Goal: Task Accomplishment & Management: Manage account settings

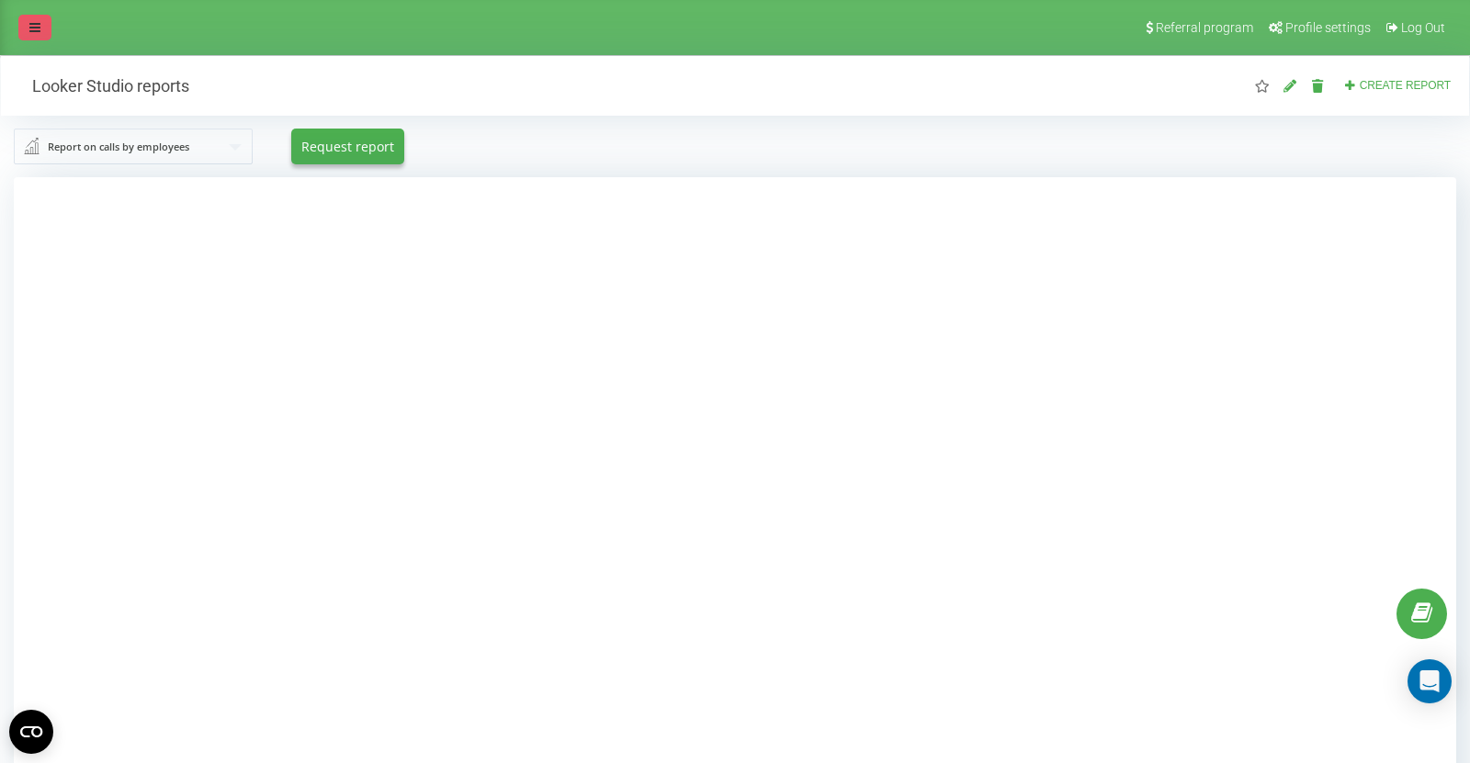
click at [29, 15] on link at bounding box center [34, 28] width 33 height 26
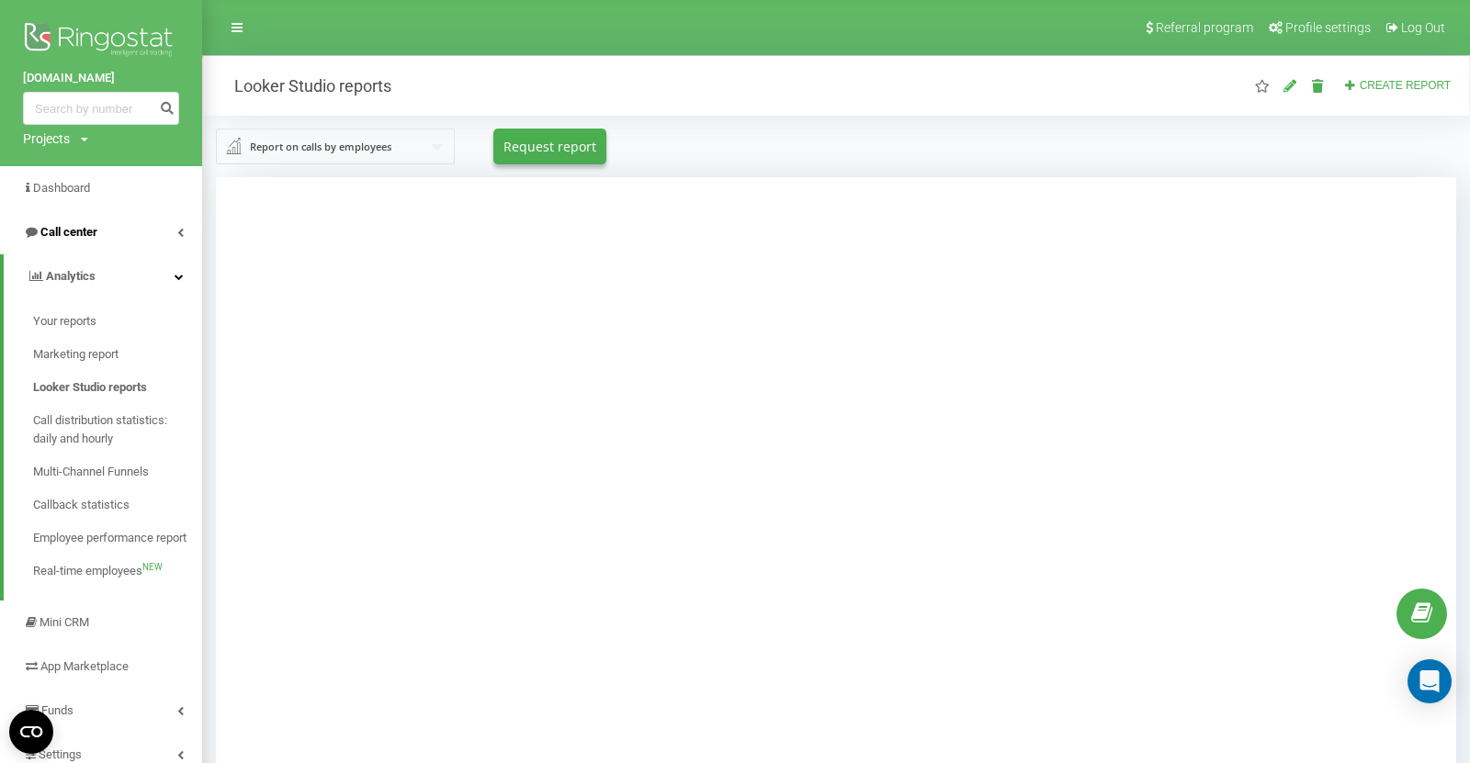
click at [80, 227] on span "Call center" at bounding box center [68, 232] width 57 height 14
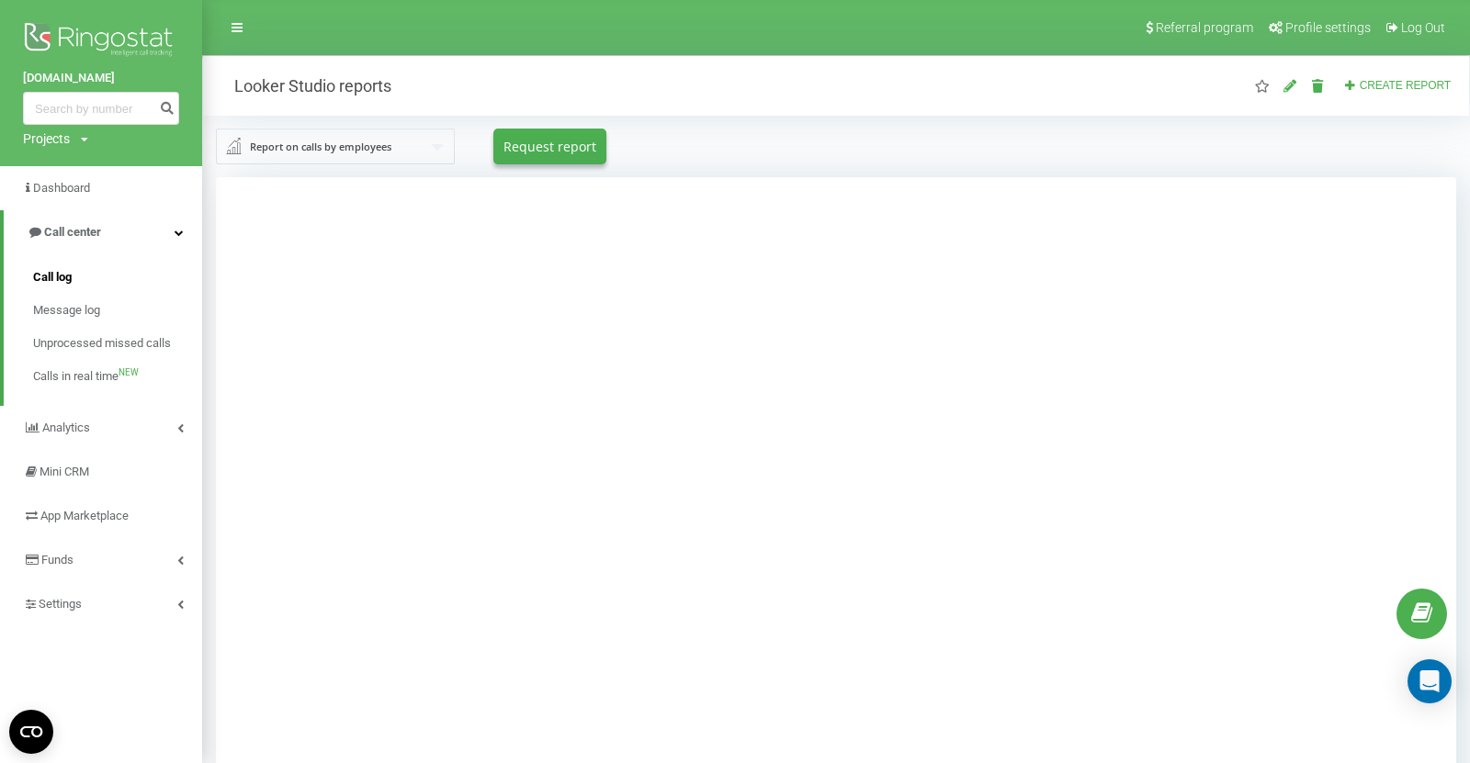
click at [67, 277] on span "Call log" at bounding box center [52, 277] width 39 height 18
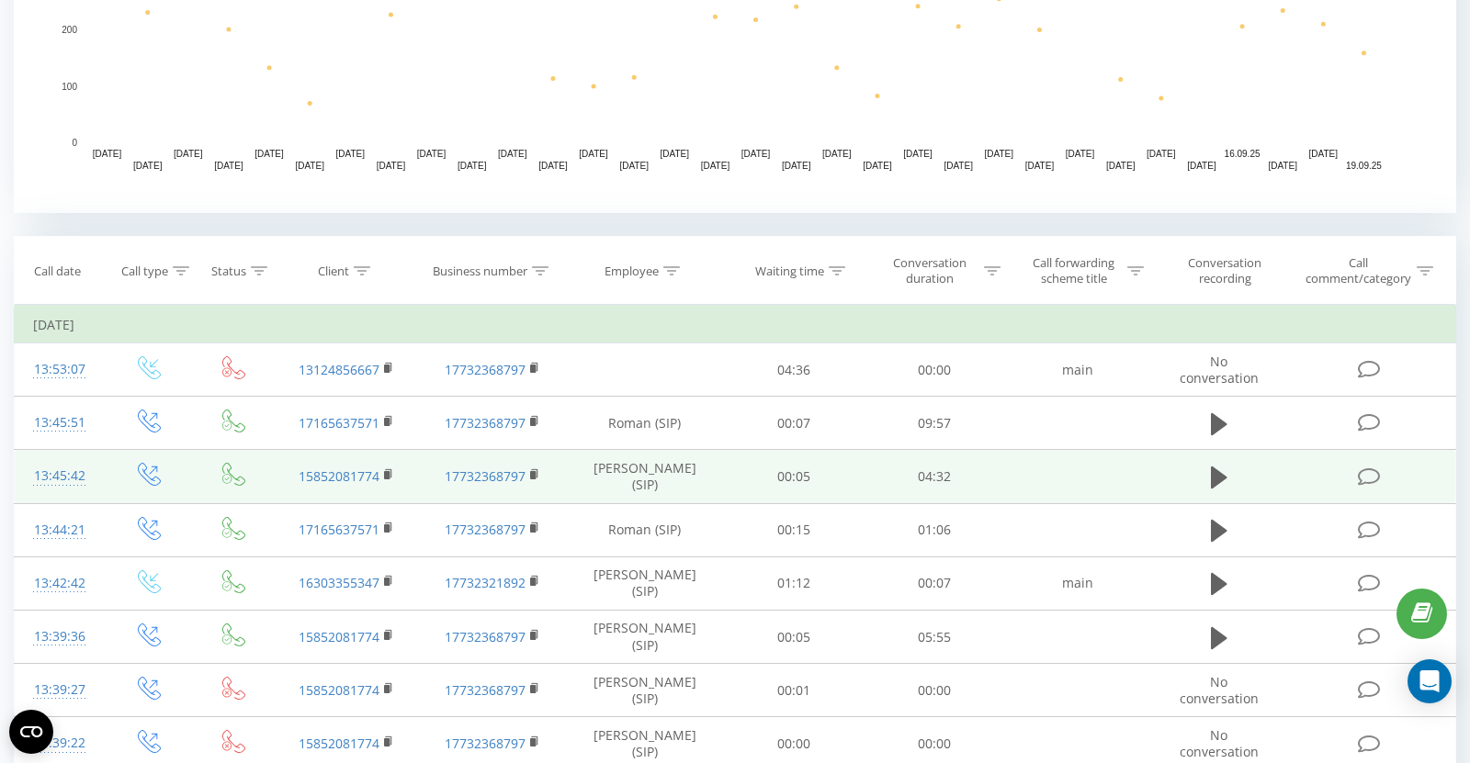
scroll to position [562, 0]
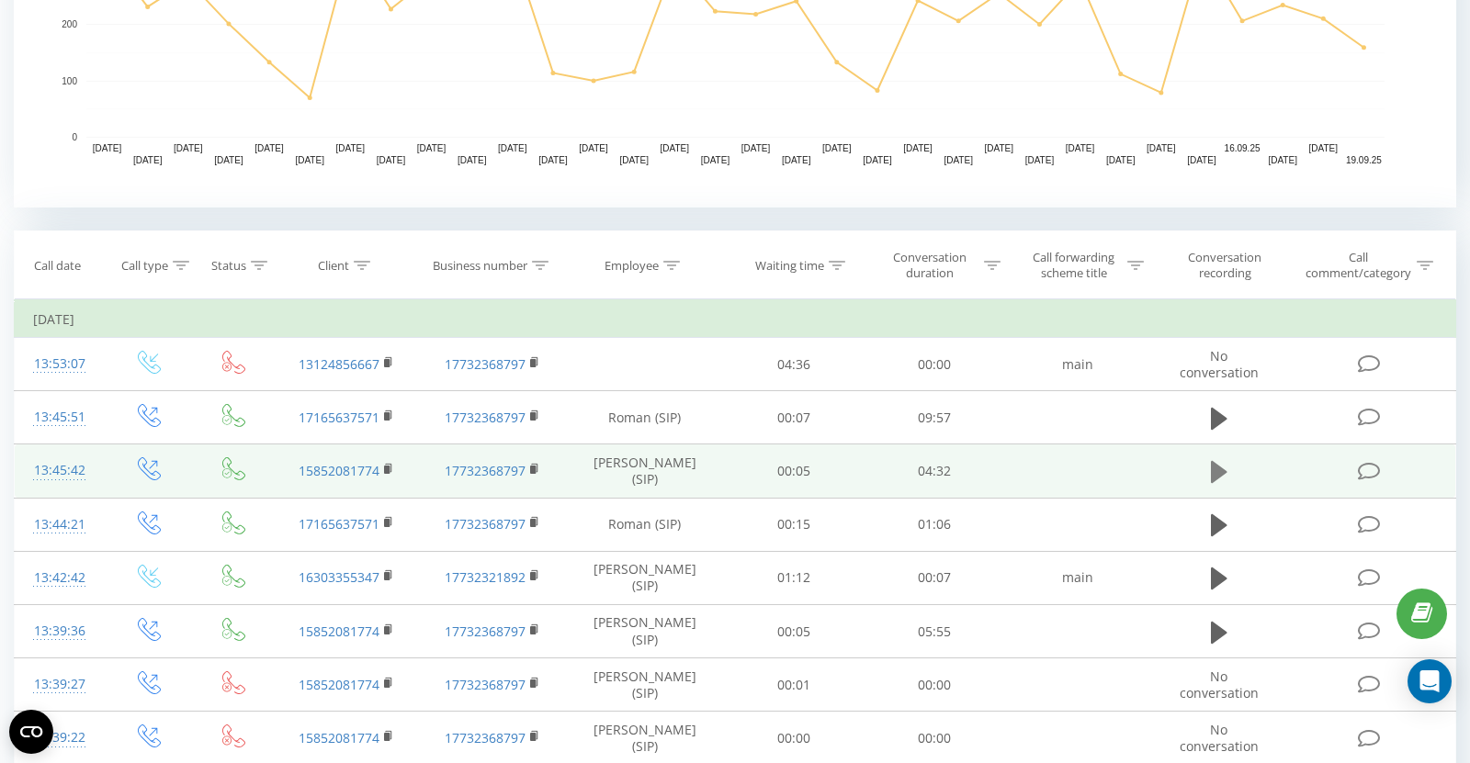
click at [1222, 468] on icon at bounding box center [1219, 472] width 17 height 22
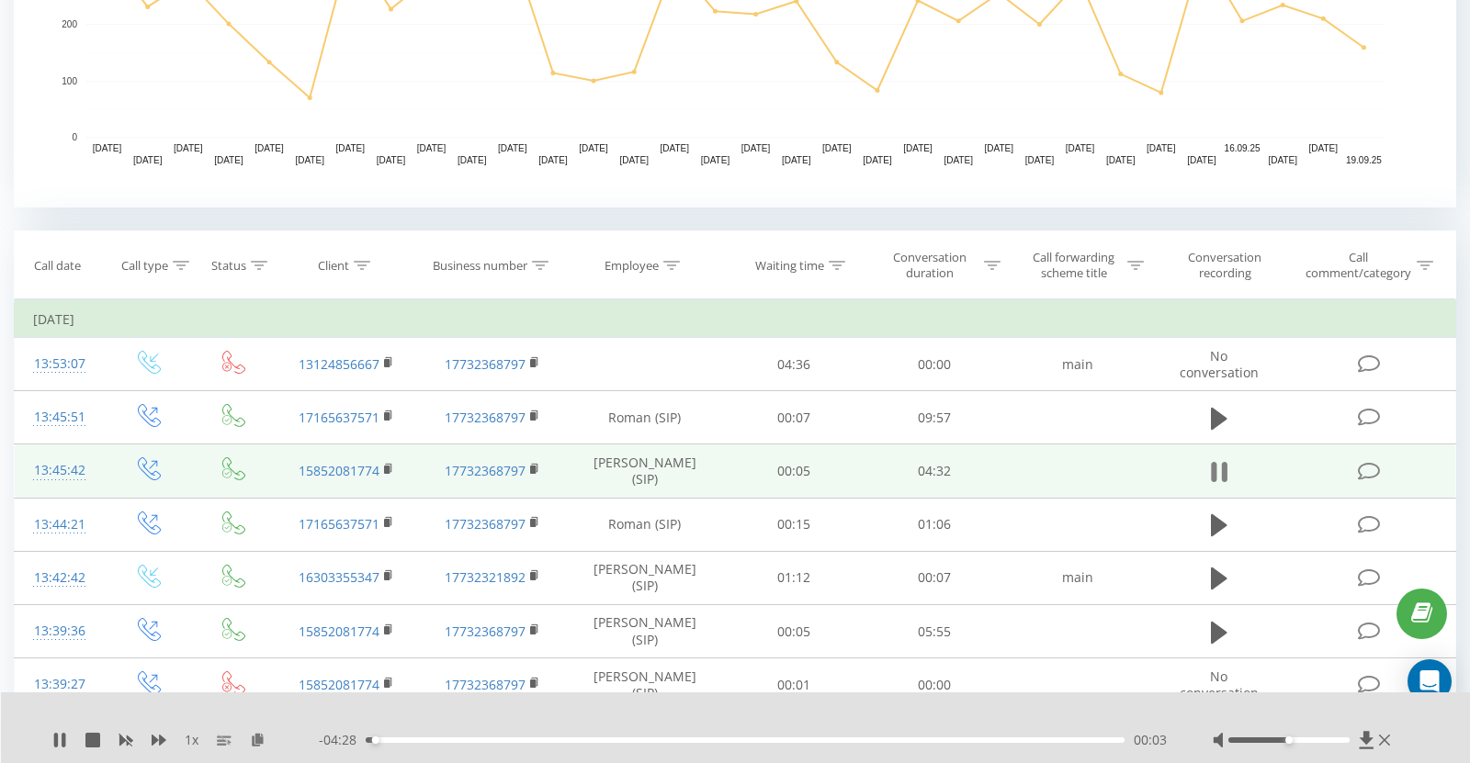
click at [1222, 468] on icon at bounding box center [1224, 472] width 6 height 20
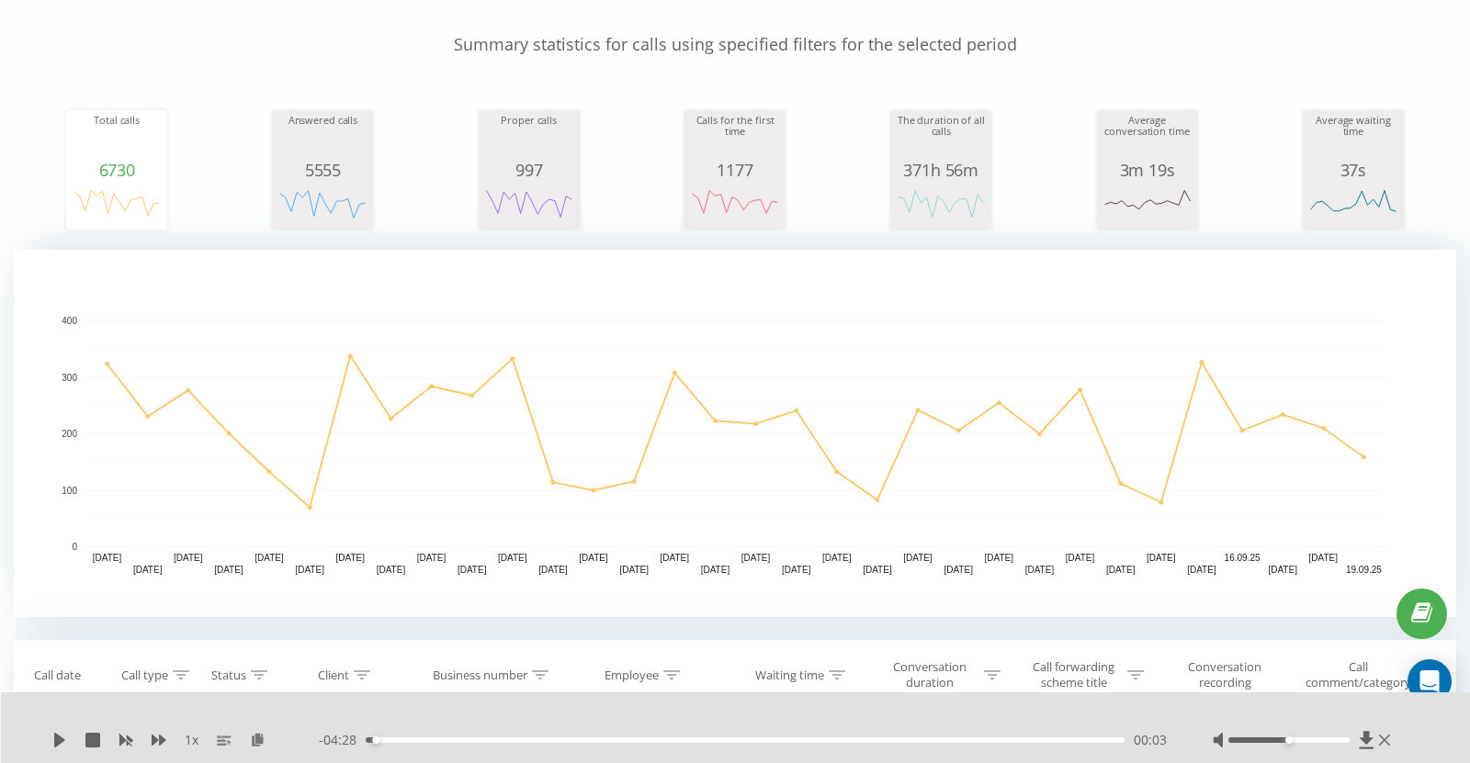
scroll to position [0, 0]
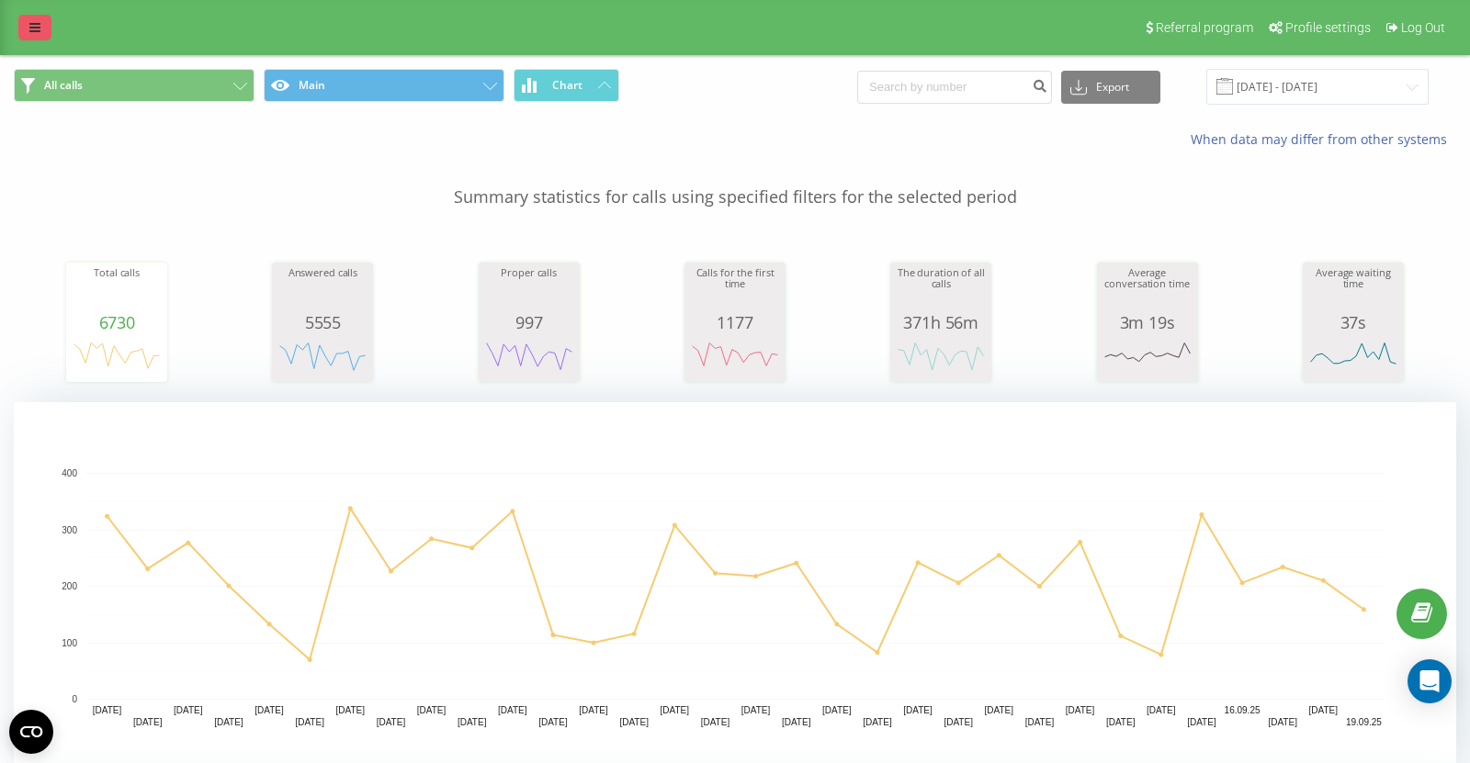
click at [36, 27] on icon at bounding box center [34, 27] width 11 height 13
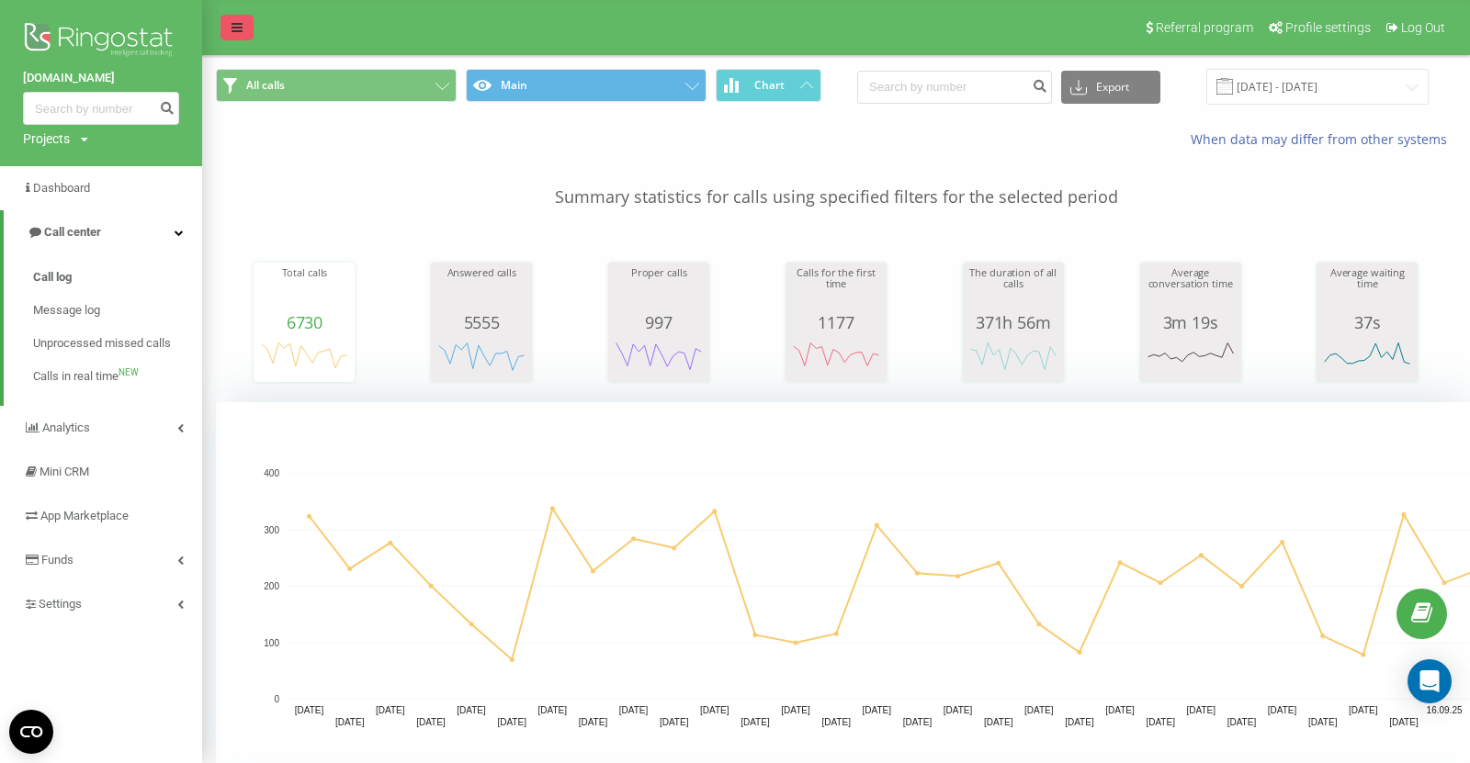
click at [237, 36] on link at bounding box center [236, 28] width 33 height 26
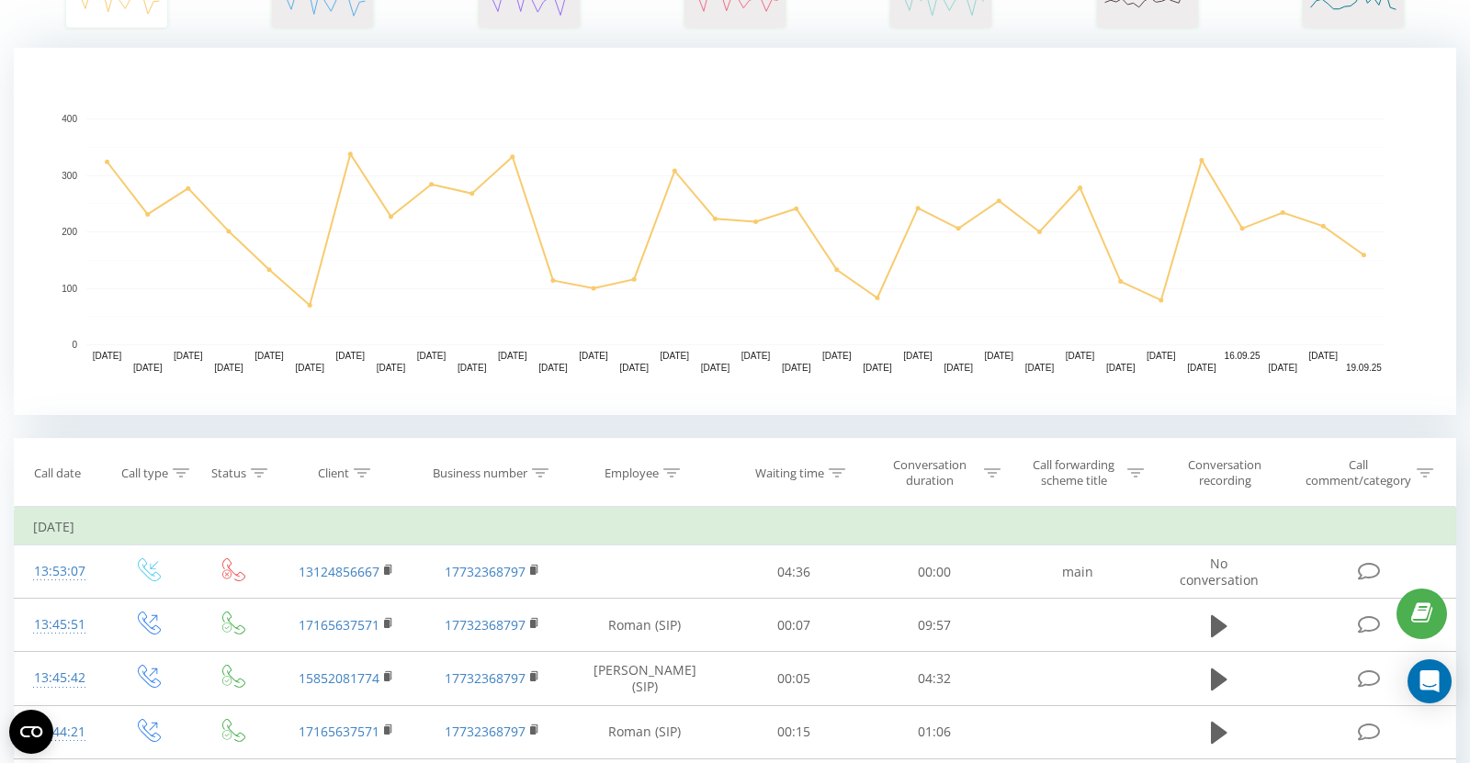
scroll to position [342, 0]
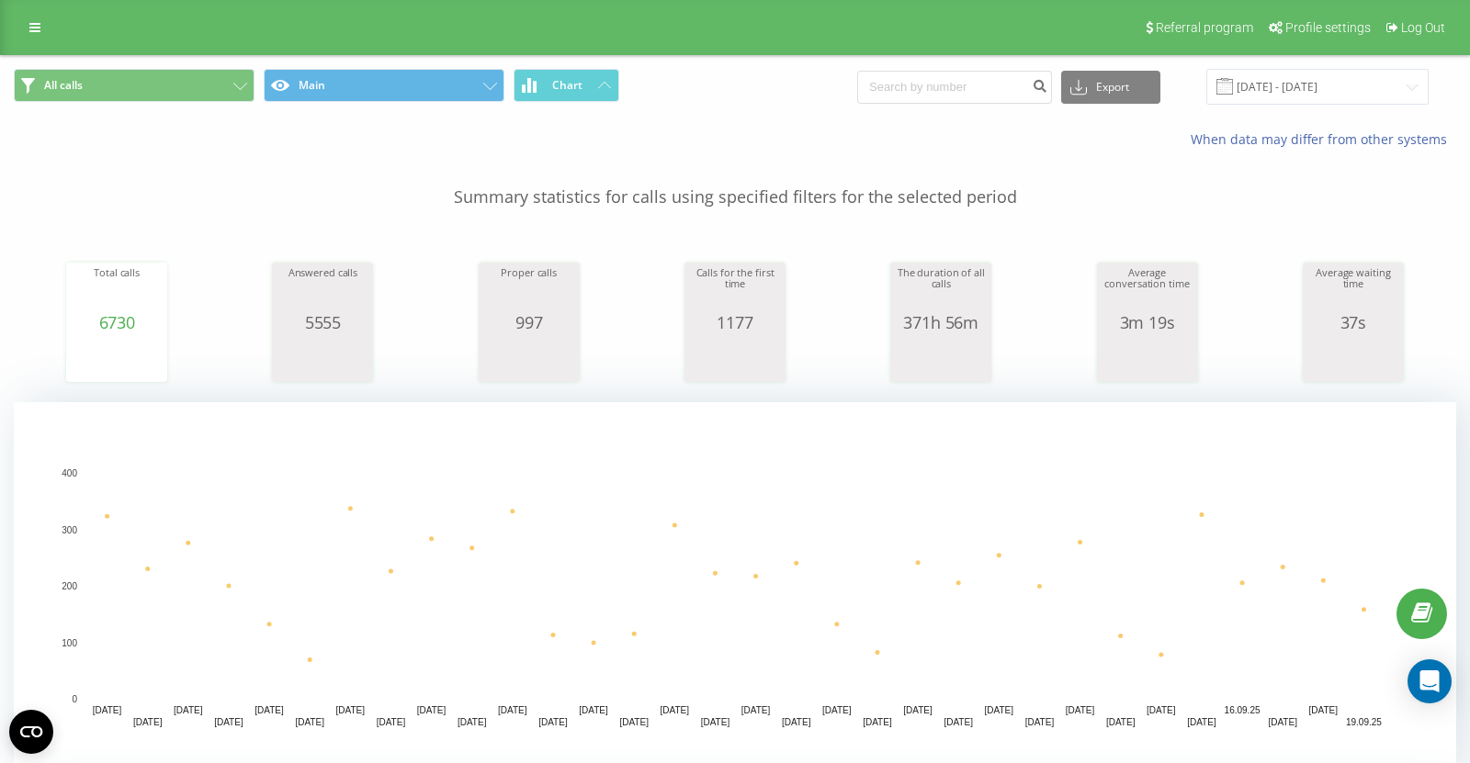
click at [52, 44] on div "Referral program Profile settings Log Out" at bounding box center [735, 27] width 1470 height 55
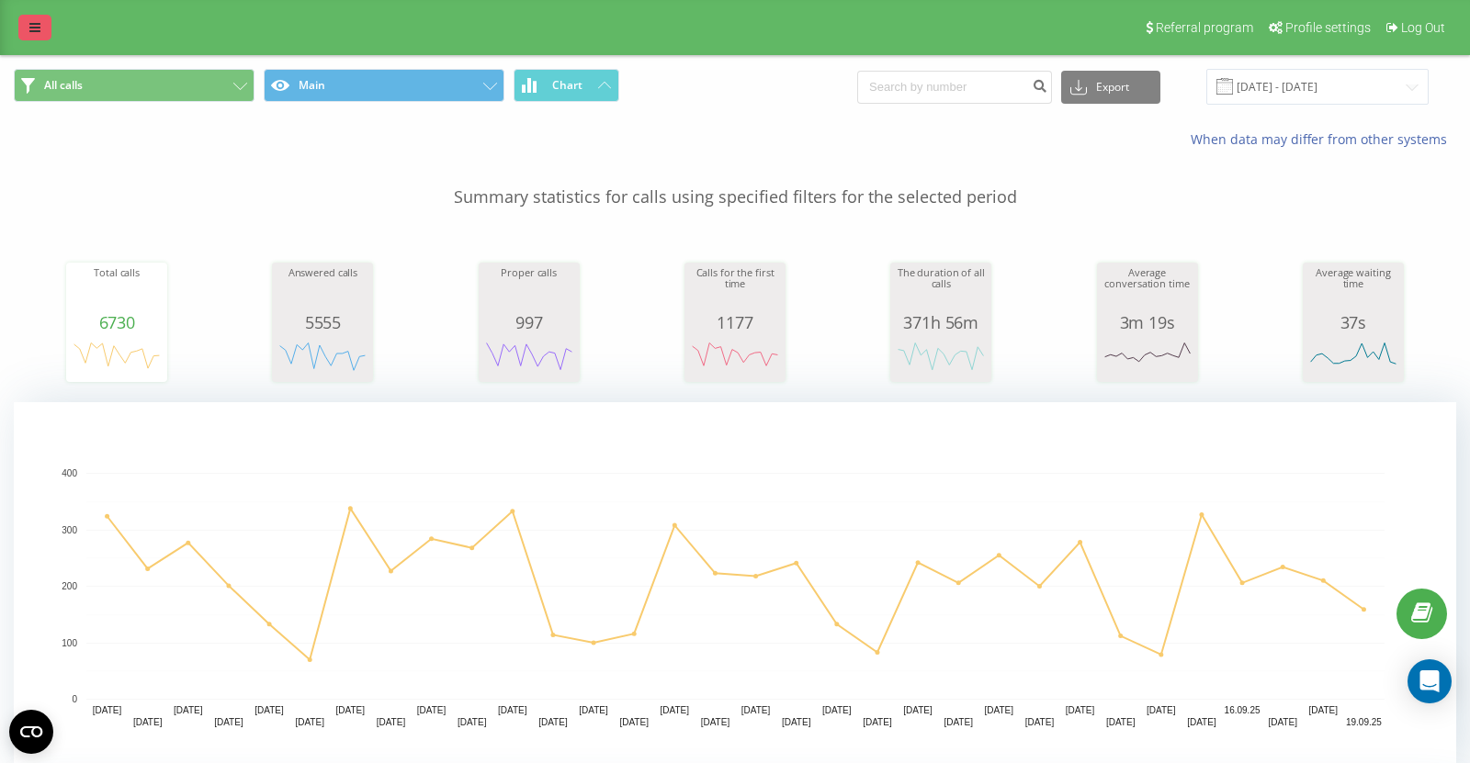
click at [29, 33] on icon at bounding box center [34, 27] width 11 height 13
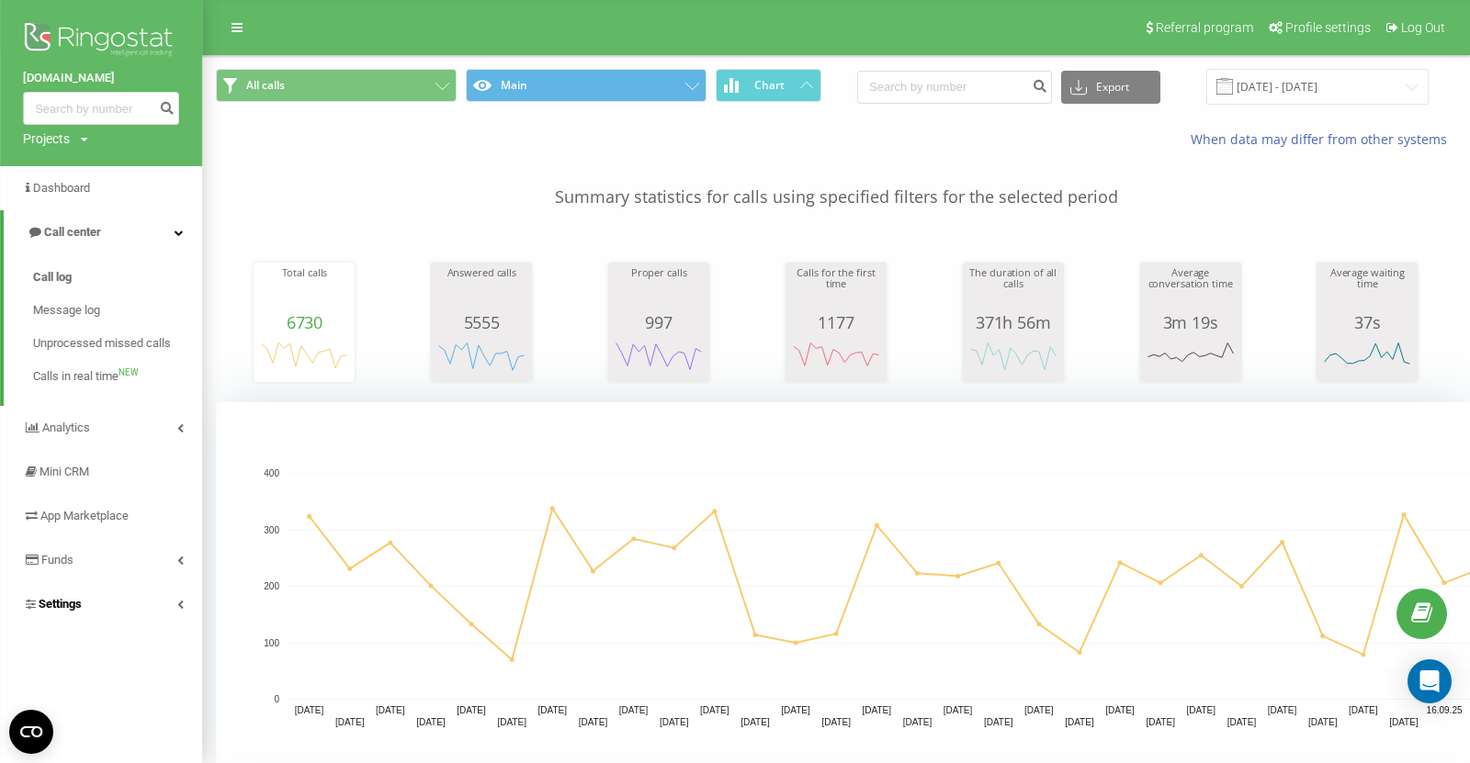
click at [112, 589] on link "Settings" at bounding box center [101, 604] width 202 height 44
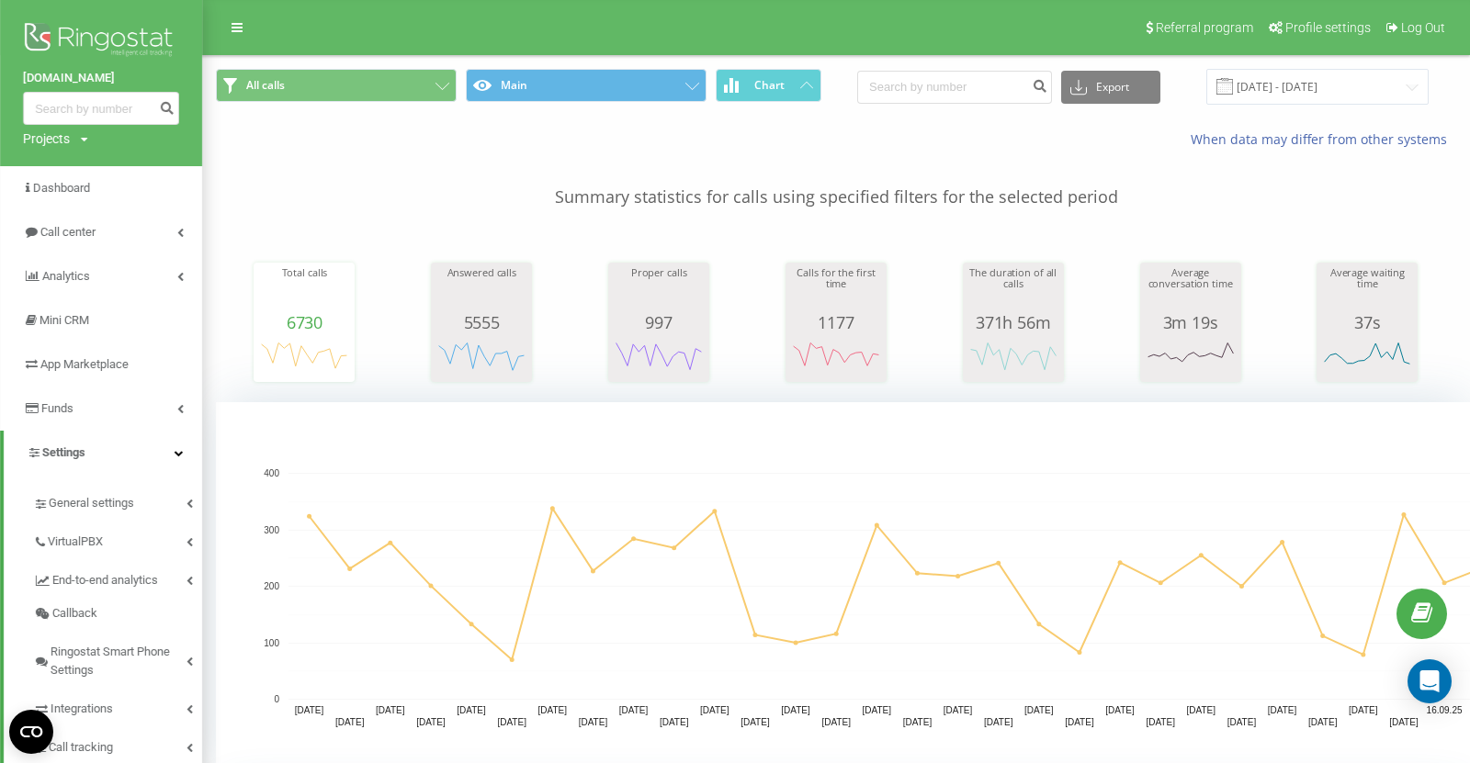
click at [91, 36] on img at bounding box center [101, 41] width 156 height 46
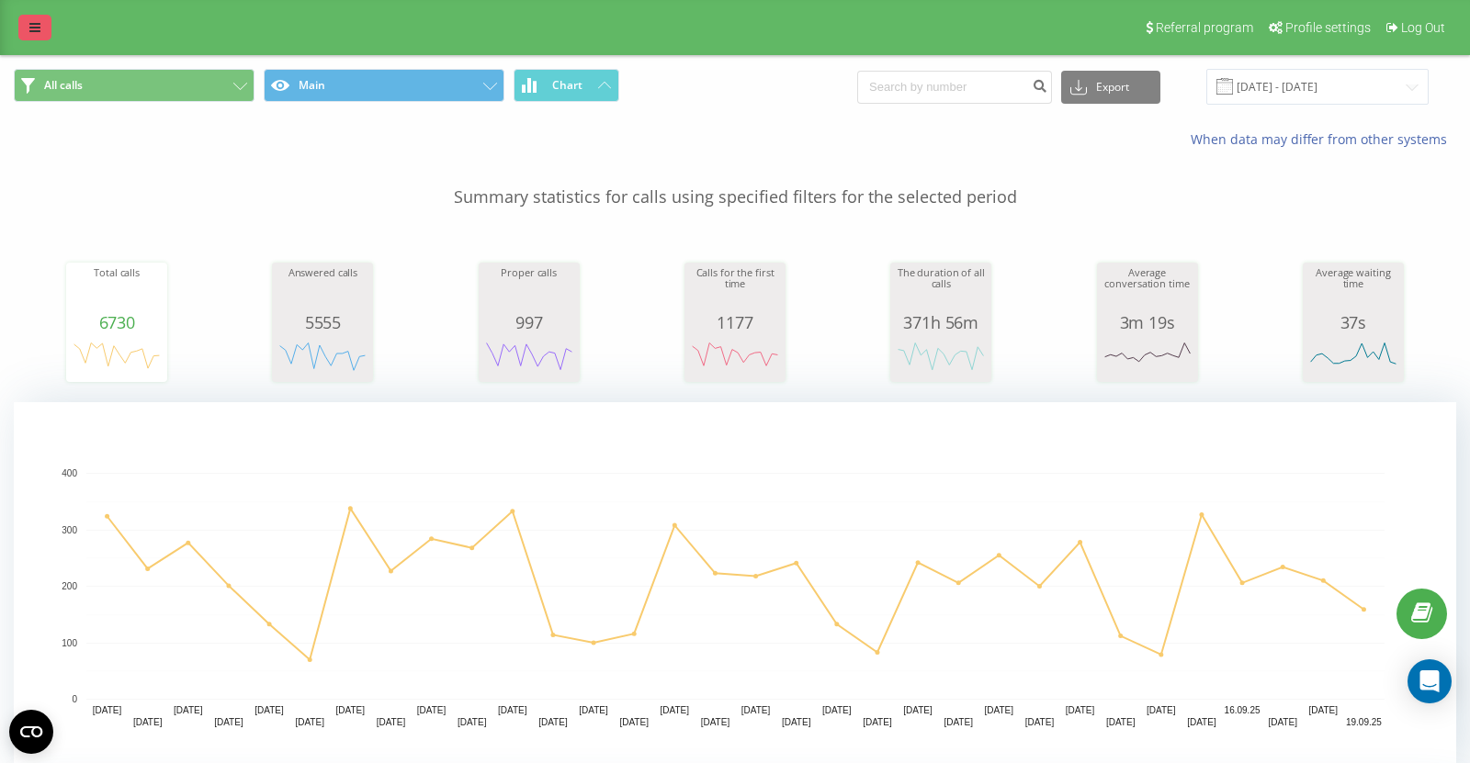
click at [28, 25] on link at bounding box center [34, 28] width 33 height 26
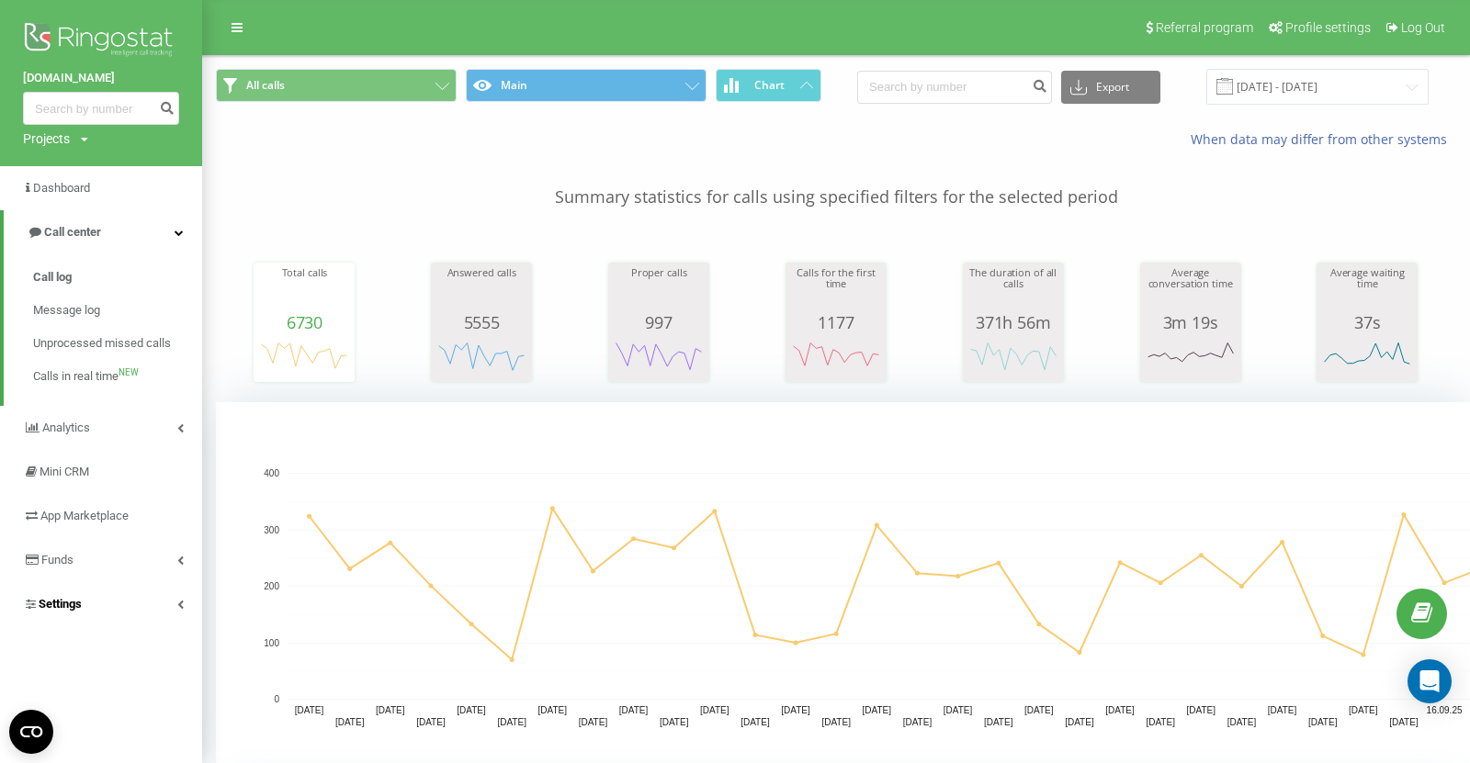
click at [114, 604] on link "Settings" at bounding box center [101, 604] width 202 height 44
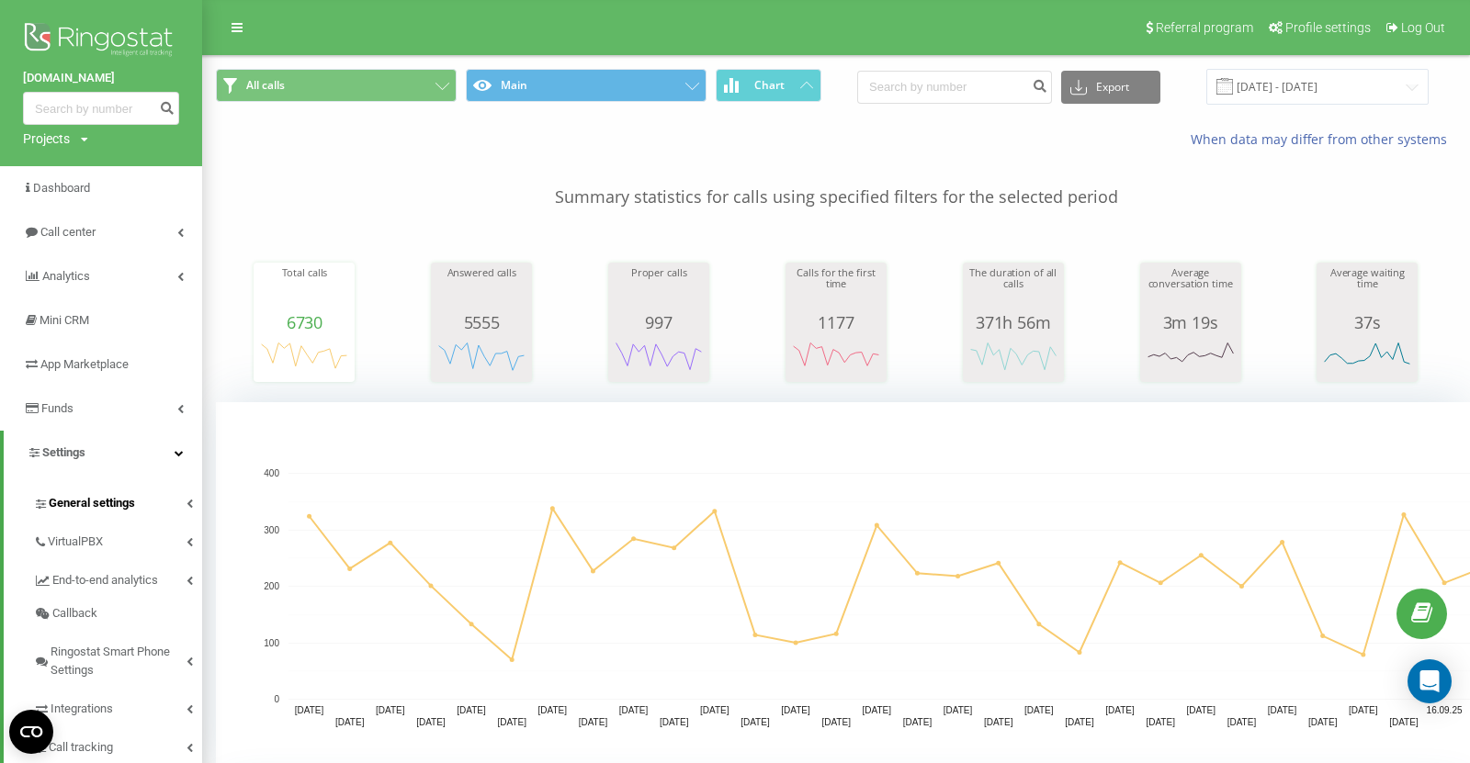
click at [113, 501] on span "General settings" at bounding box center [92, 503] width 86 height 18
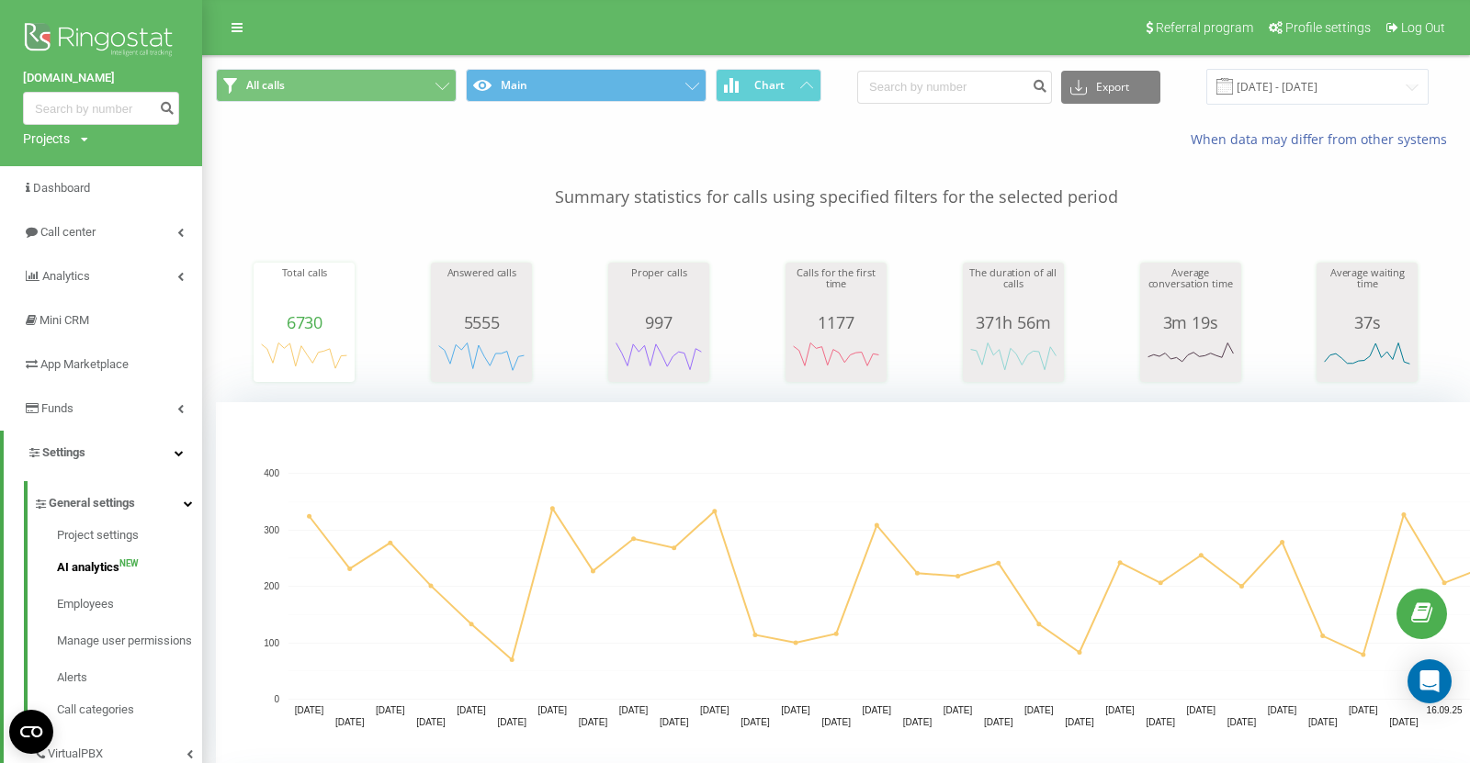
scroll to position [108, 0]
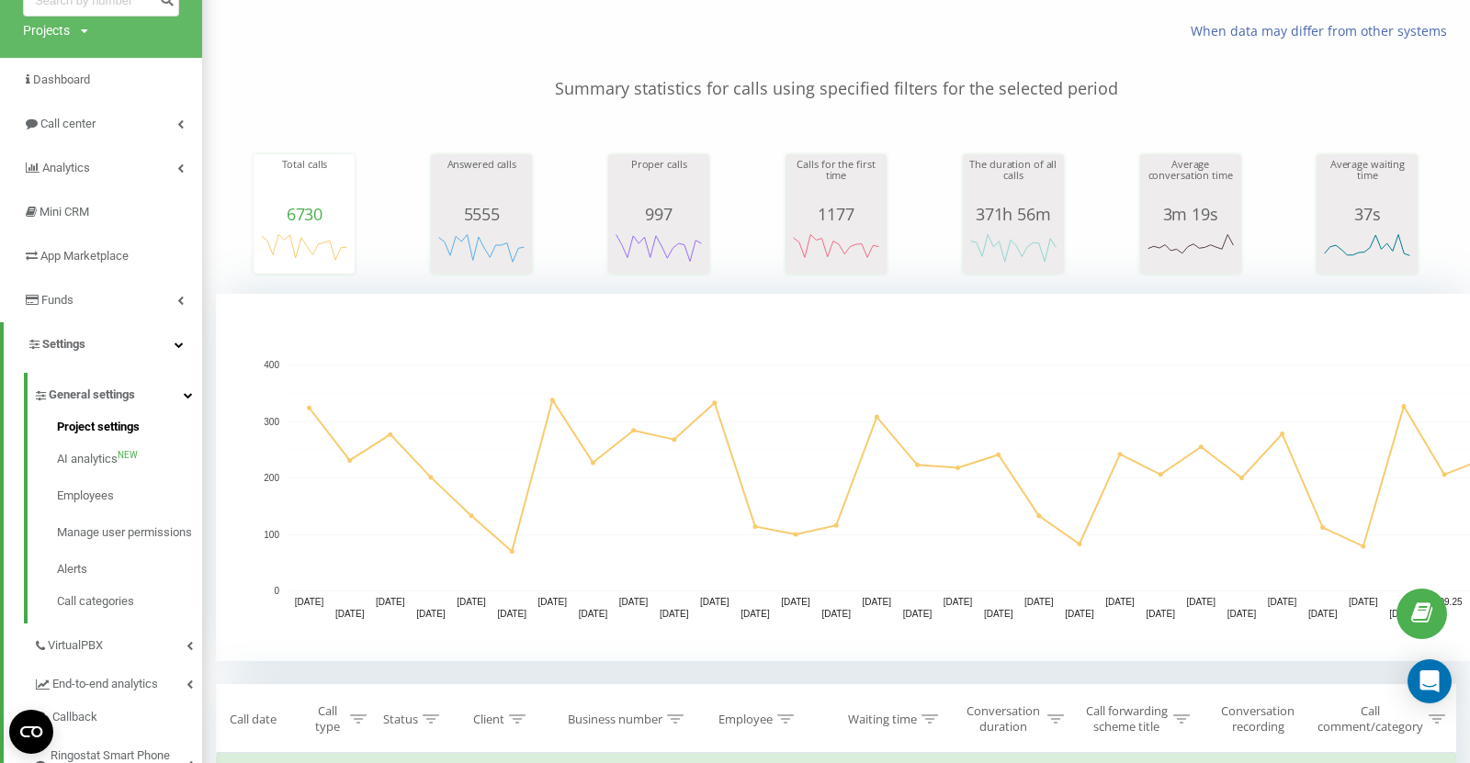
click at [116, 430] on span "Project settings" at bounding box center [98, 427] width 83 height 18
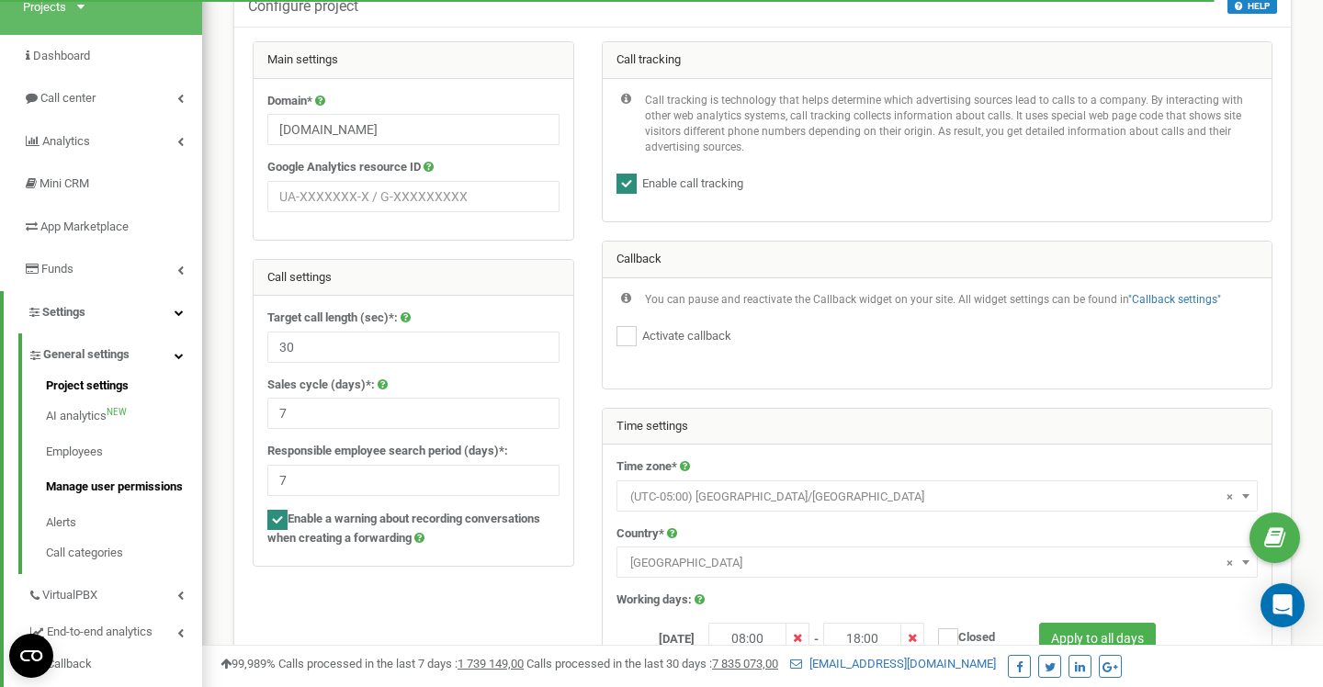
scroll to position [152, 0]
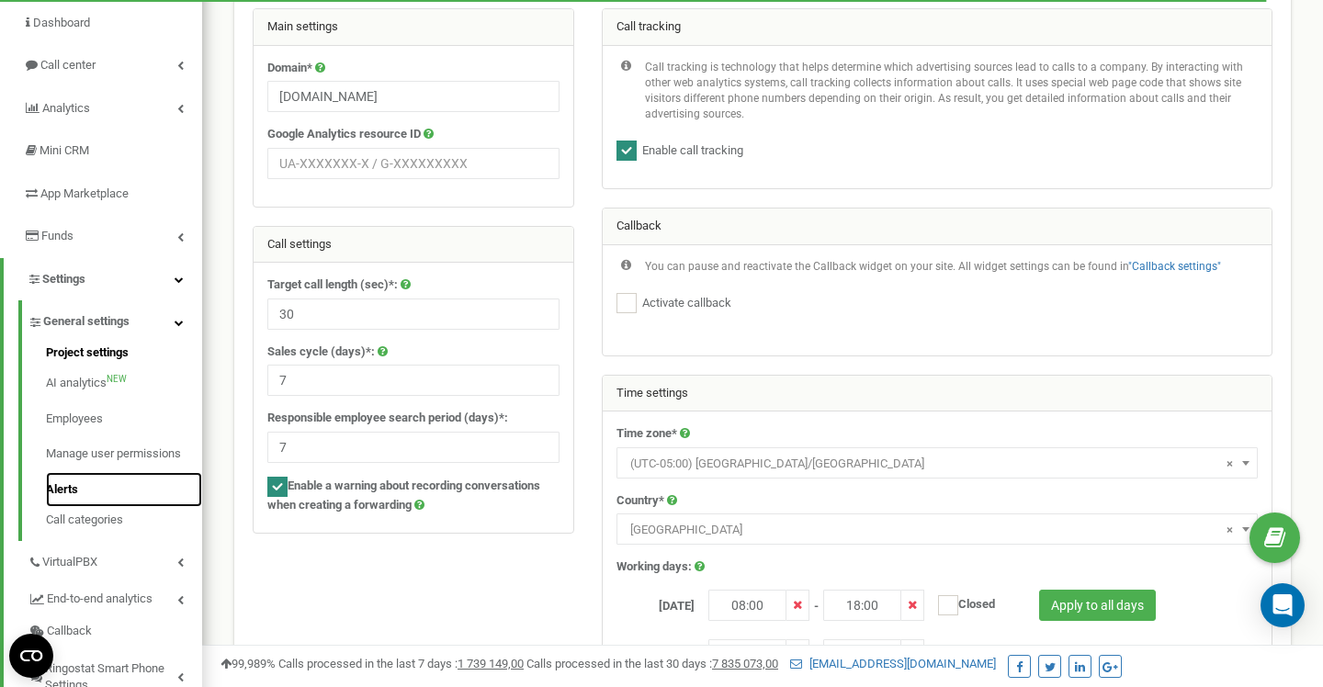
click at [73, 498] on link "Alerts" at bounding box center [124, 490] width 156 height 36
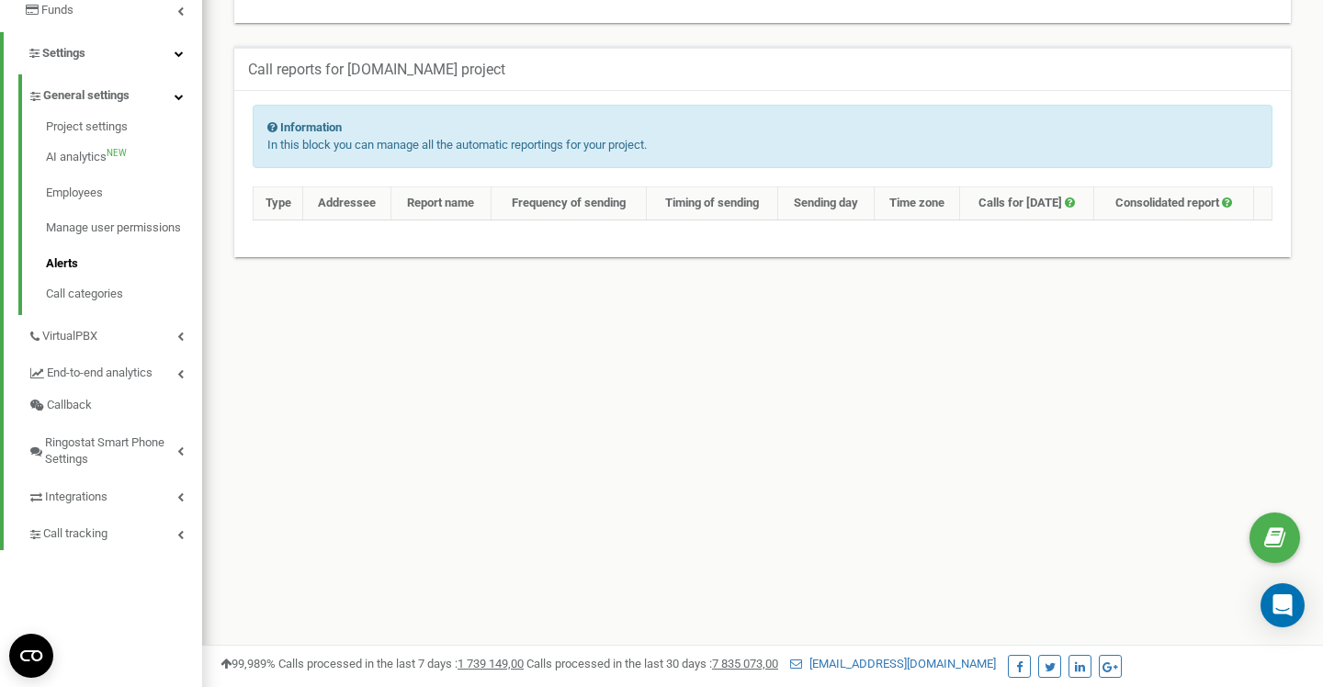
scroll to position [415, 0]
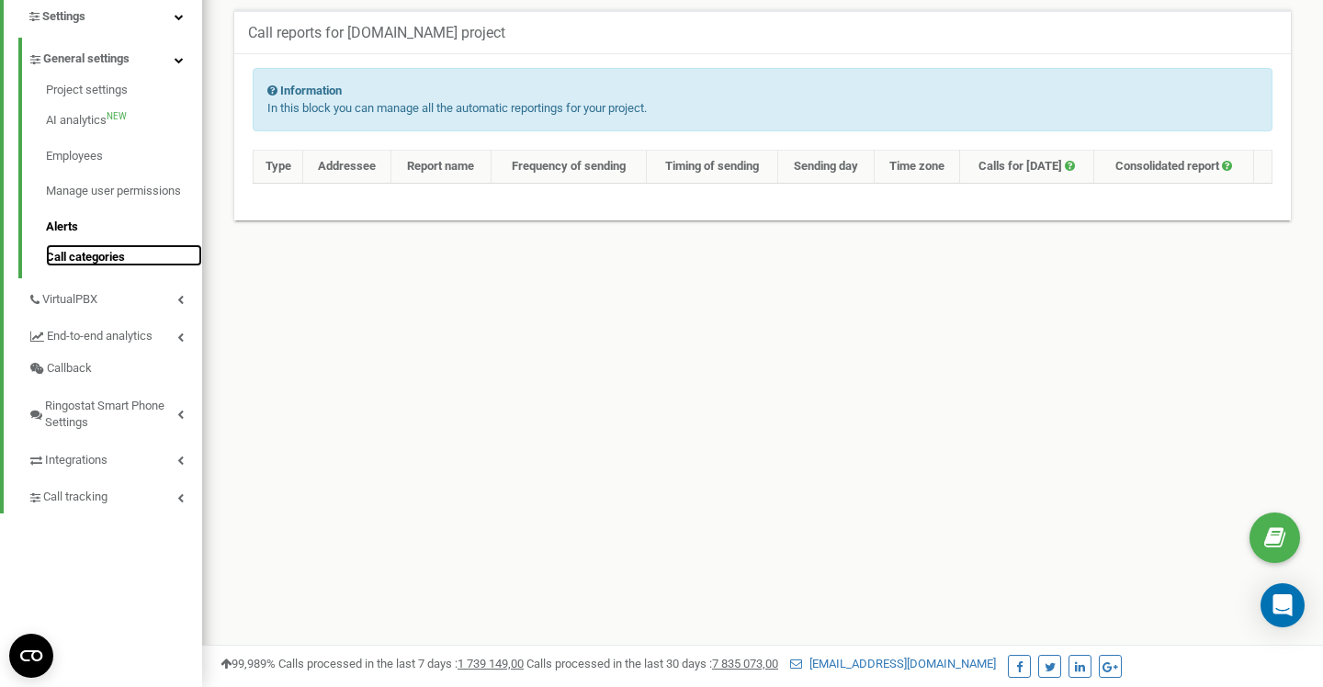
click at [95, 257] on link "Call categories" at bounding box center [124, 255] width 156 height 22
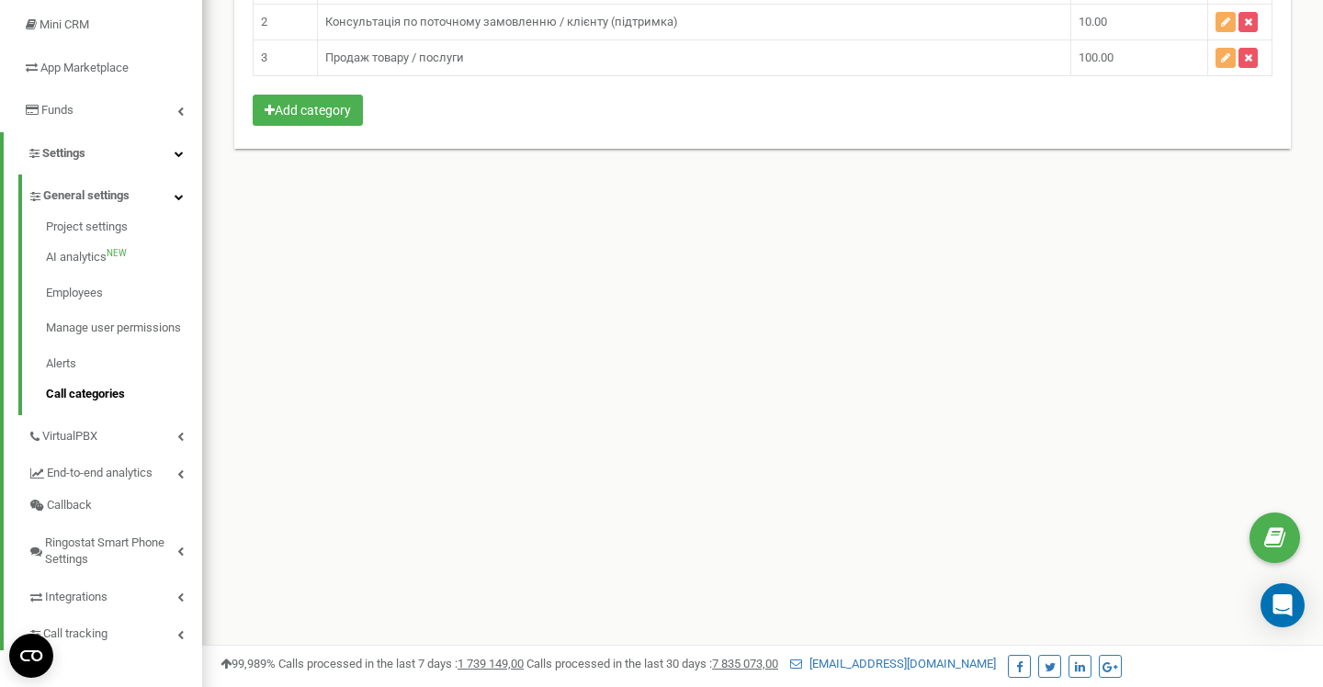
scroll to position [415, 0]
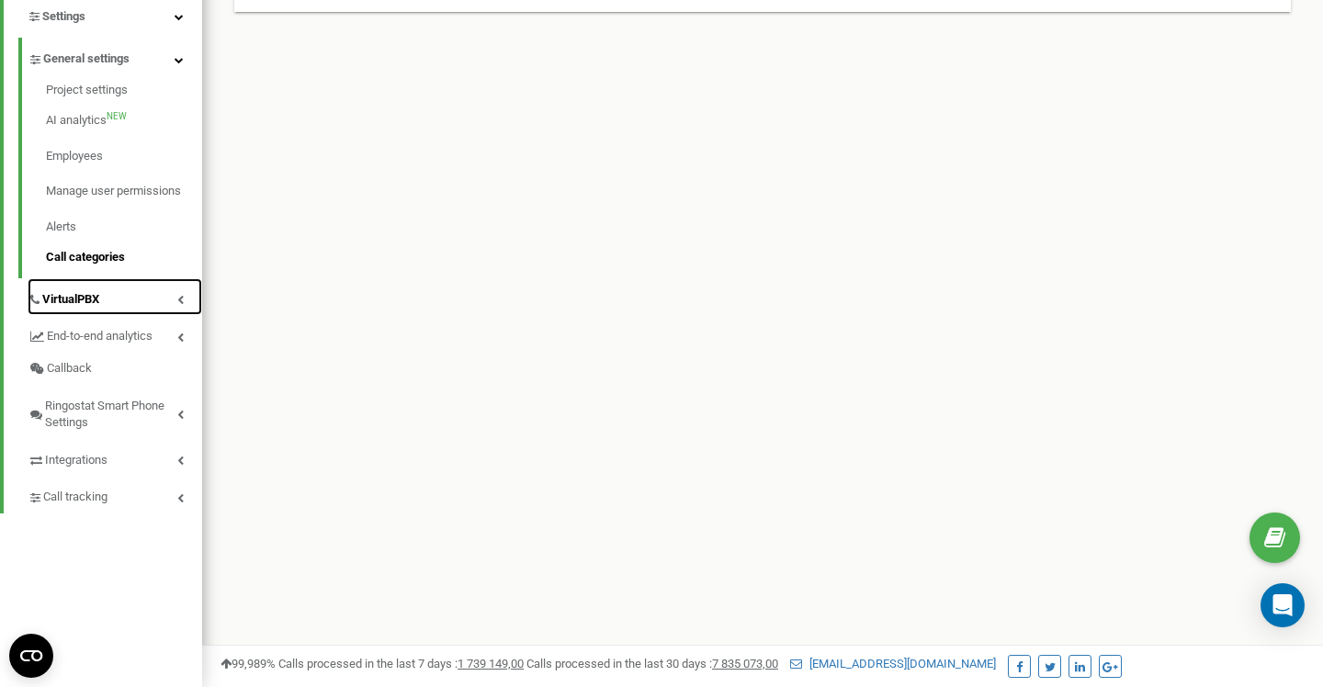
click at [107, 307] on link "VirtualPBX" at bounding box center [115, 297] width 175 height 38
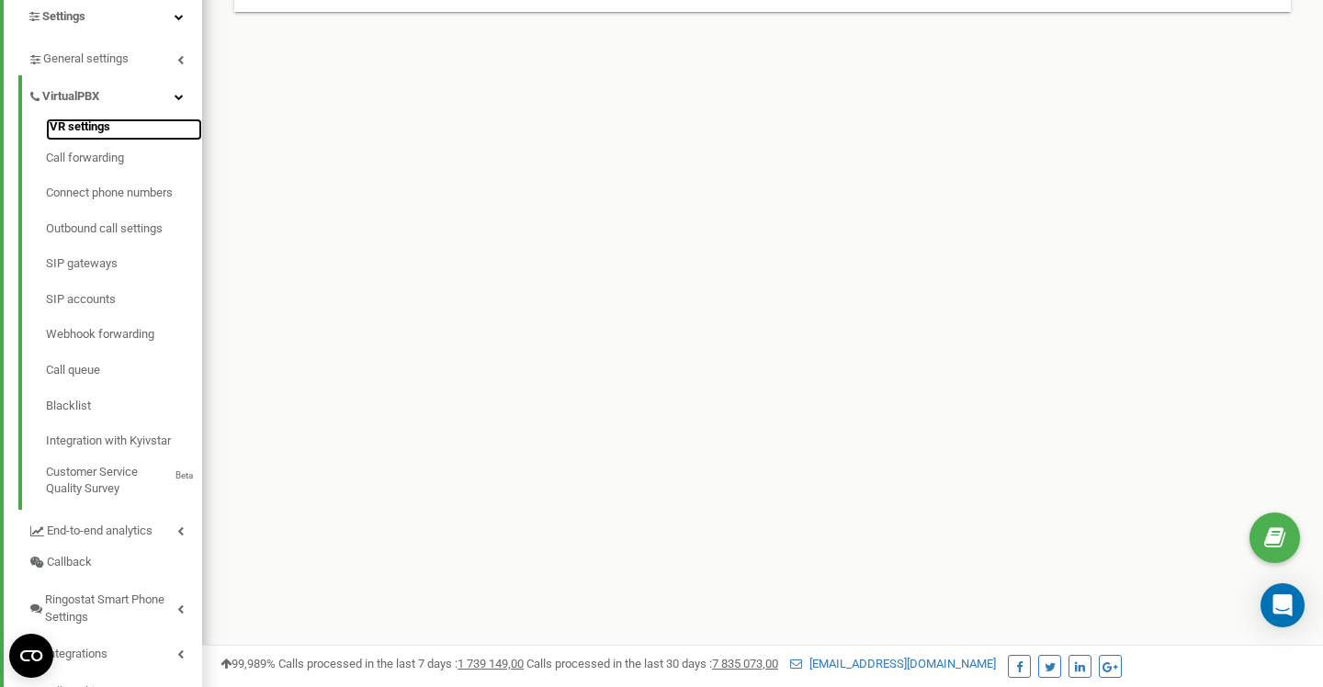
click at [91, 135] on link "IVR settings" at bounding box center [124, 130] width 156 height 22
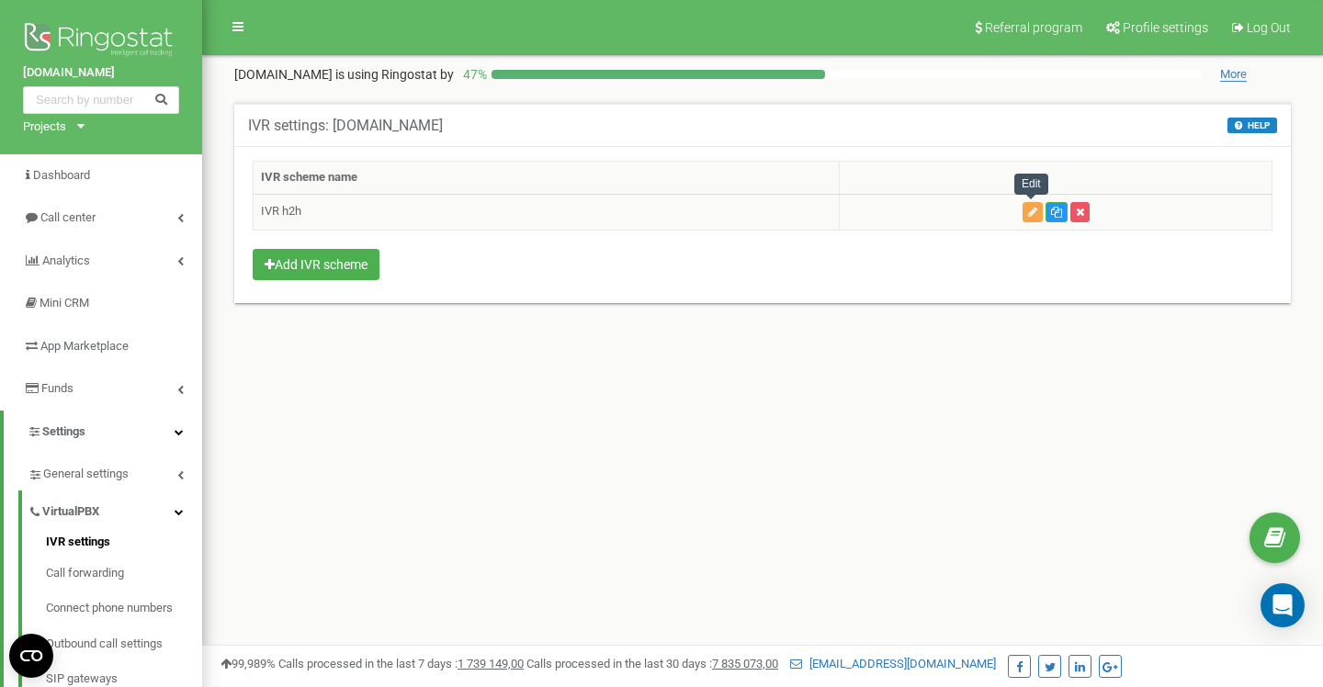
click at [1033, 209] on icon "button" at bounding box center [1032, 212] width 9 height 11
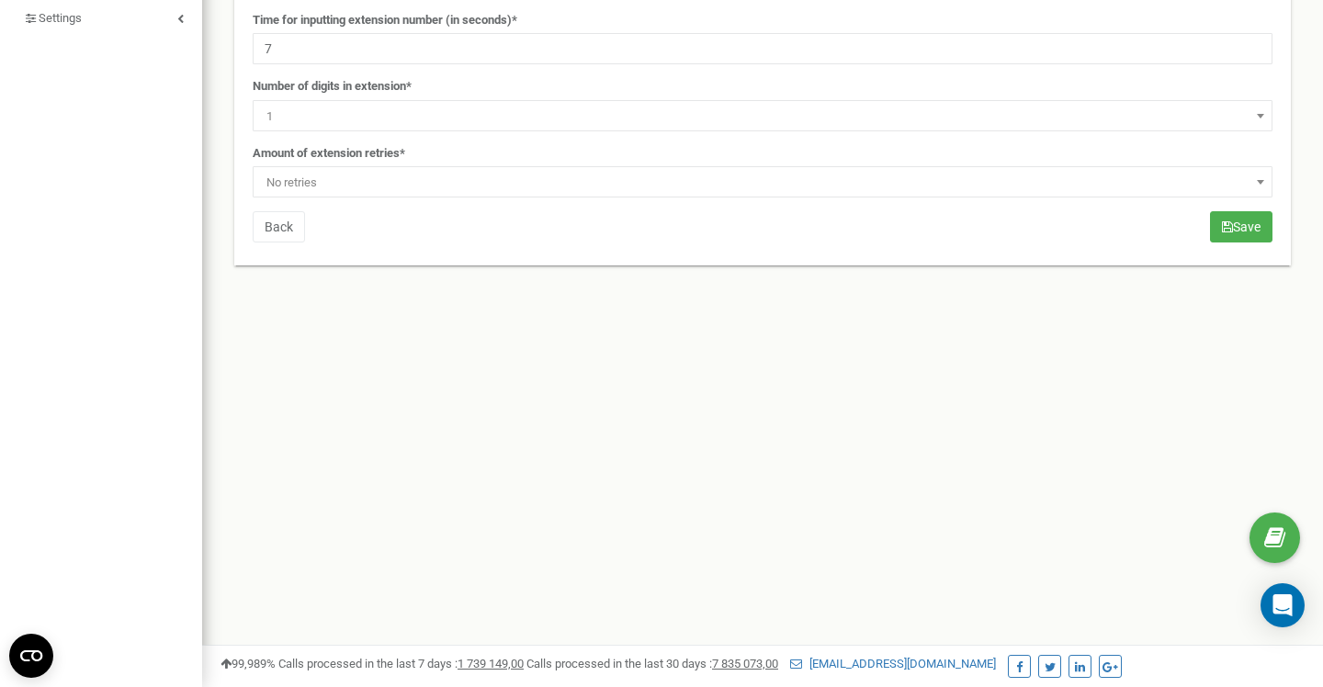
scroll to position [415, 0]
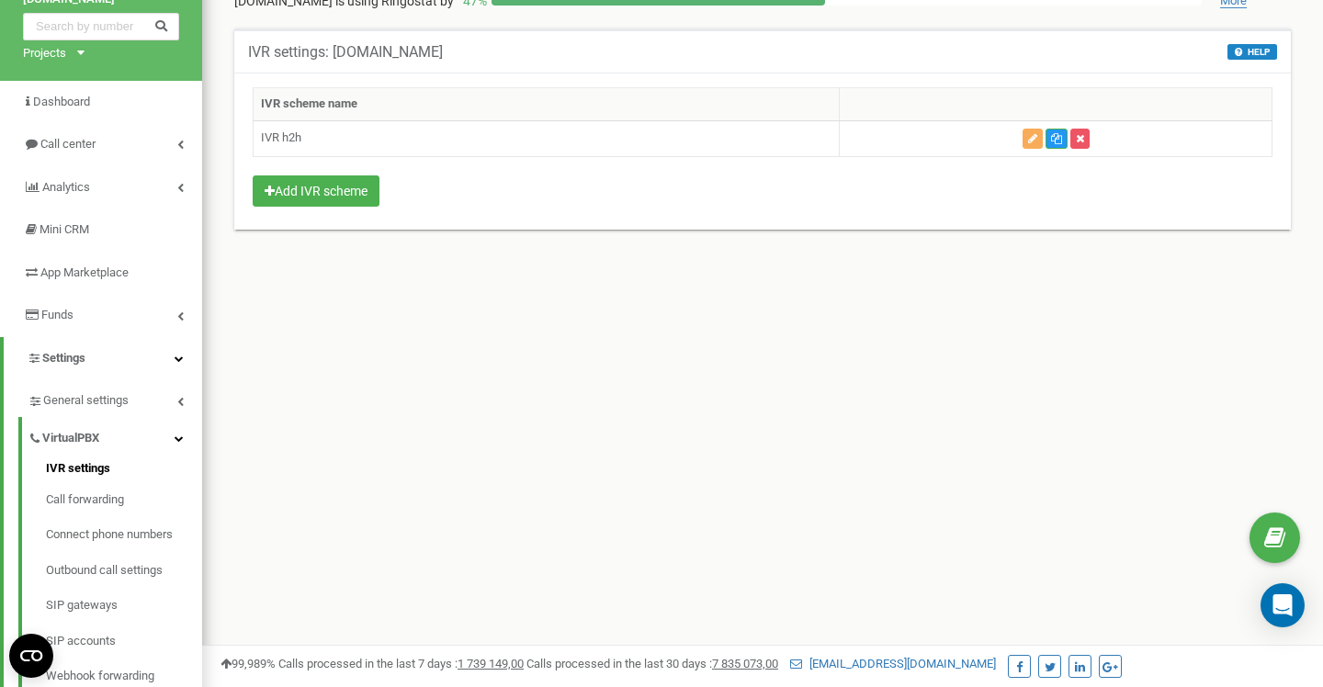
scroll to position [167, 0]
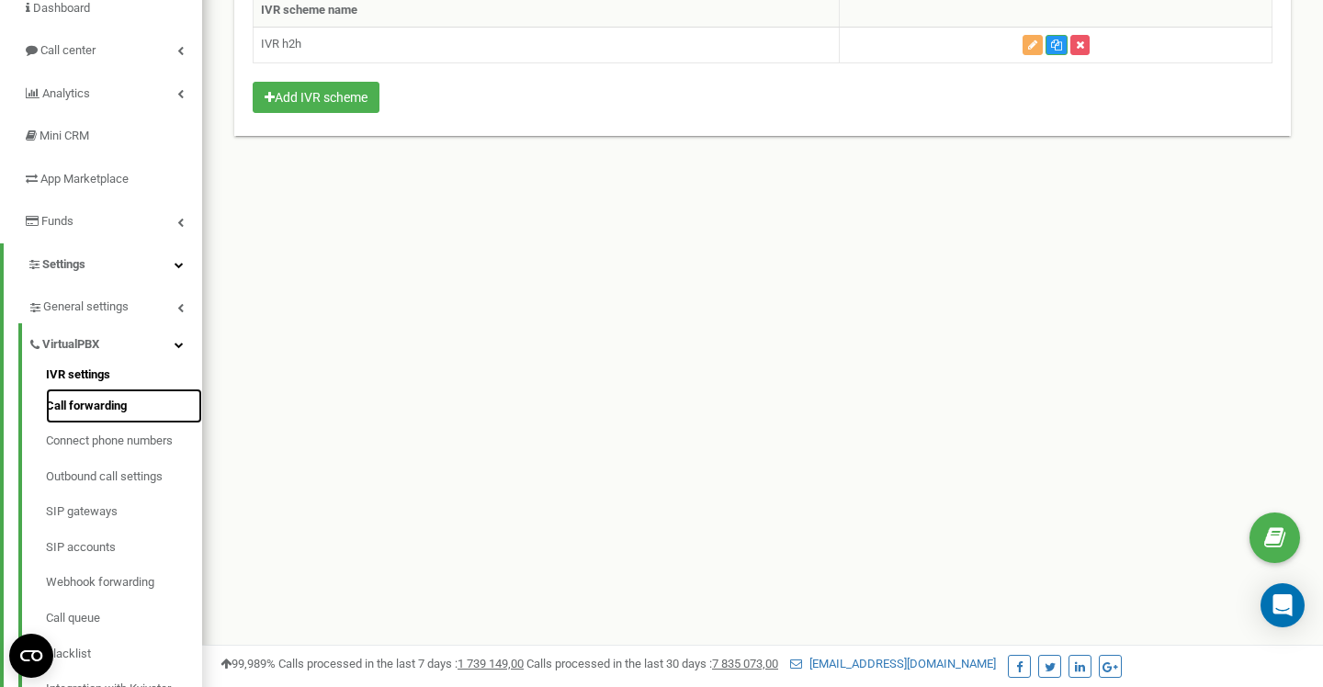
click at [95, 401] on link "Call forwarding" at bounding box center [124, 407] width 156 height 36
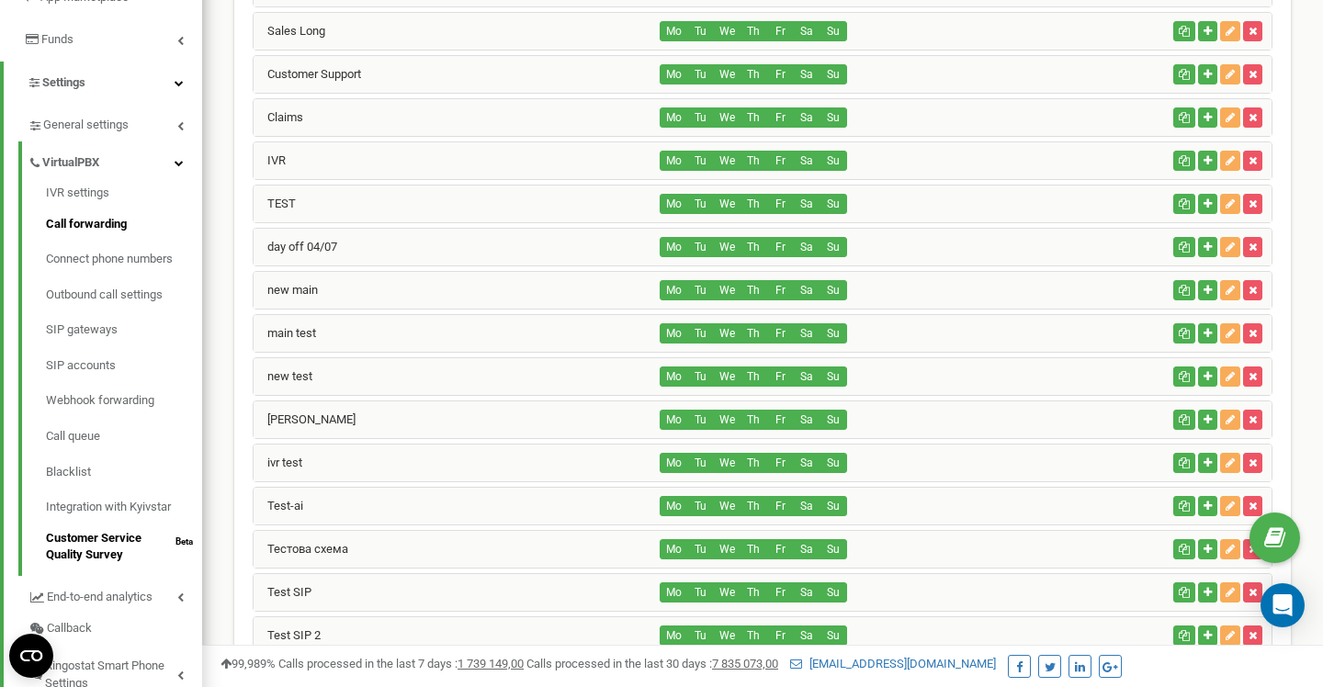
scroll to position [327, 0]
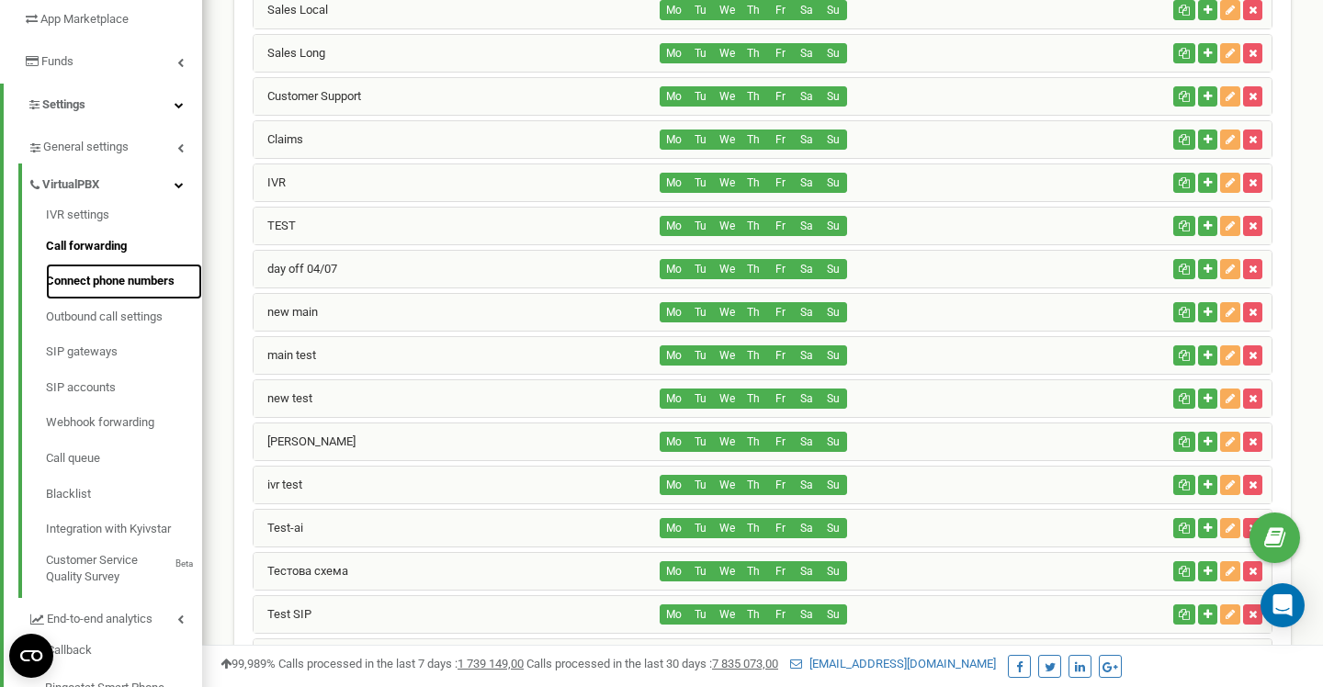
click at [102, 281] on link "Connect phone numbers" at bounding box center [124, 282] width 156 height 36
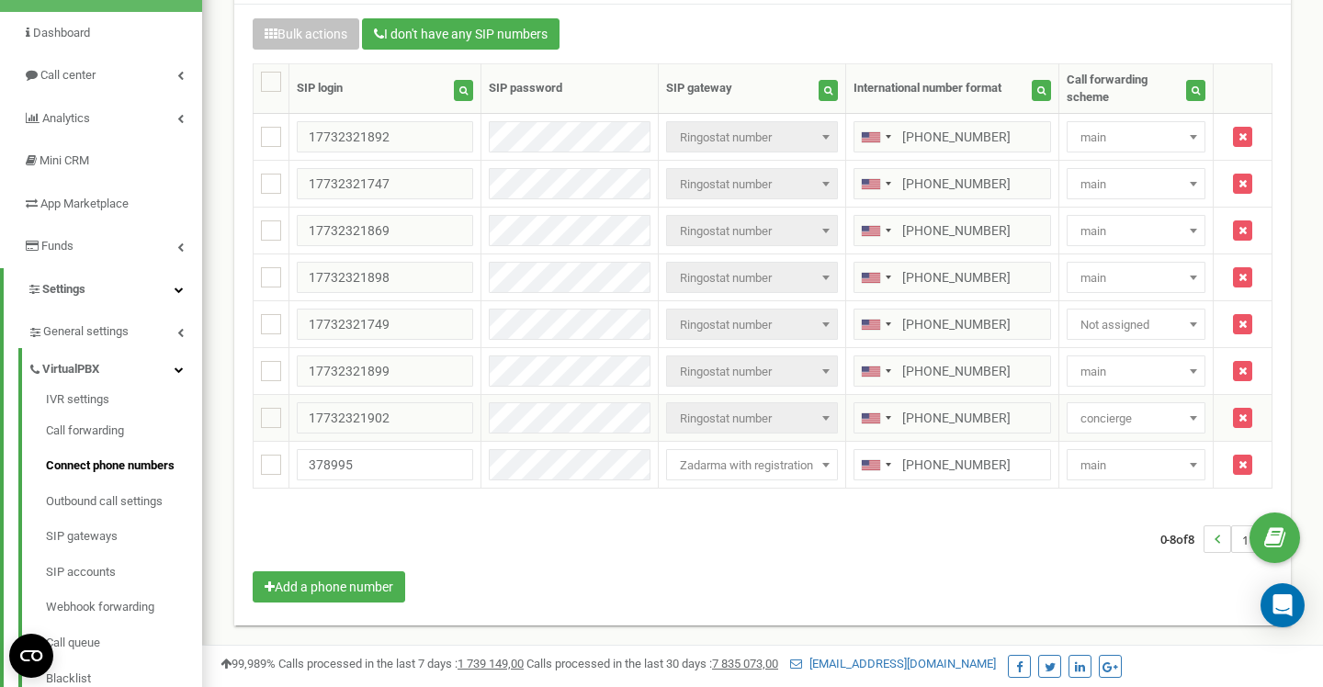
scroll to position [143, 0]
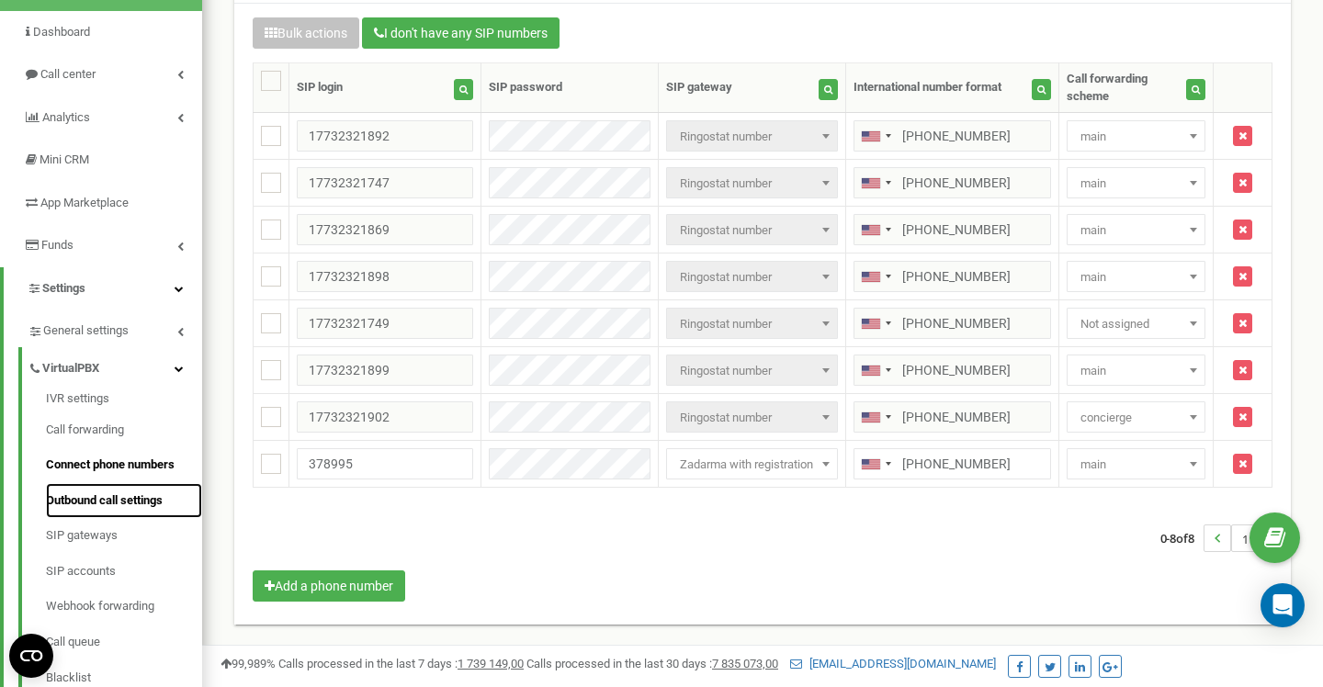
click at [141, 498] on link "Outbound call settings" at bounding box center [124, 501] width 156 height 36
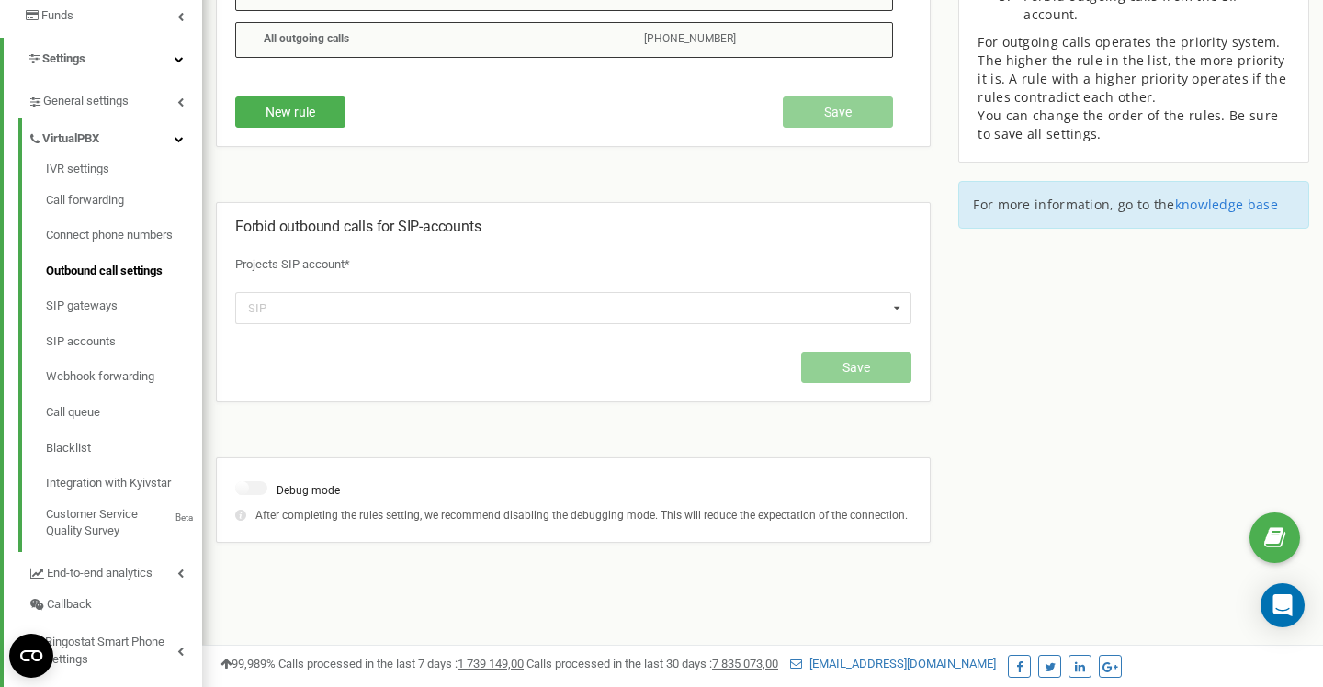
scroll to position [481, 0]
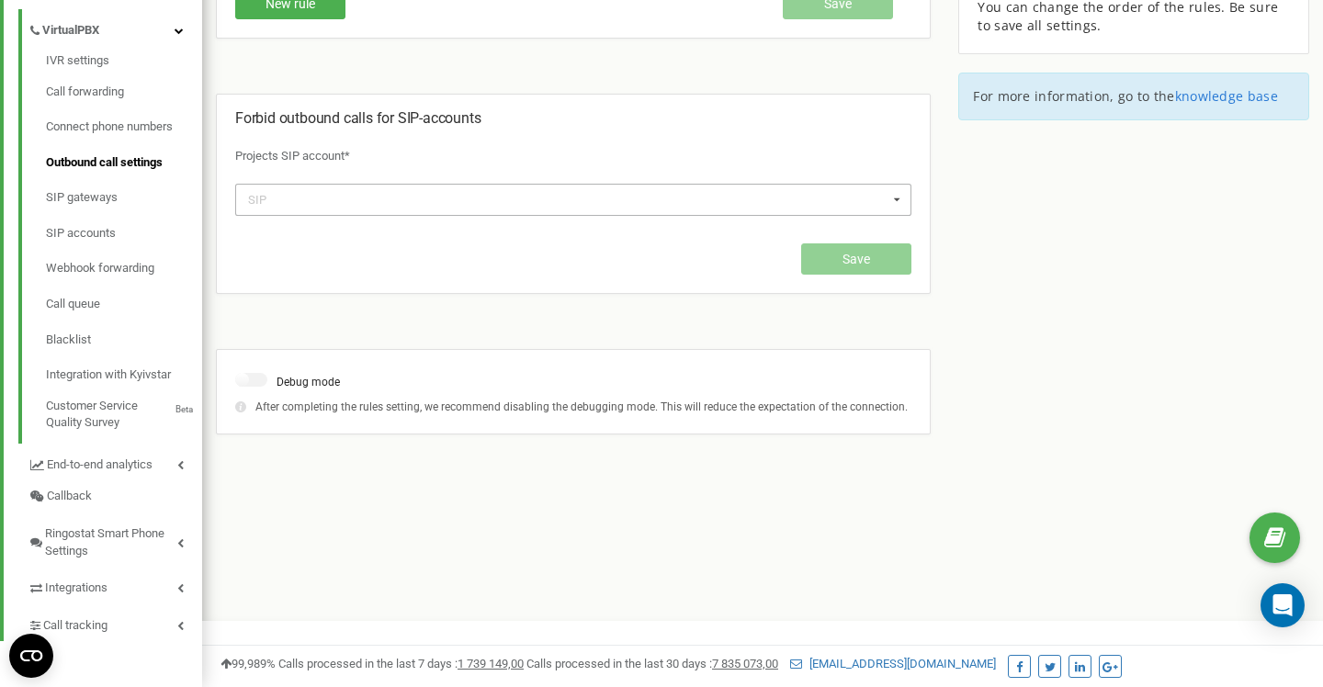
click at [480, 205] on div "SIP h2hmoverscom_john h2hmoverscom_rebekah h2hmoverscom_nicole h2hmoverscom_jac…" at bounding box center [573, 200] width 676 height 32
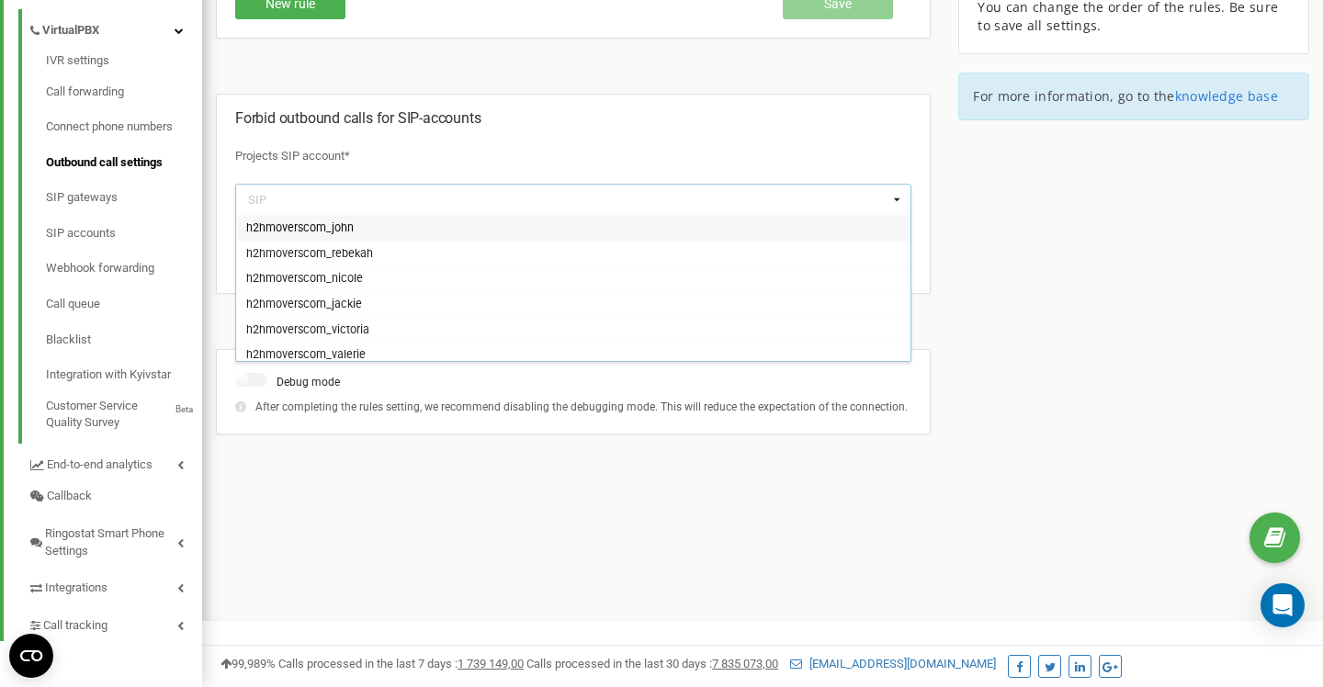
click at [498, 135] on div "Forbid outbound calls for SIP-accounts Projects SIP account* SIP h2hmoverscom_j…" at bounding box center [573, 200] width 676 height 185
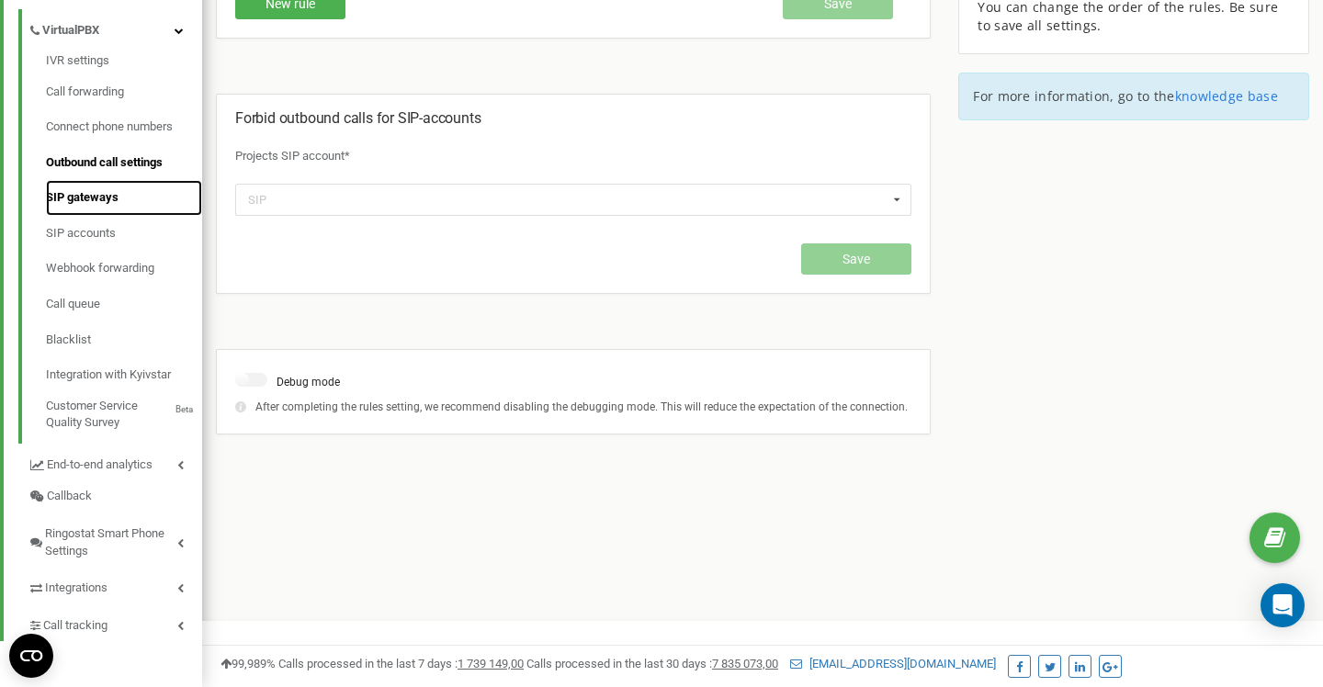
click at [117, 193] on link "SIP gateways" at bounding box center [124, 198] width 156 height 36
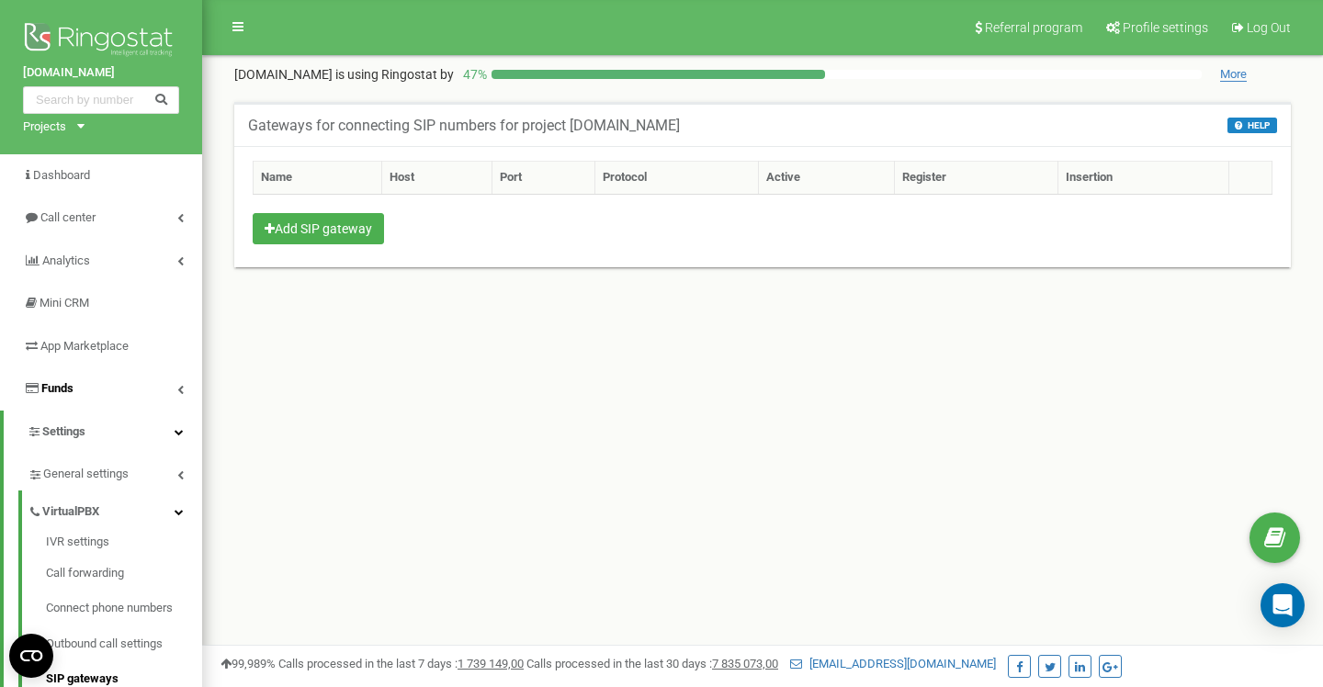
scroll to position [404, 0]
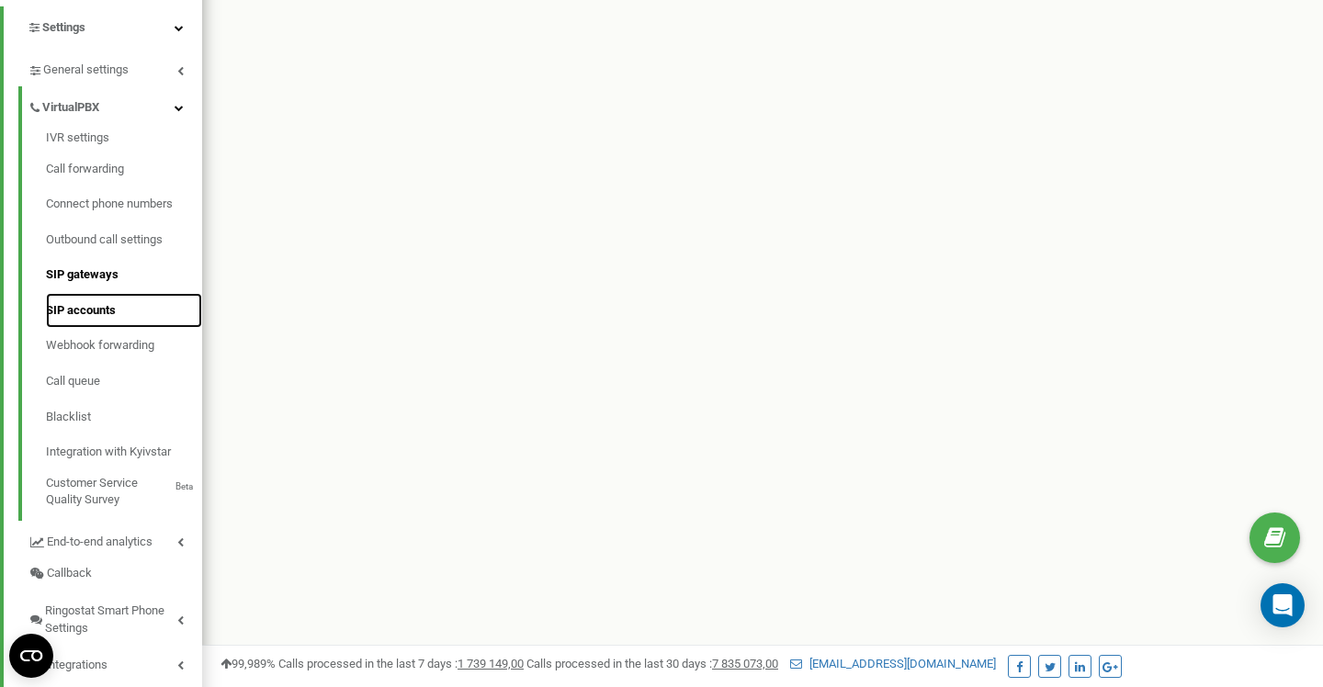
click at [98, 313] on link "SIP accounts" at bounding box center [124, 311] width 156 height 36
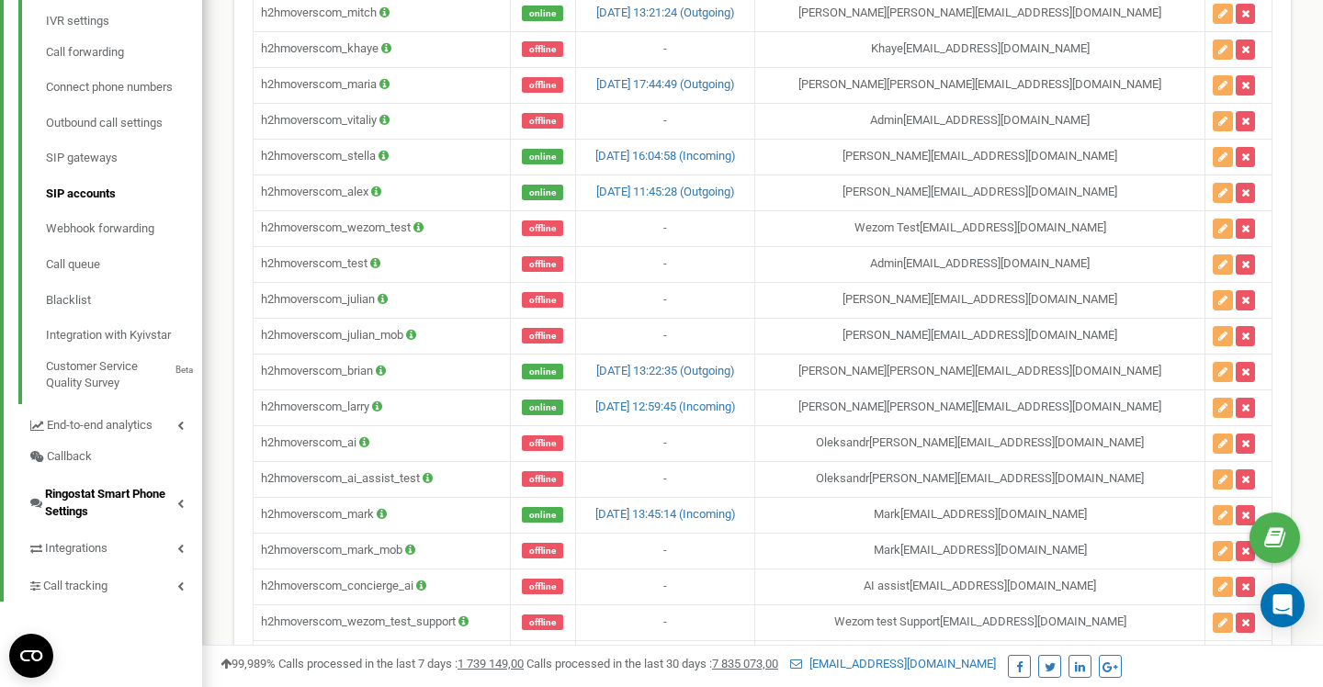
scroll to position [435, 0]
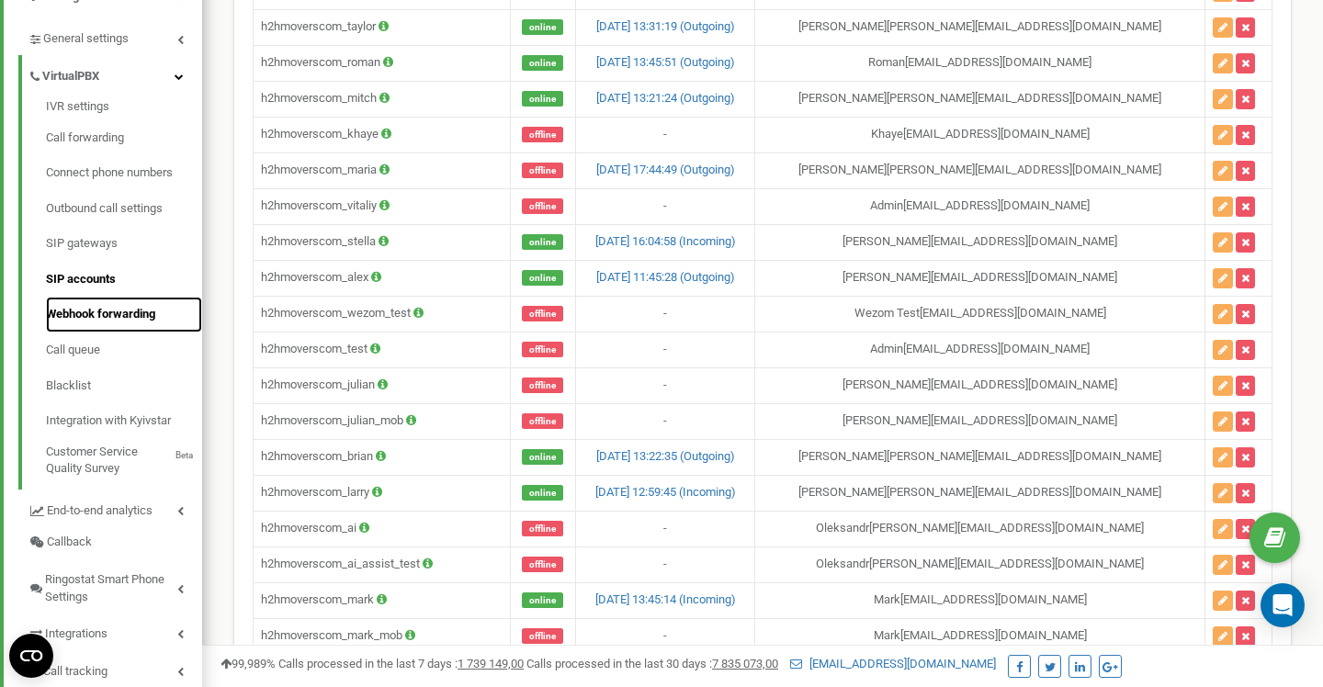
click at [101, 317] on link "Webhook forwarding" at bounding box center [124, 315] width 156 height 36
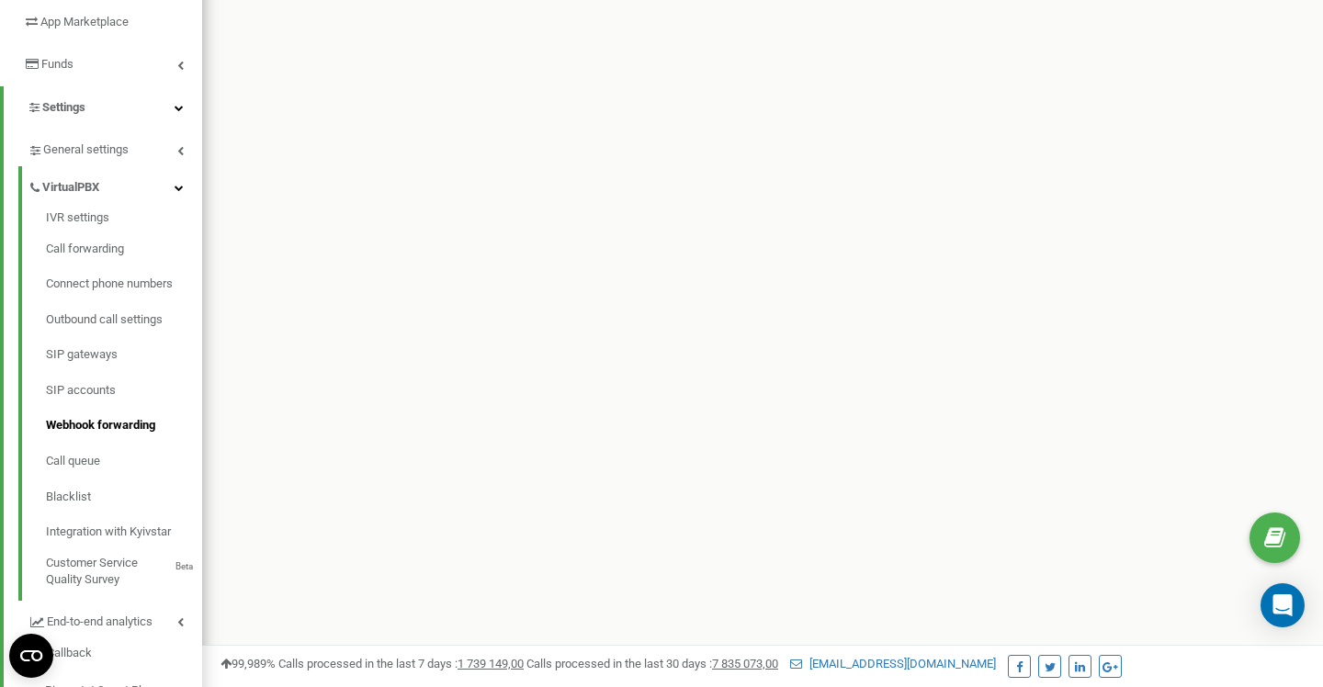
scroll to position [390, 0]
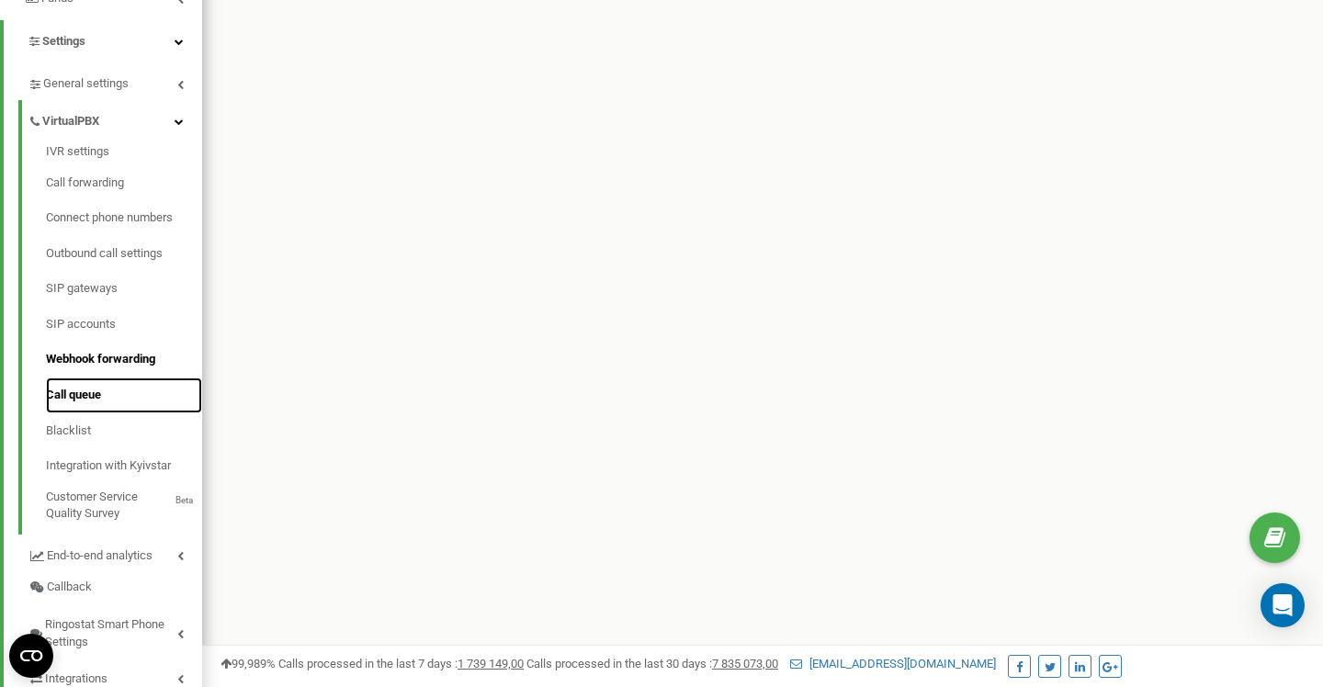
click at [92, 390] on link "Call queue" at bounding box center [124, 396] width 156 height 36
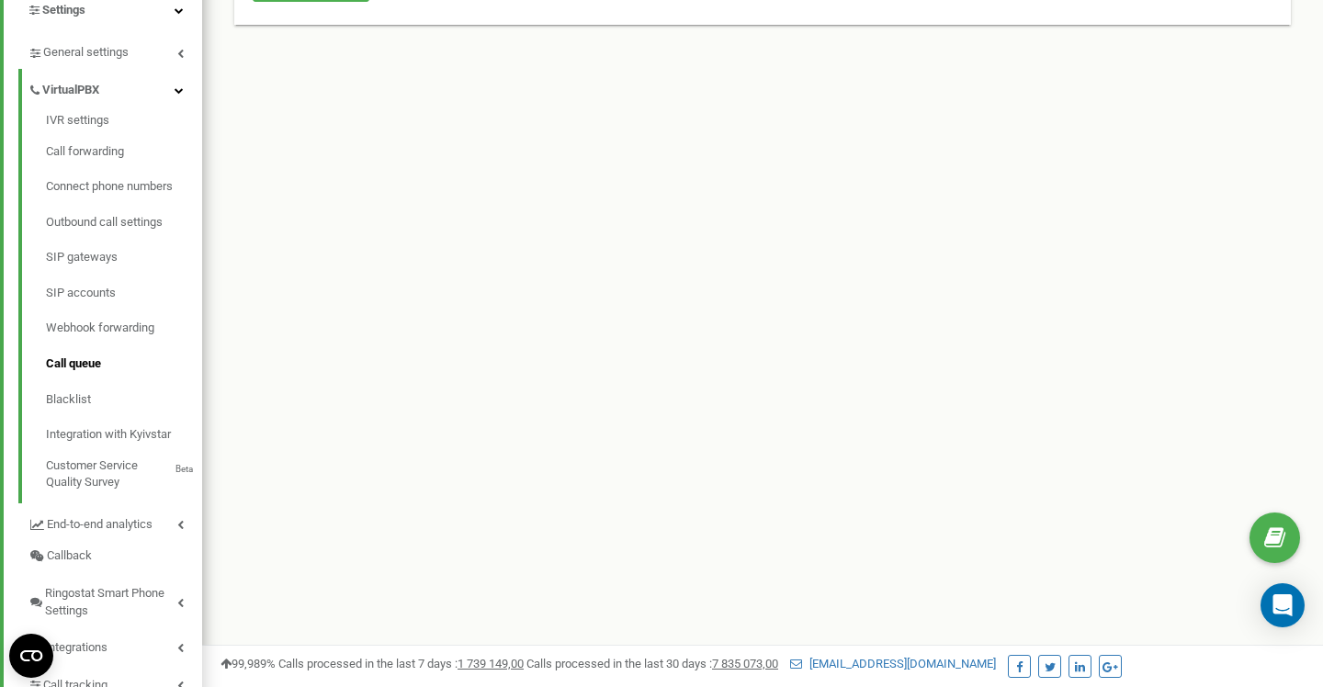
scroll to position [481, 0]
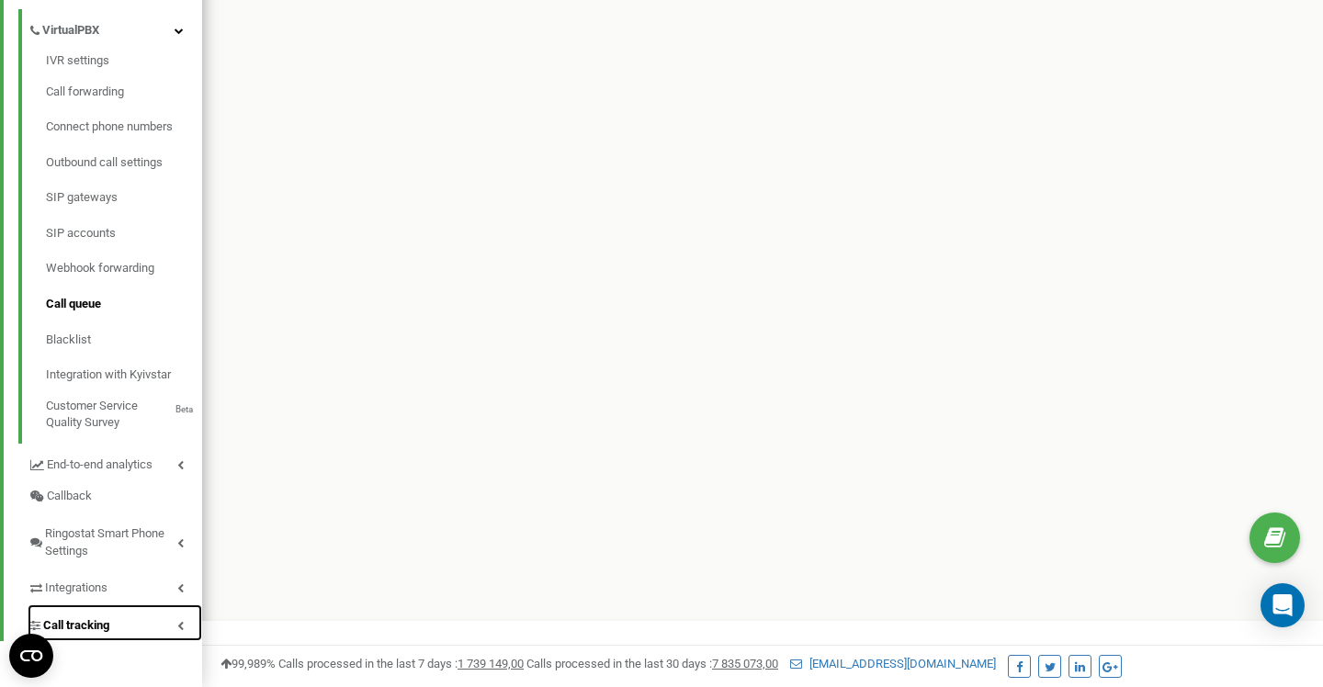
click at [91, 628] on span "Call tracking" at bounding box center [76, 625] width 66 height 17
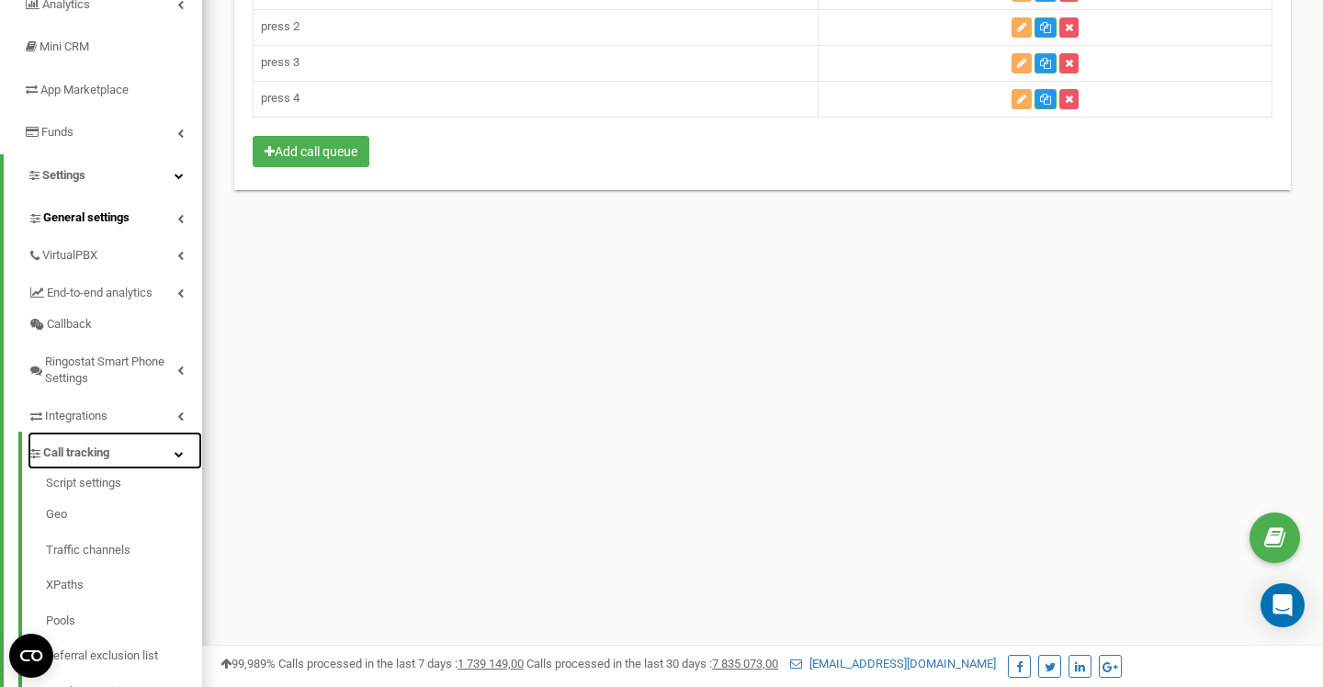
scroll to position [334, 0]
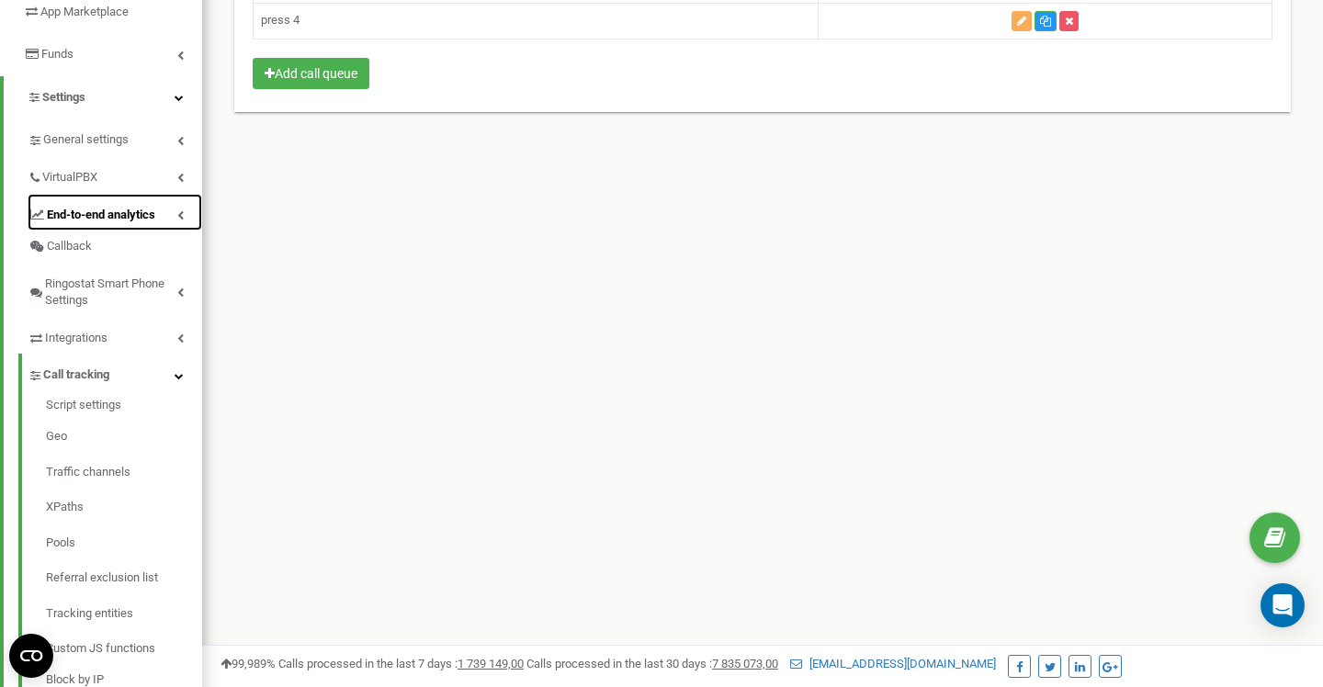
click at [152, 218] on span "End-to-end analytics" at bounding box center [101, 215] width 108 height 17
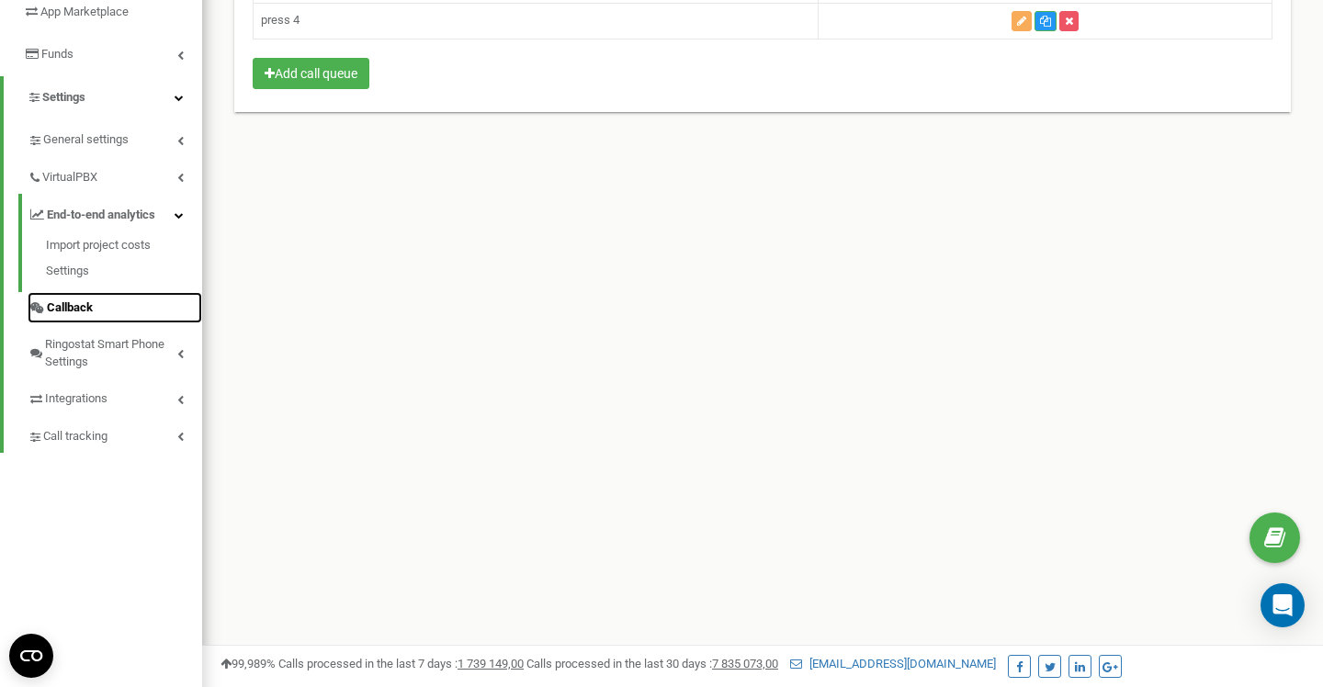
click at [71, 306] on span "Callback" at bounding box center [70, 307] width 46 height 17
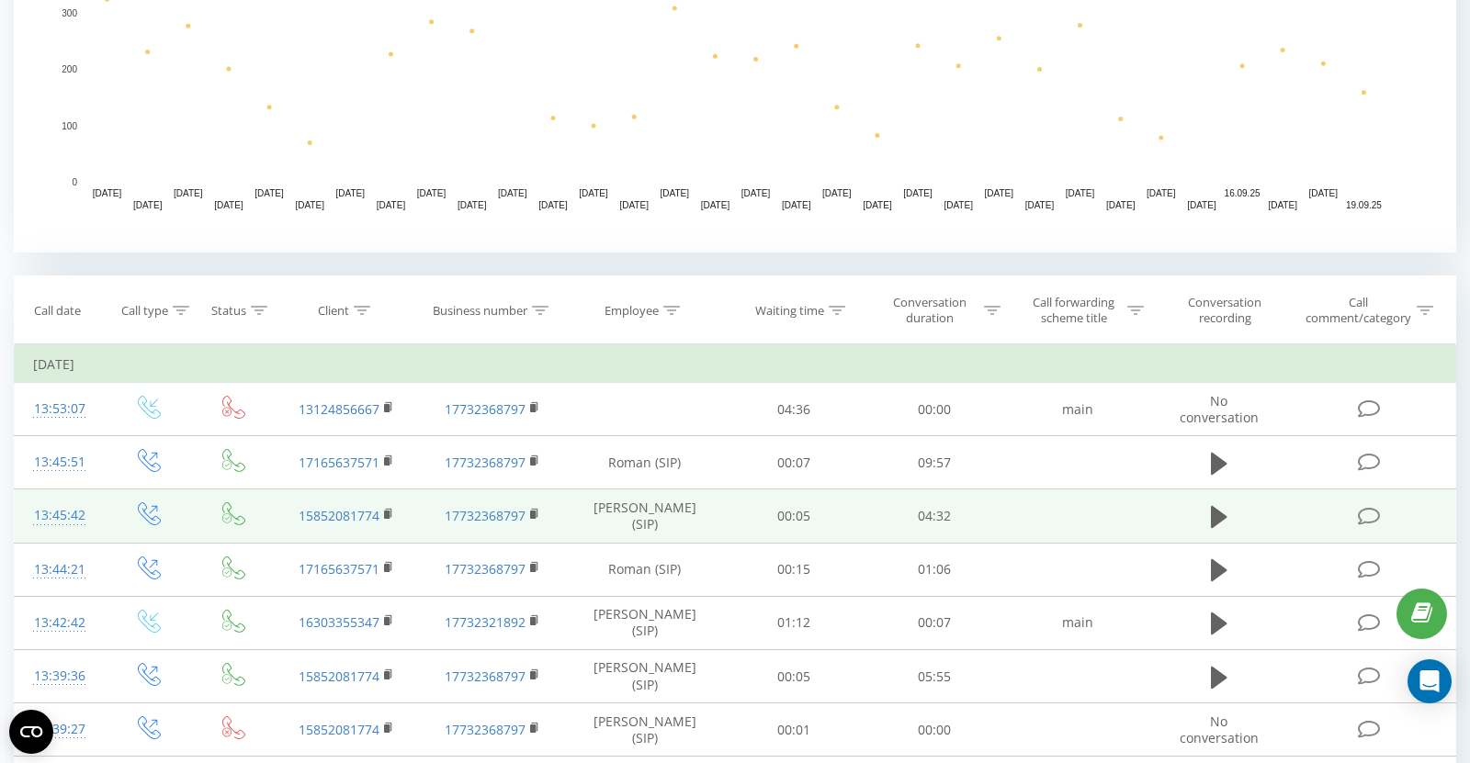
scroll to position [515, 0]
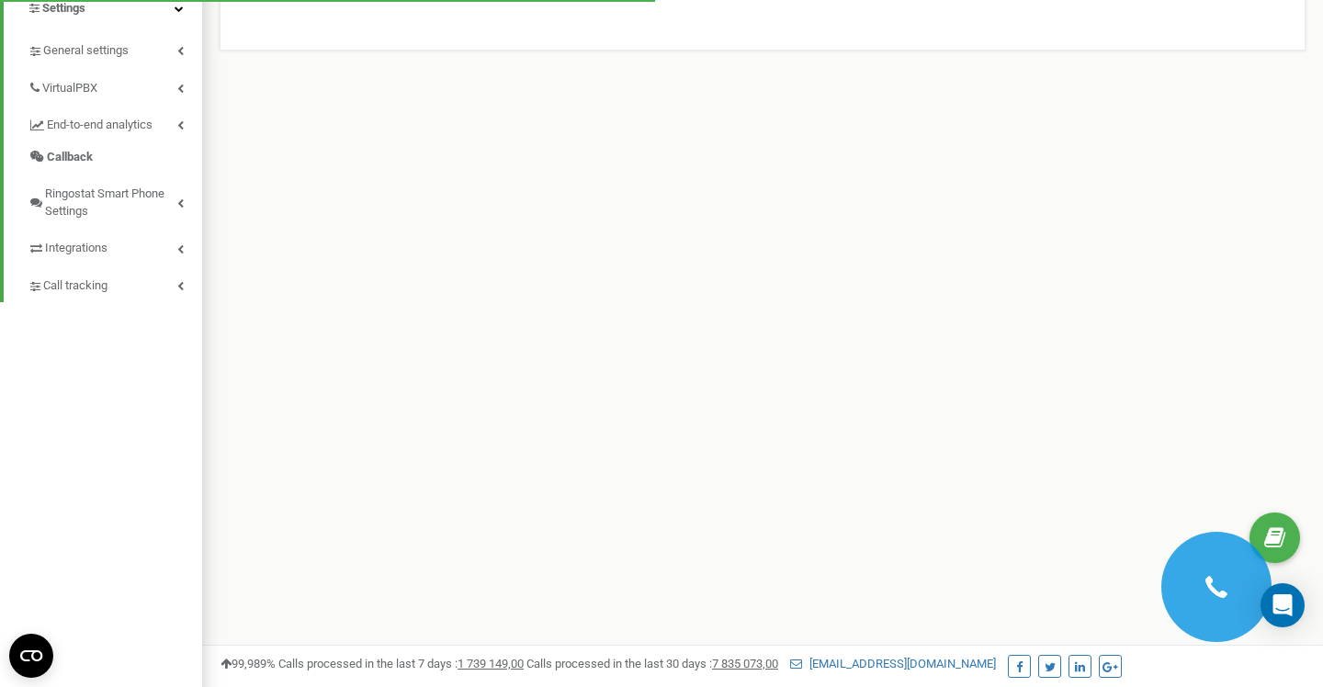
scroll to position [436, 0]
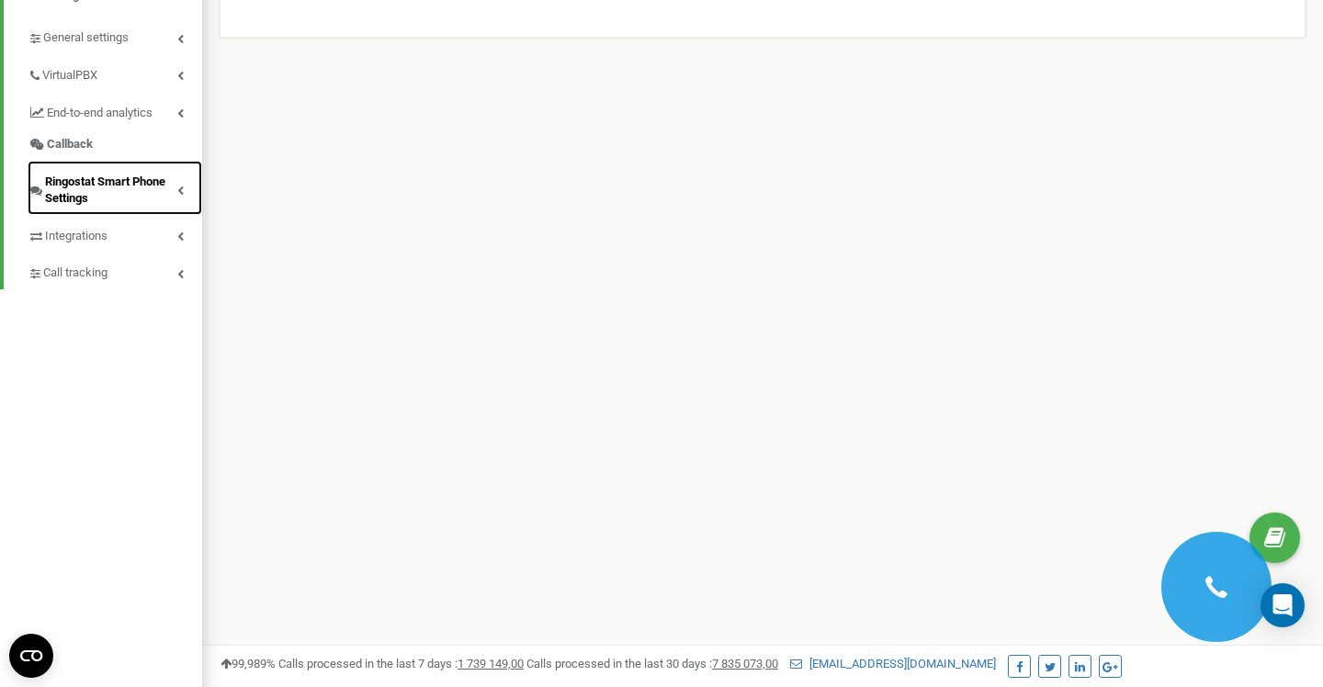
click at [73, 197] on span "Ringostat Smart Phone Settings" at bounding box center [111, 191] width 132 height 34
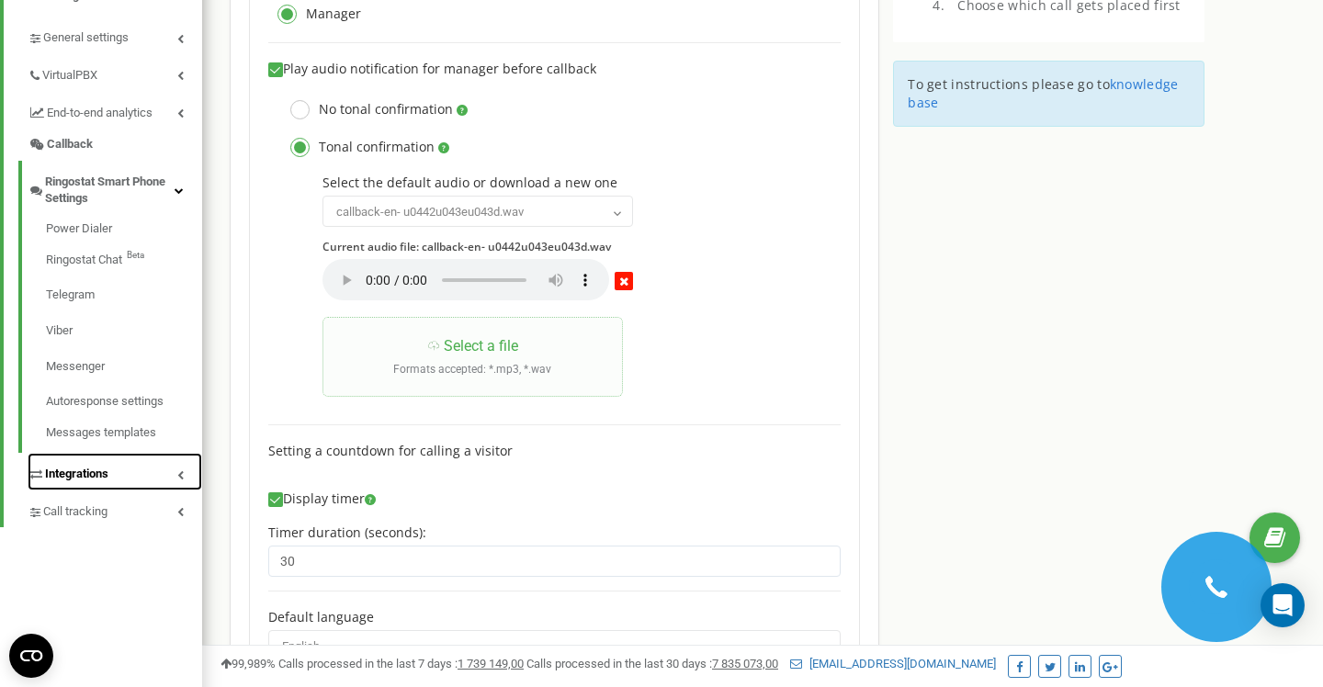
click at [69, 476] on span "Integrations" at bounding box center [76, 474] width 63 height 17
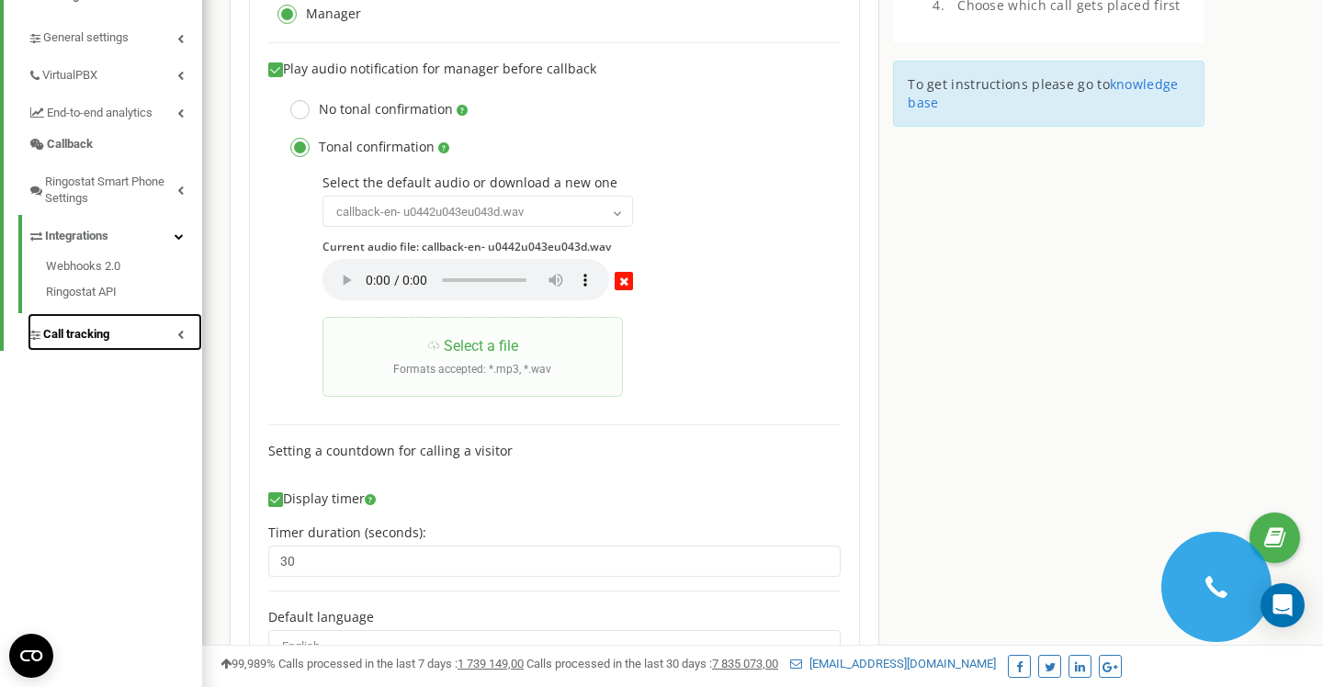
click at [90, 339] on span "Call tracking" at bounding box center [76, 334] width 66 height 17
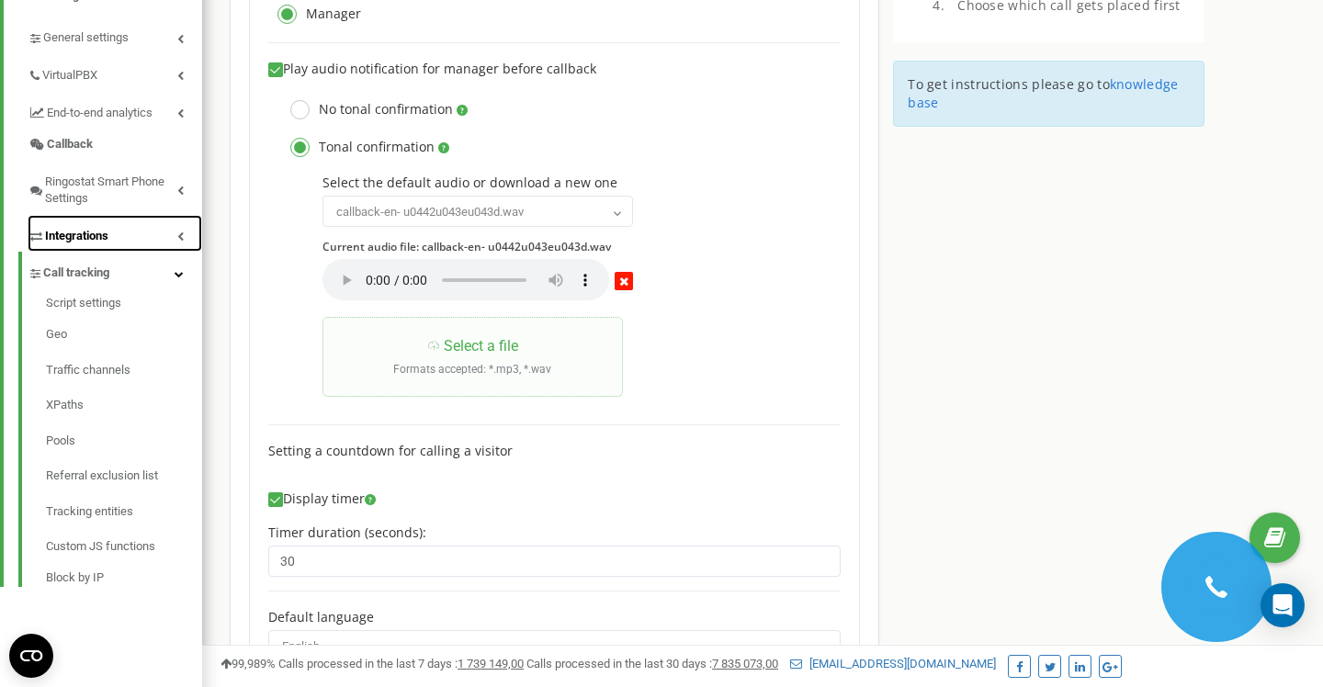
click at [90, 237] on span "Integrations" at bounding box center [76, 236] width 63 height 17
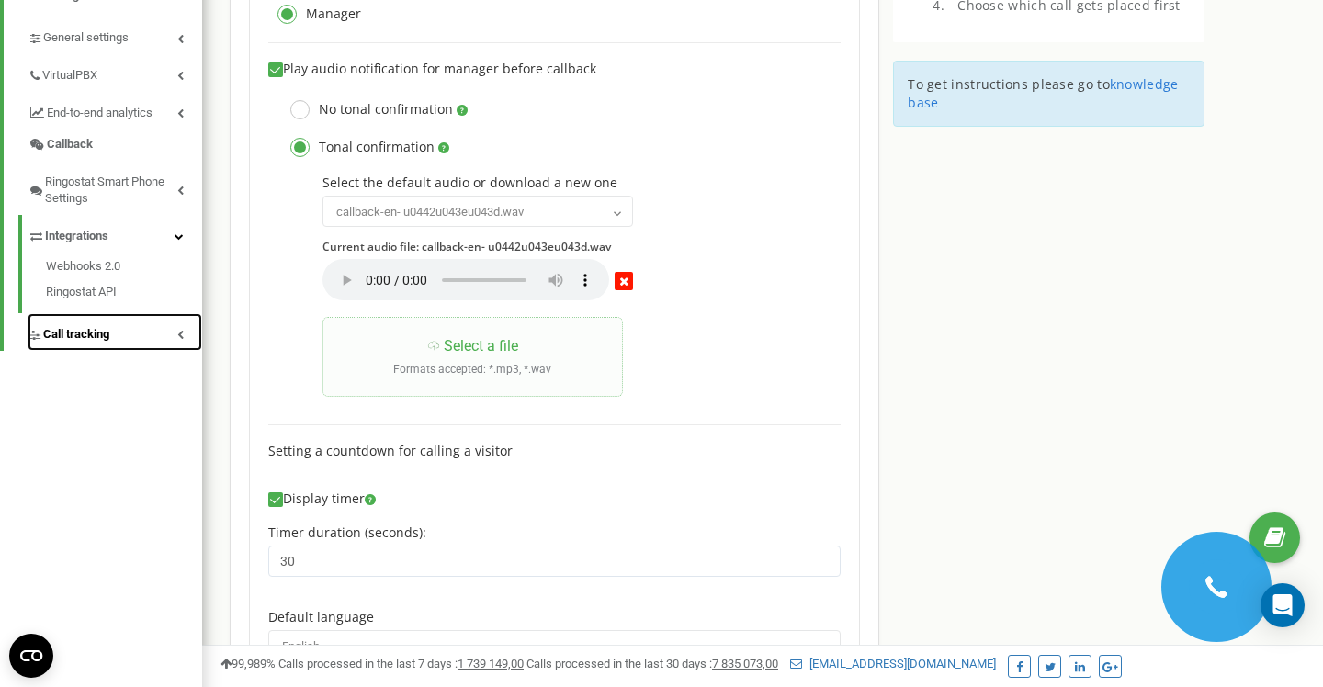
click at [66, 333] on span "Call tracking" at bounding box center [76, 334] width 66 height 17
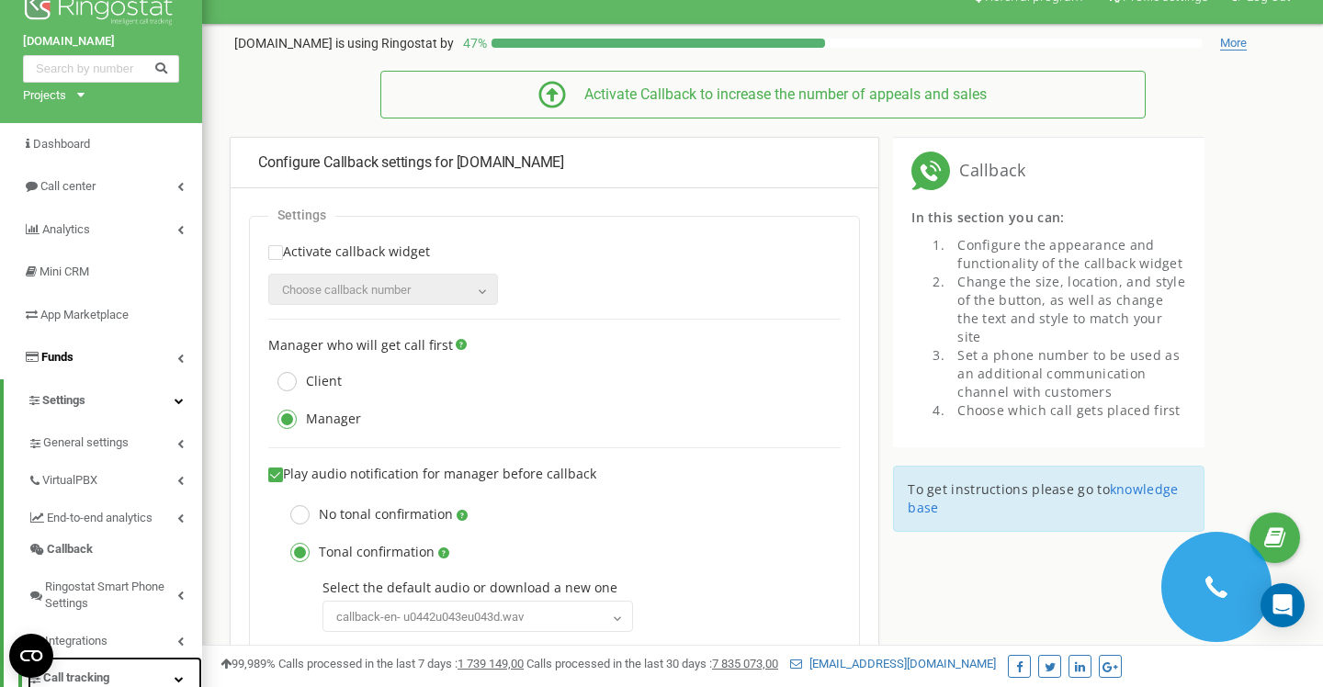
scroll to position [0, 0]
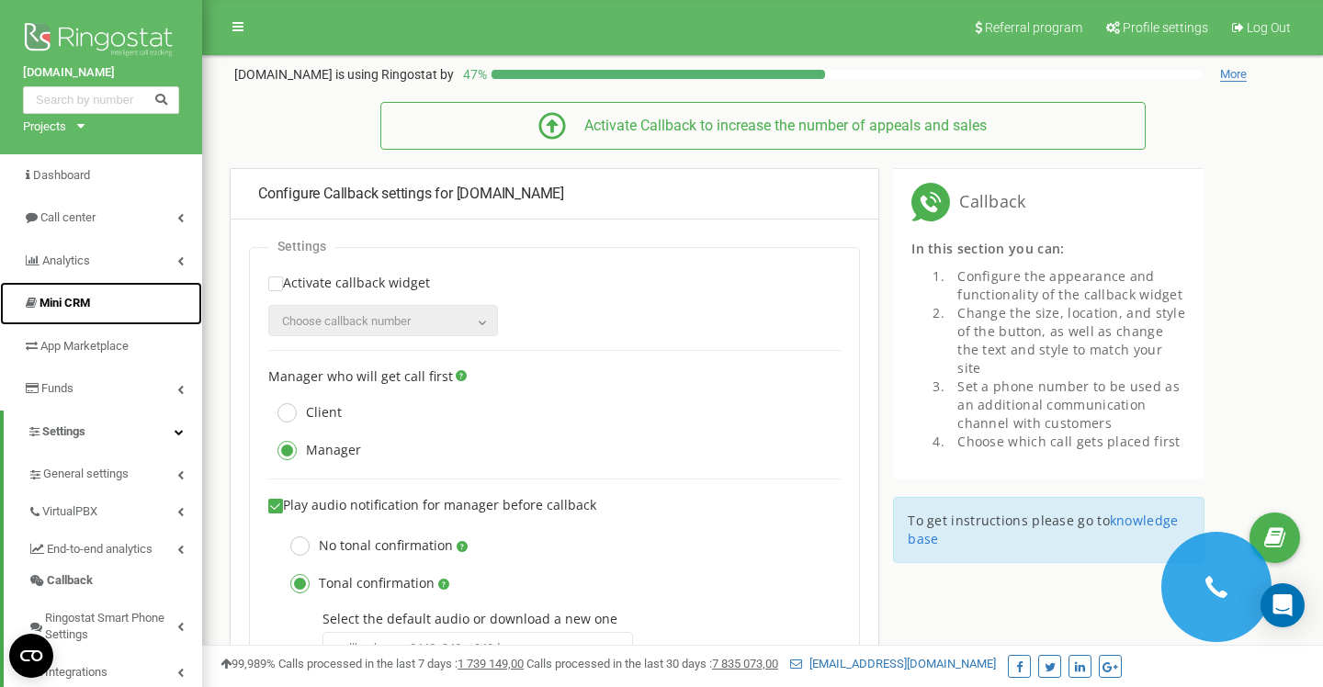
click at [73, 296] on span "Mini CRM" at bounding box center [65, 303] width 51 height 14
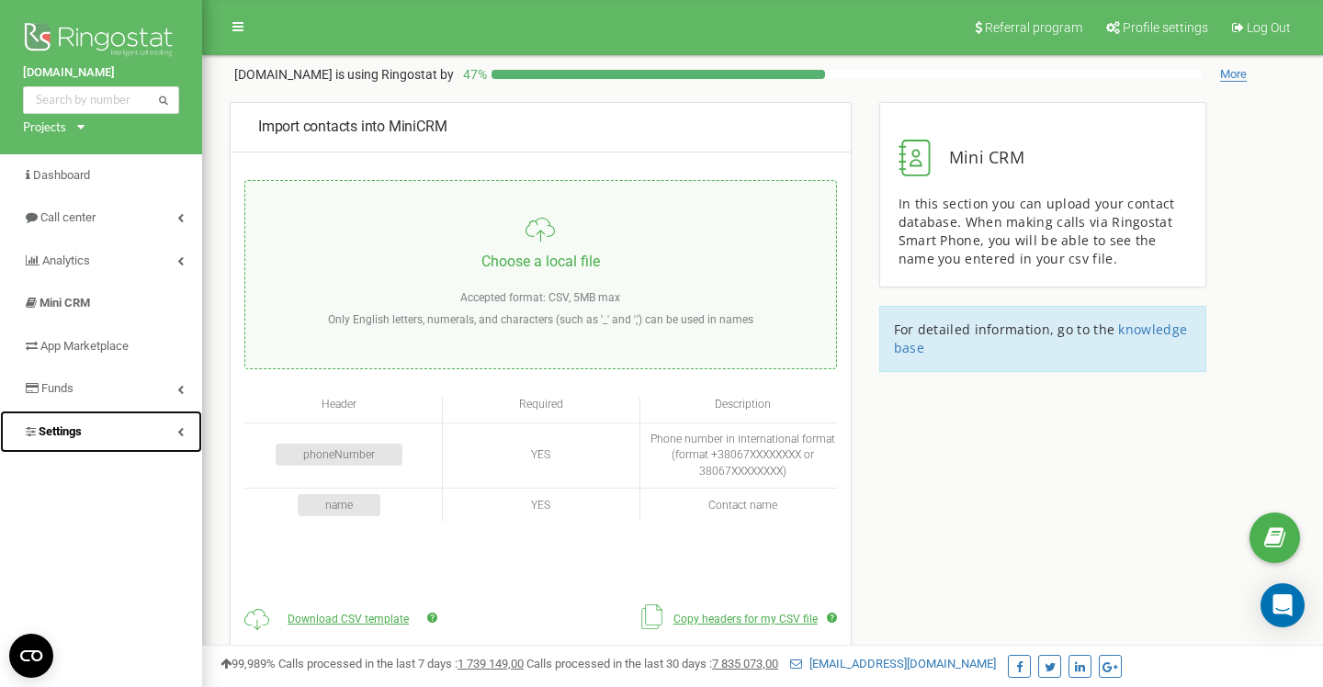
click at [84, 426] on link "Settings" at bounding box center [101, 432] width 202 height 43
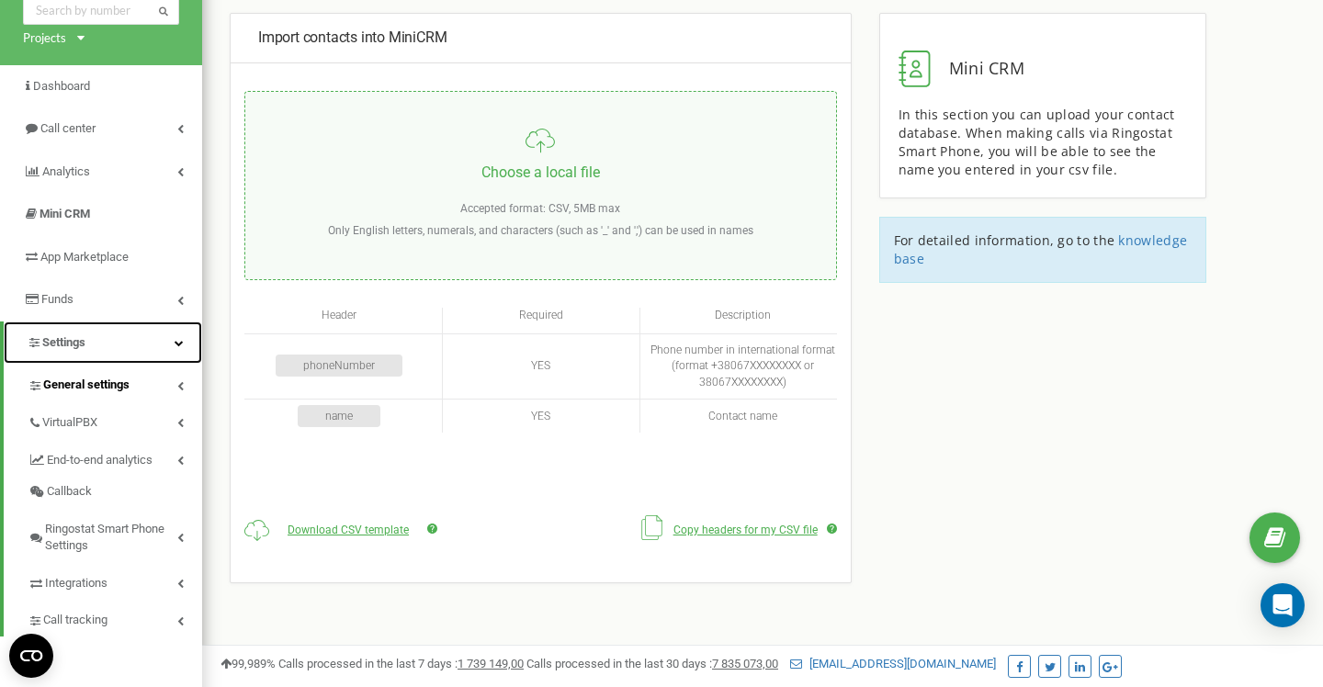
scroll to position [268, 0]
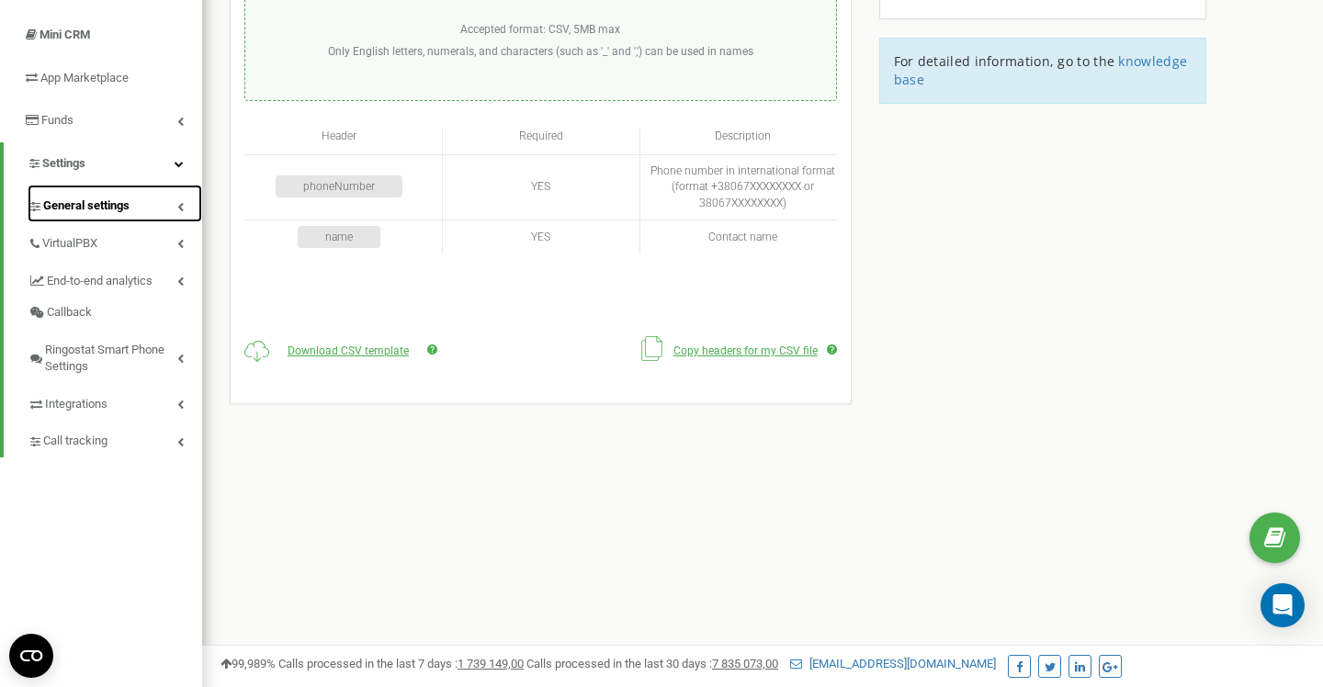
click at [103, 203] on span "General settings" at bounding box center [86, 206] width 86 height 17
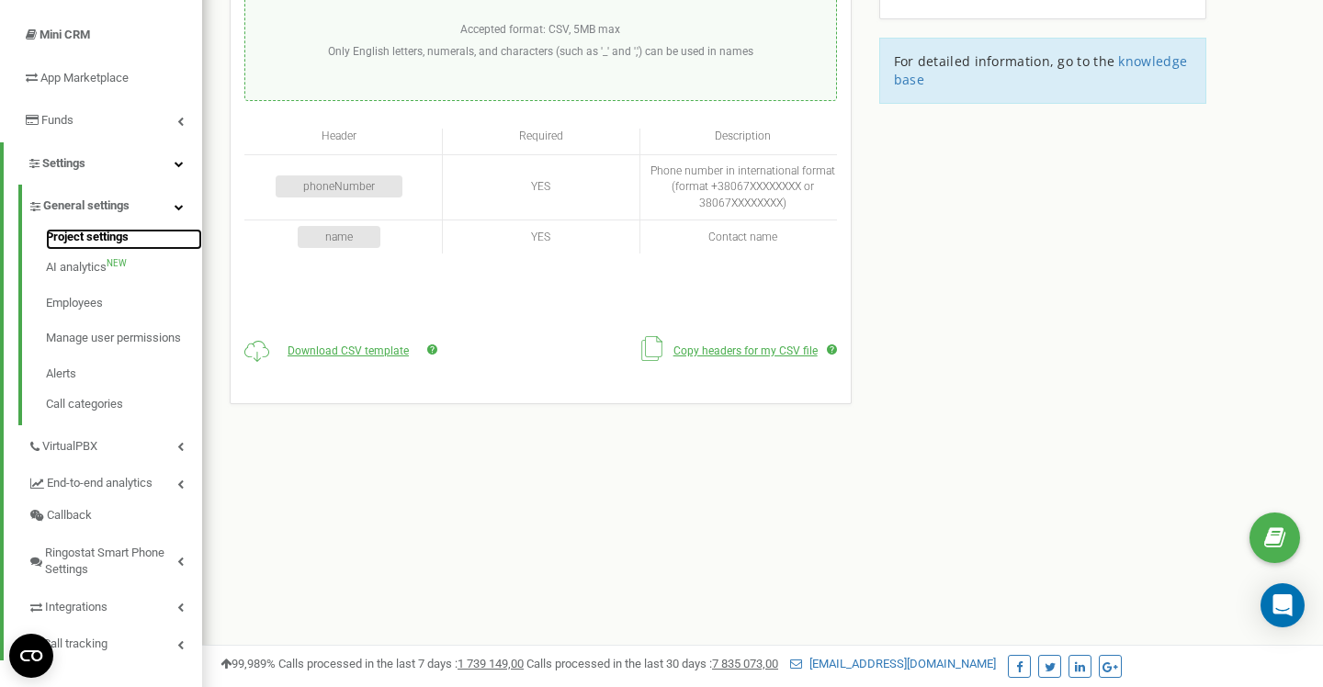
click at [97, 233] on link "Project settings" at bounding box center [124, 240] width 156 height 22
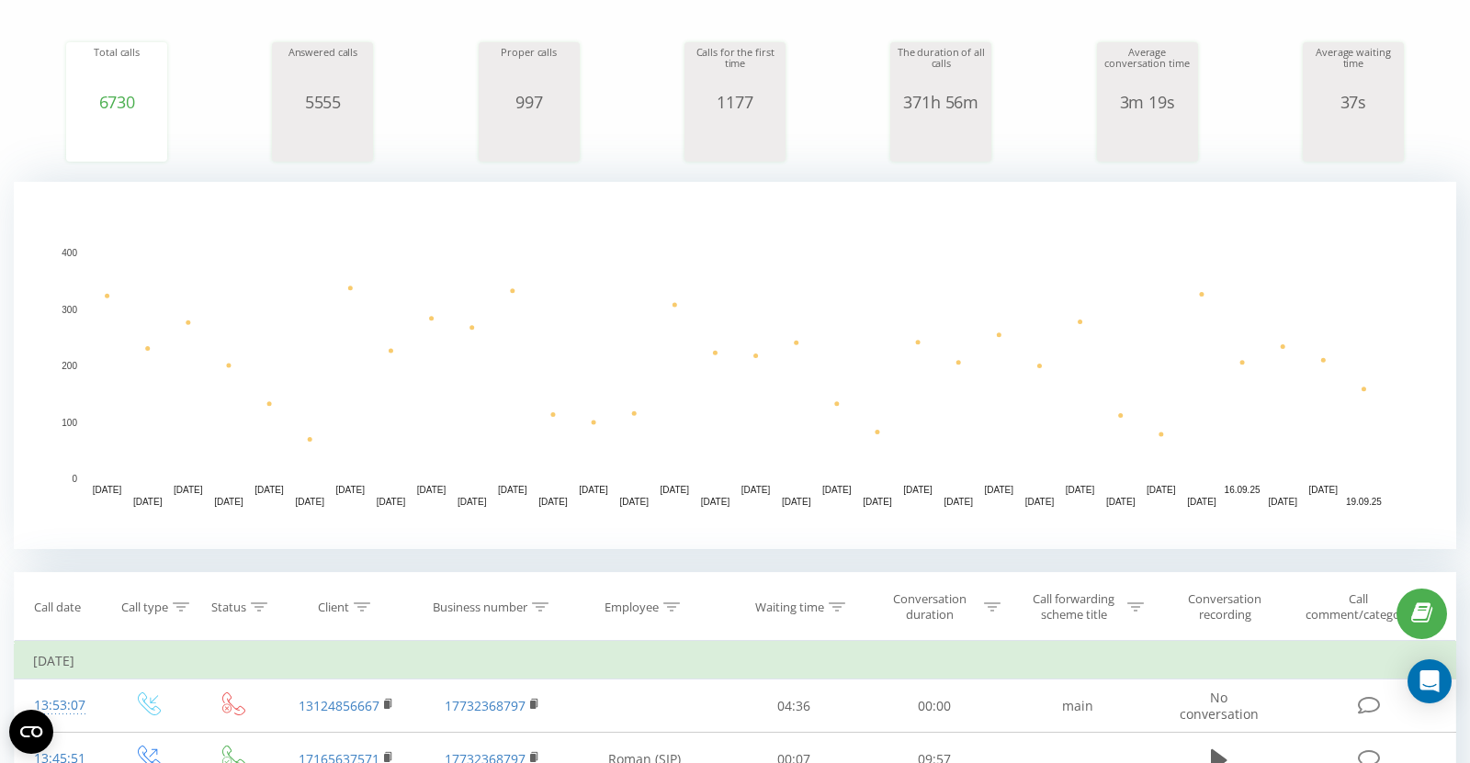
scroll to position [231, 0]
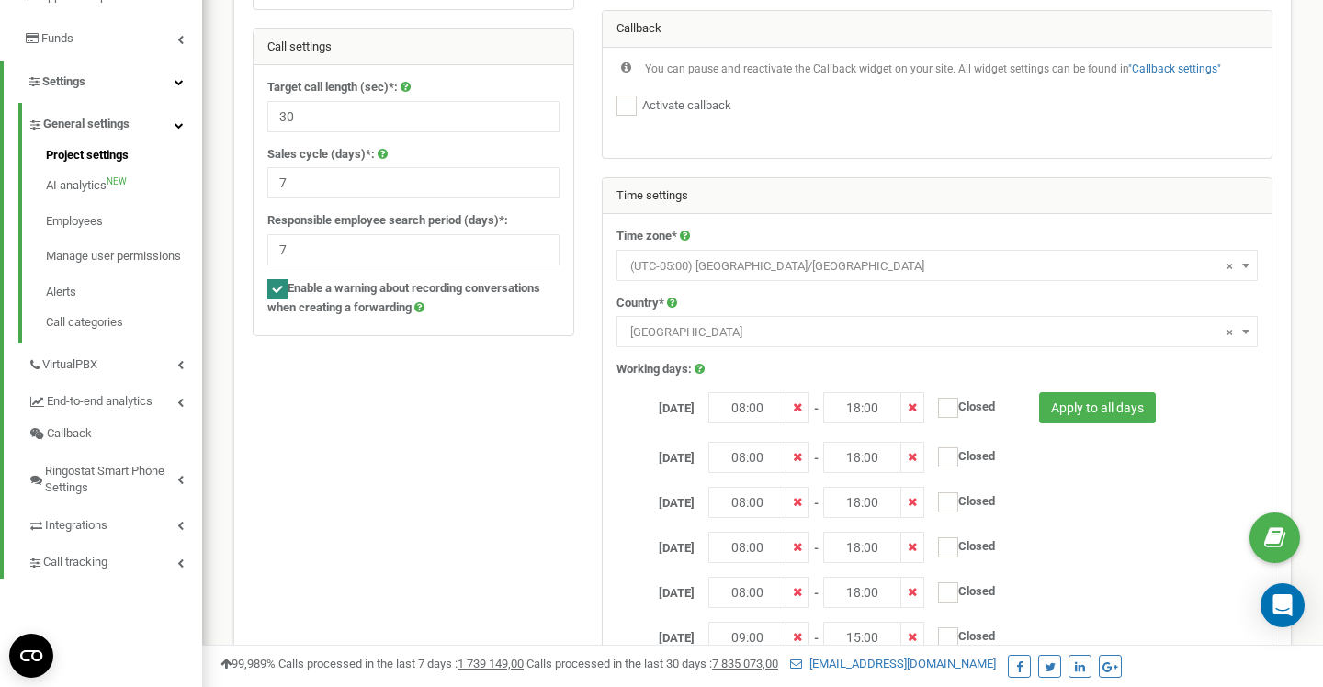
scroll to position [312, 0]
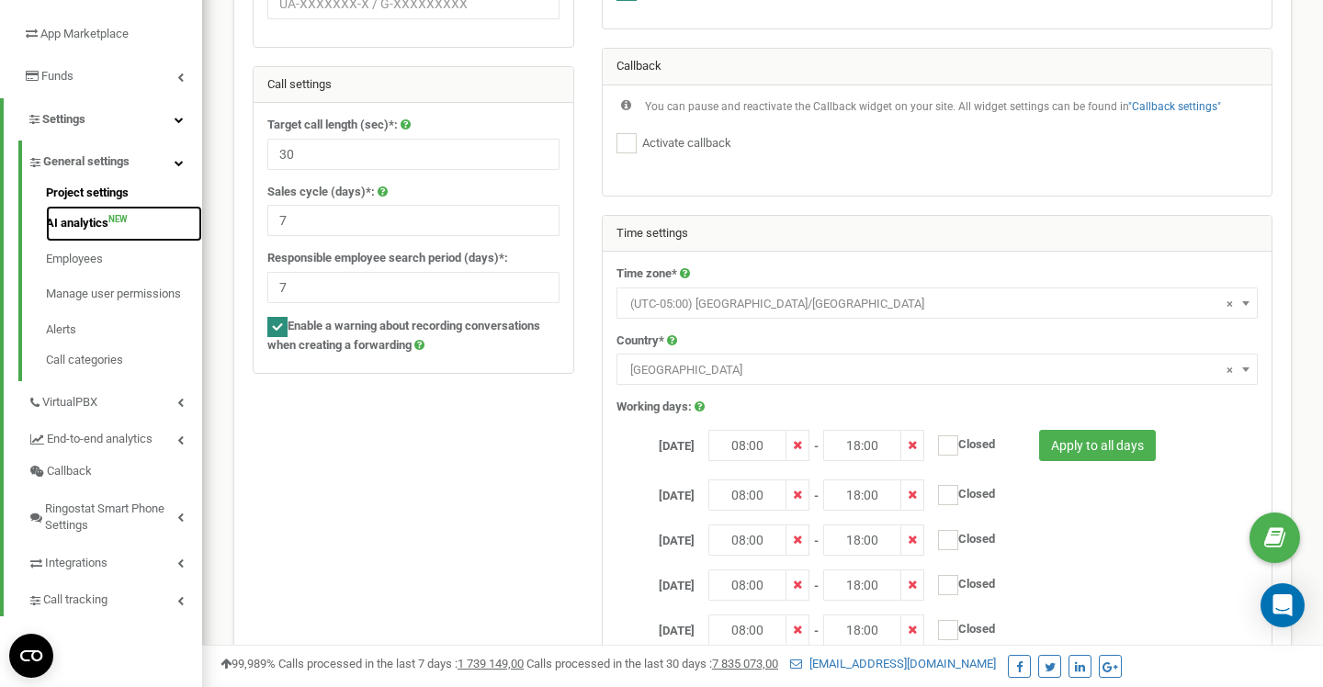
click at [86, 217] on link "AI analytics NEW" at bounding box center [124, 224] width 156 height 36
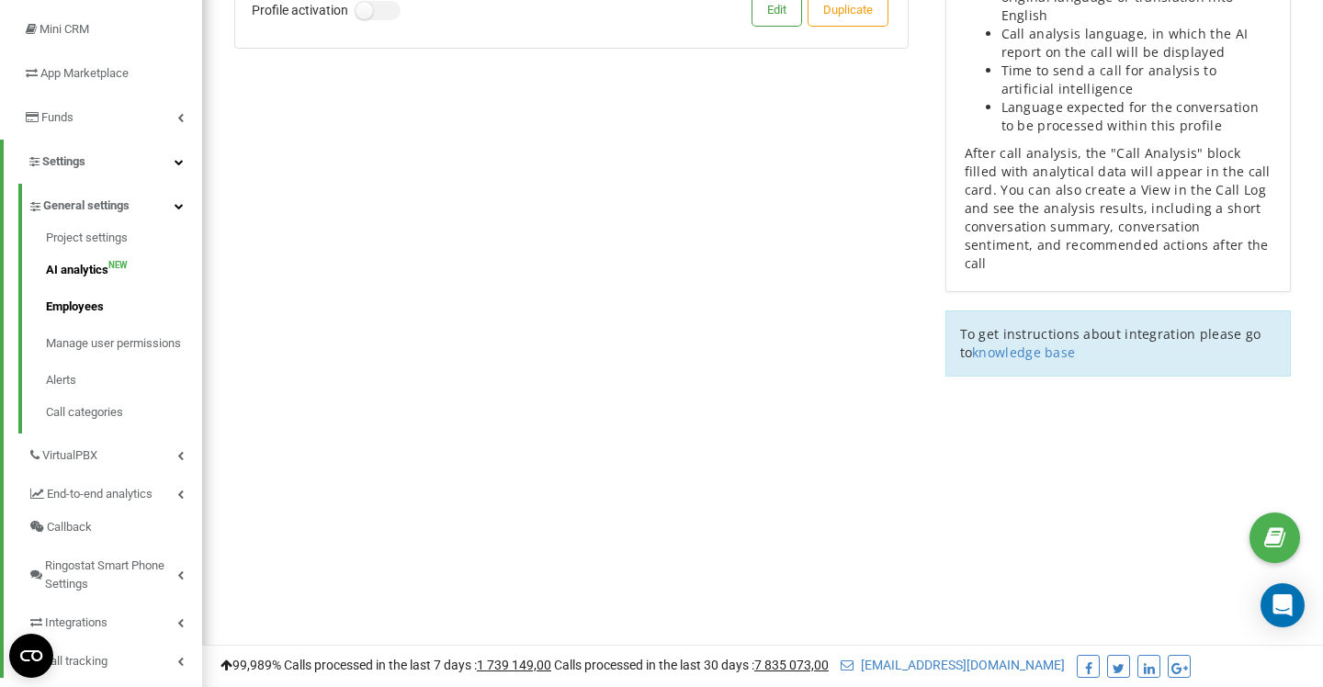
scroll to position [320, 0]
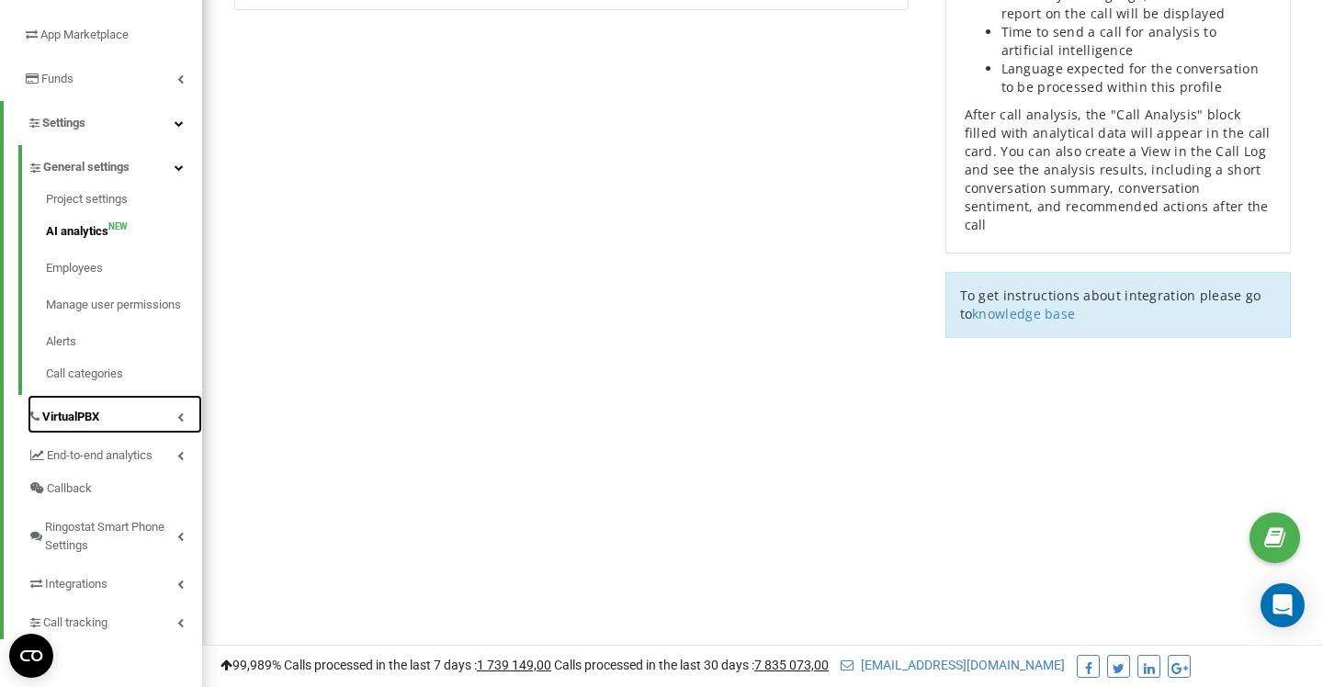
click at [134, 412] on link "VirtualPBX" at bounding box center [115, 414] width 175 height 39
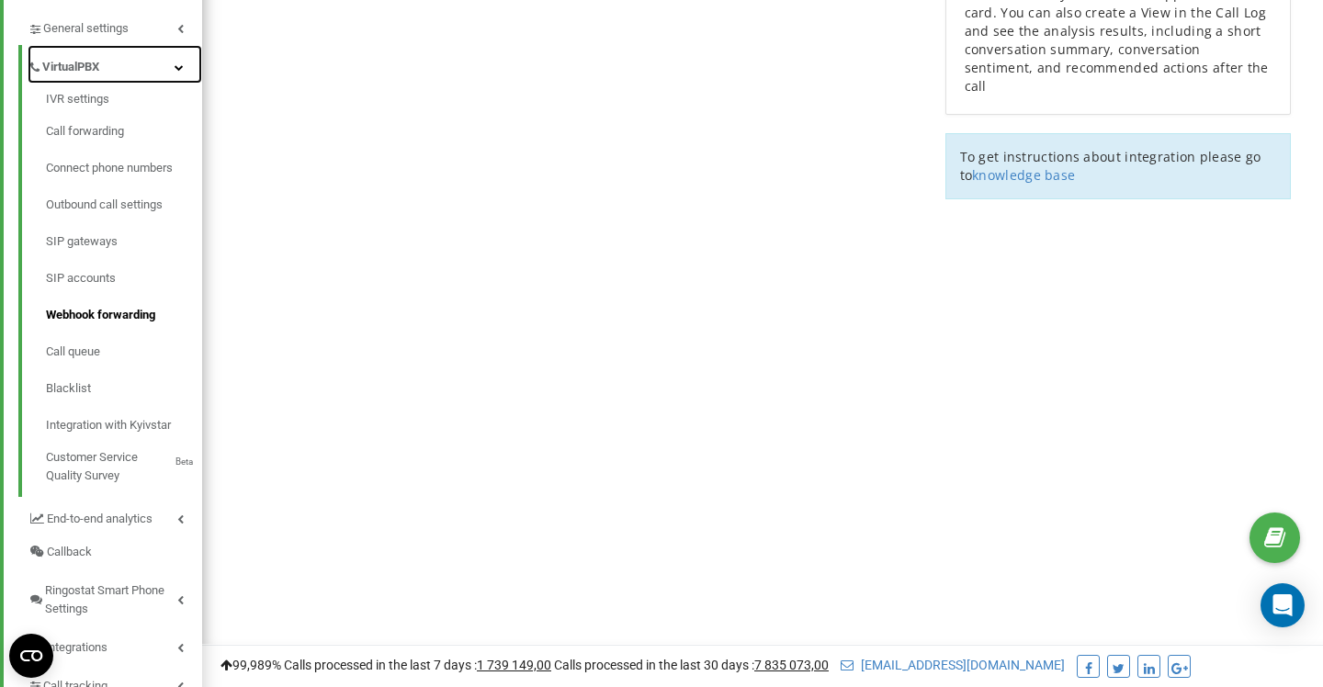
scroll to position [457, 0]
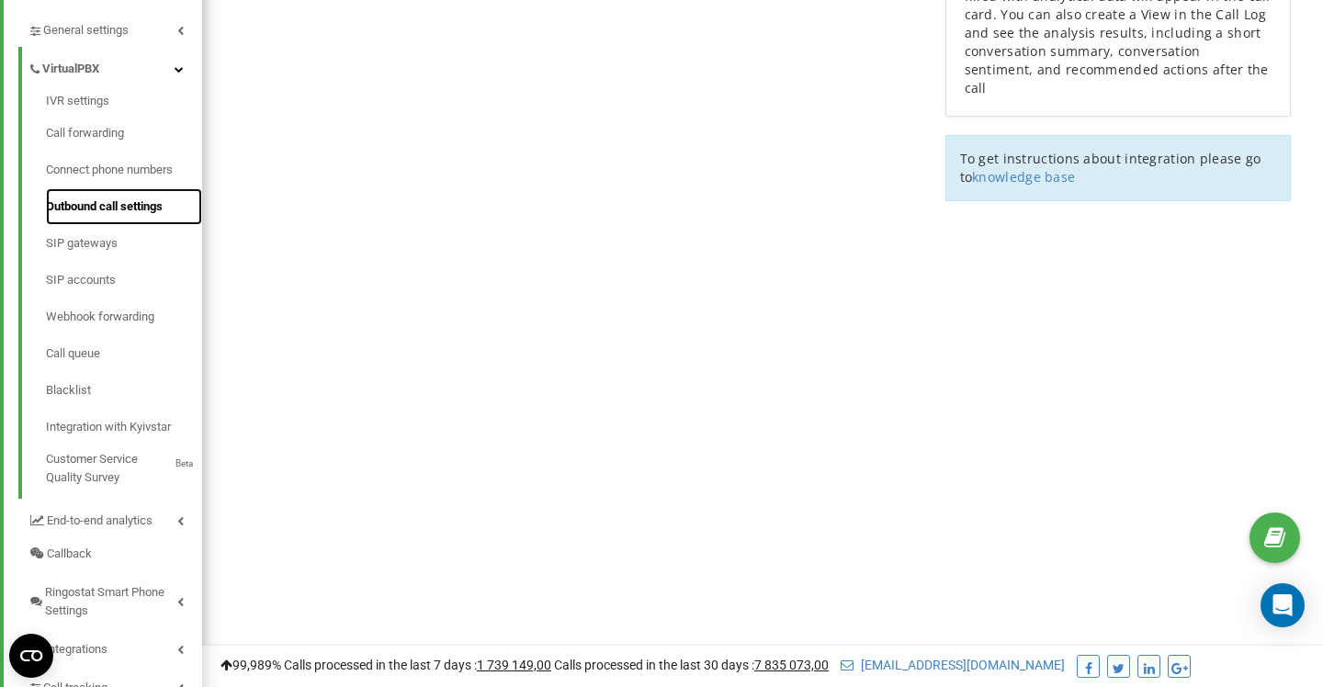
click at [129, 212] on link "Outbound call settings" at bounding box center [124, 206] width 156 height 37
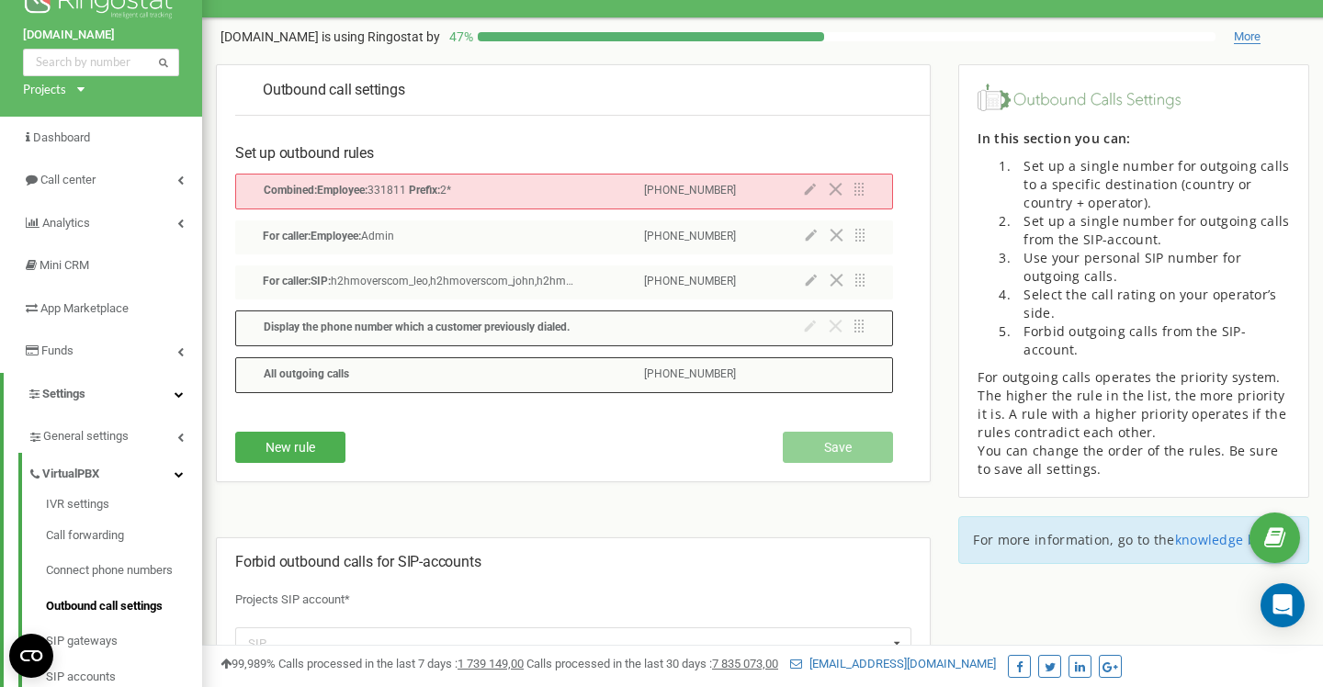
scroll to position [44, 0]
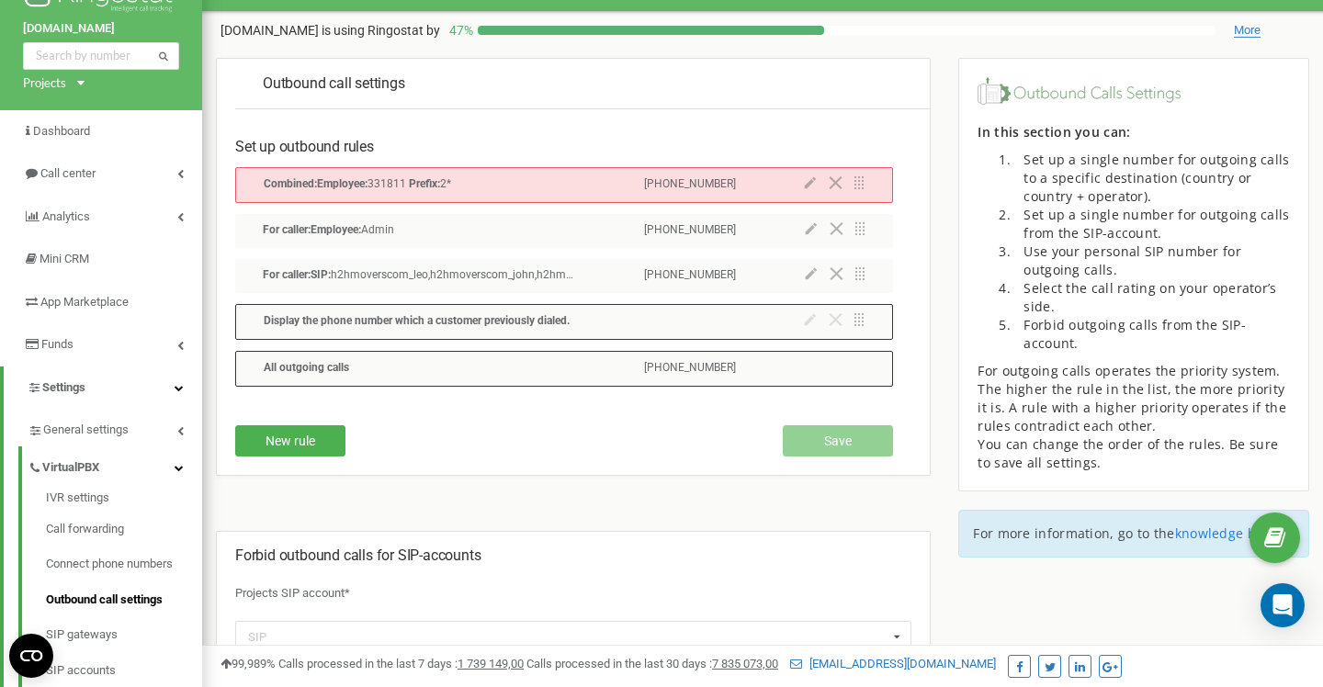
click at [671, 367] on p "[PHONE_NUMBER]" at bounding box center [690, 368] width 92 height 17
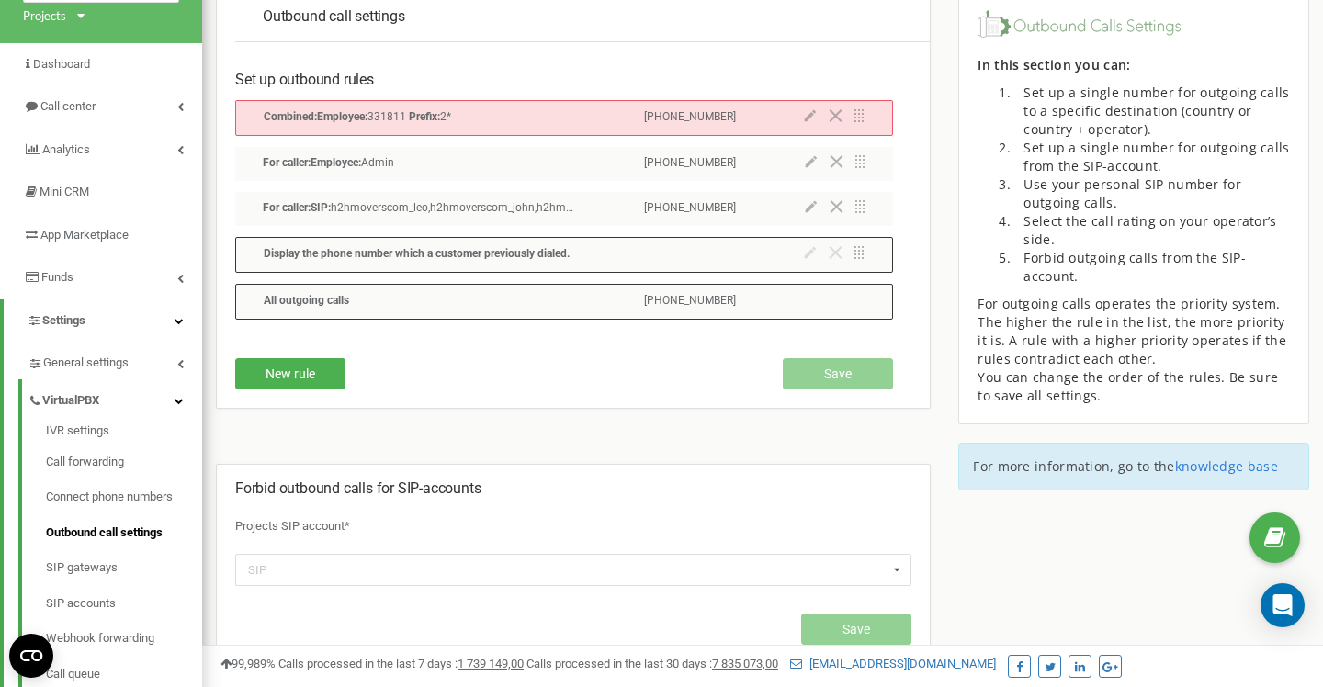
scroll to position [12, 0]
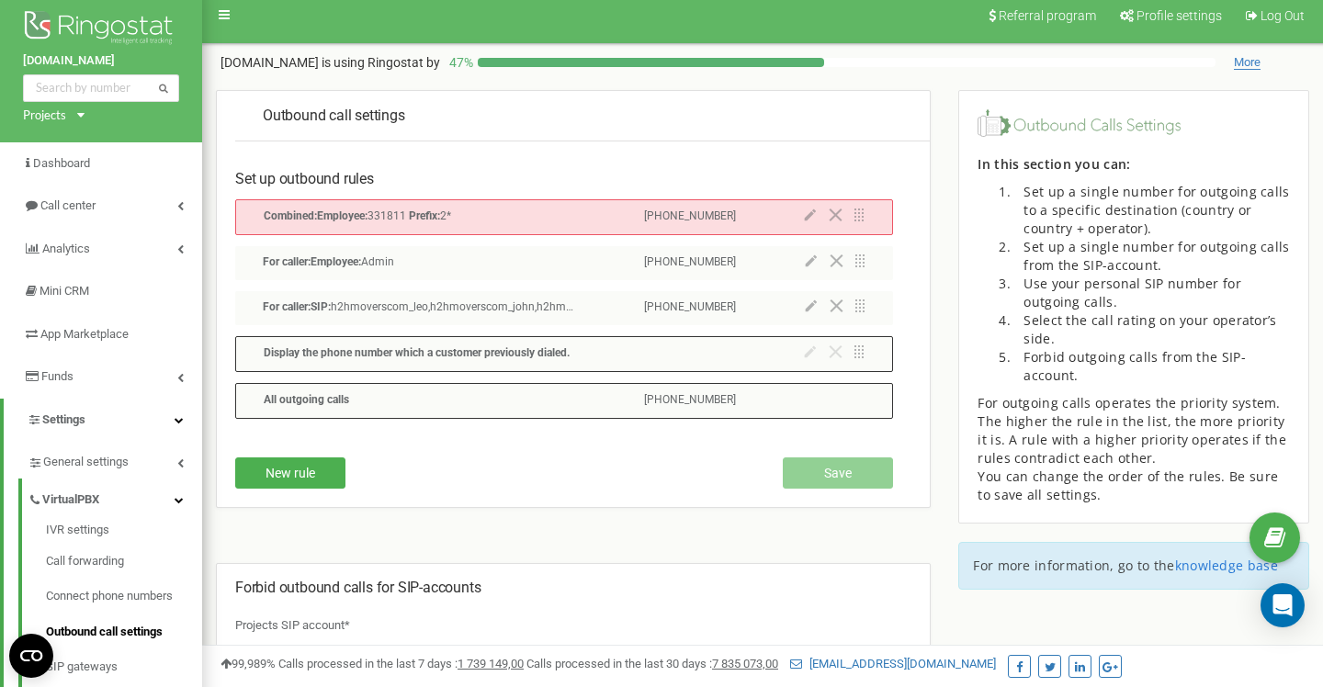
click at [783, 400] on div "All outgoing calls [PHONE_NUMBER]" at bounding box center [564, 401] width 658 height 36
click at [815, 306] on icon at bounding box center [811, 305] width 12 height 13
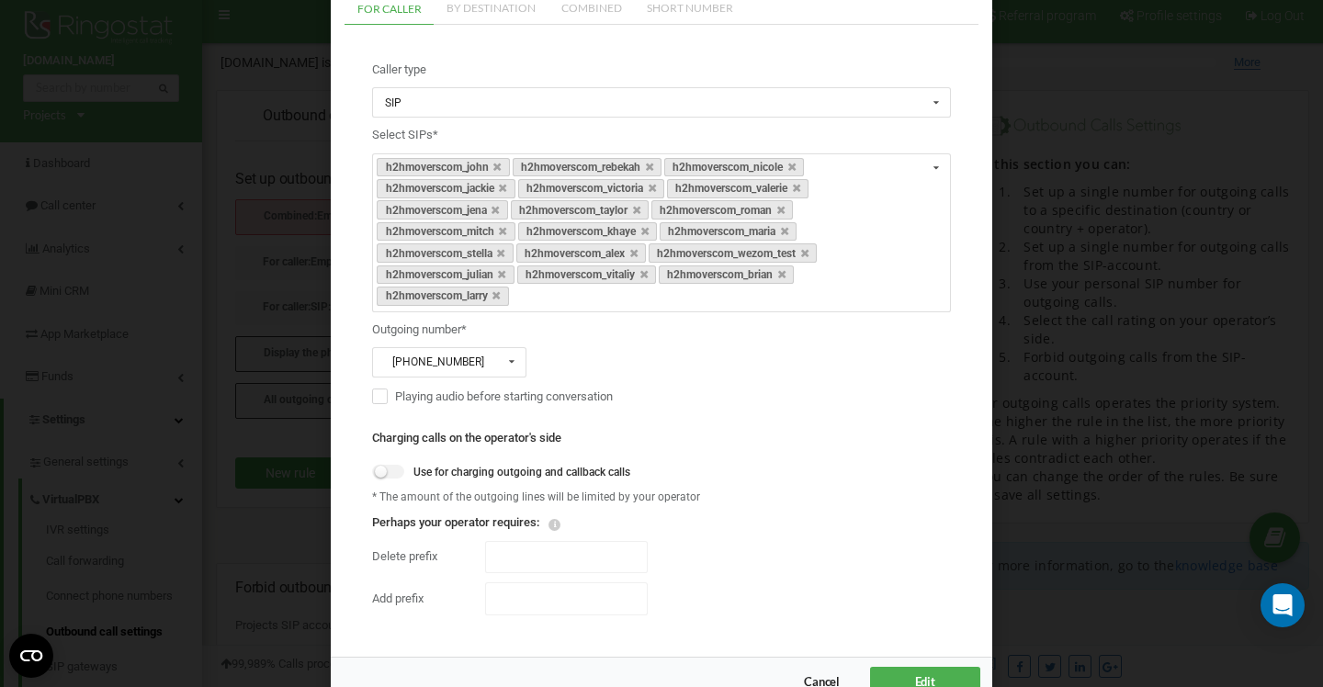
scroll to position [79, 0]
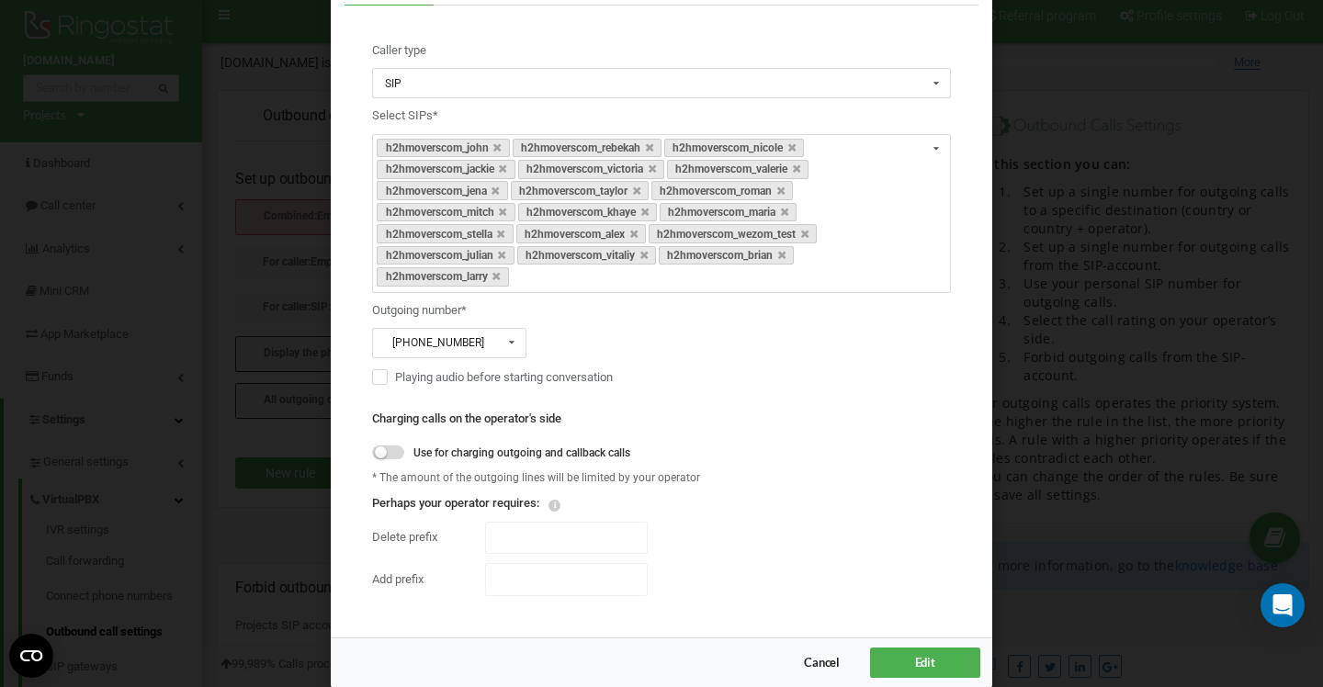
click at [378, 453] on label "Use for charging outgoing and callback calls" at bounding box center [501, 454] width 258 height 16
click at [0, 0] on input "Use for charging outgoing and callback calls" at bounding box center [0, 0] width 0 height 0
click at [804, 662] on span "Cancel" at bounding box center [822, 662] width 36 height 15
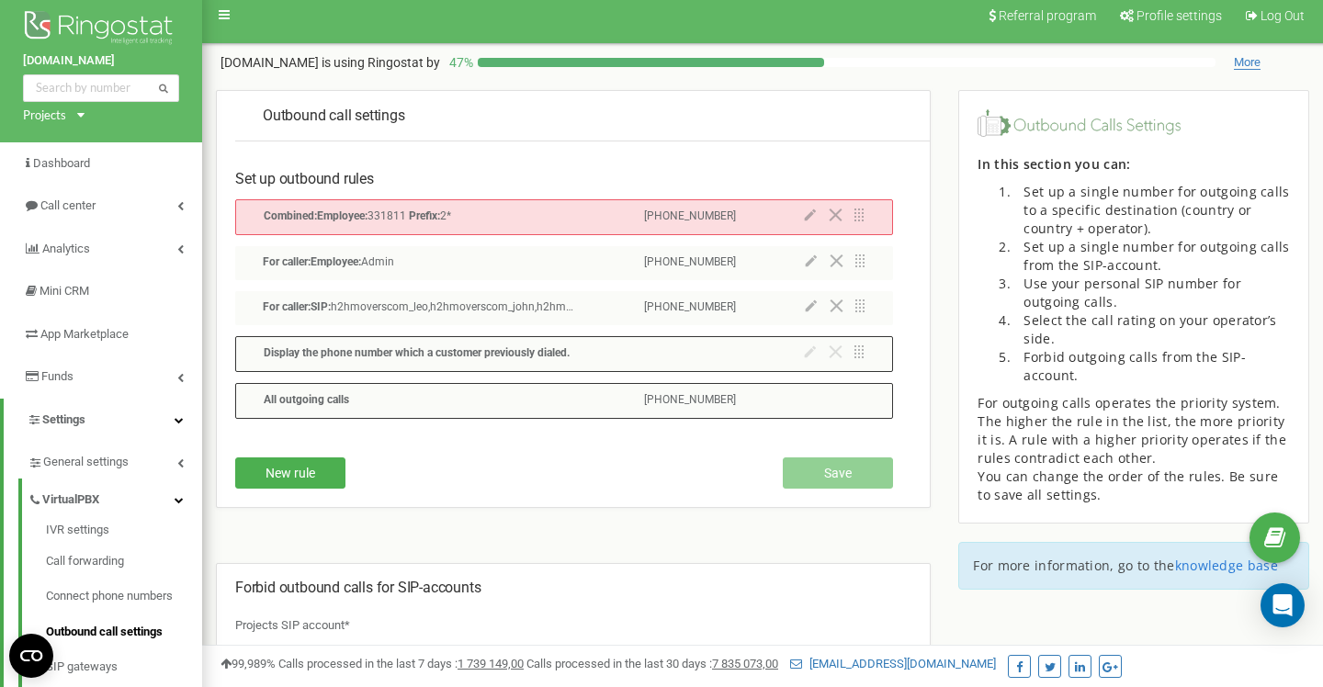
click at [811, 309] on icon at bounding box center [811, 305] width 12 height 13
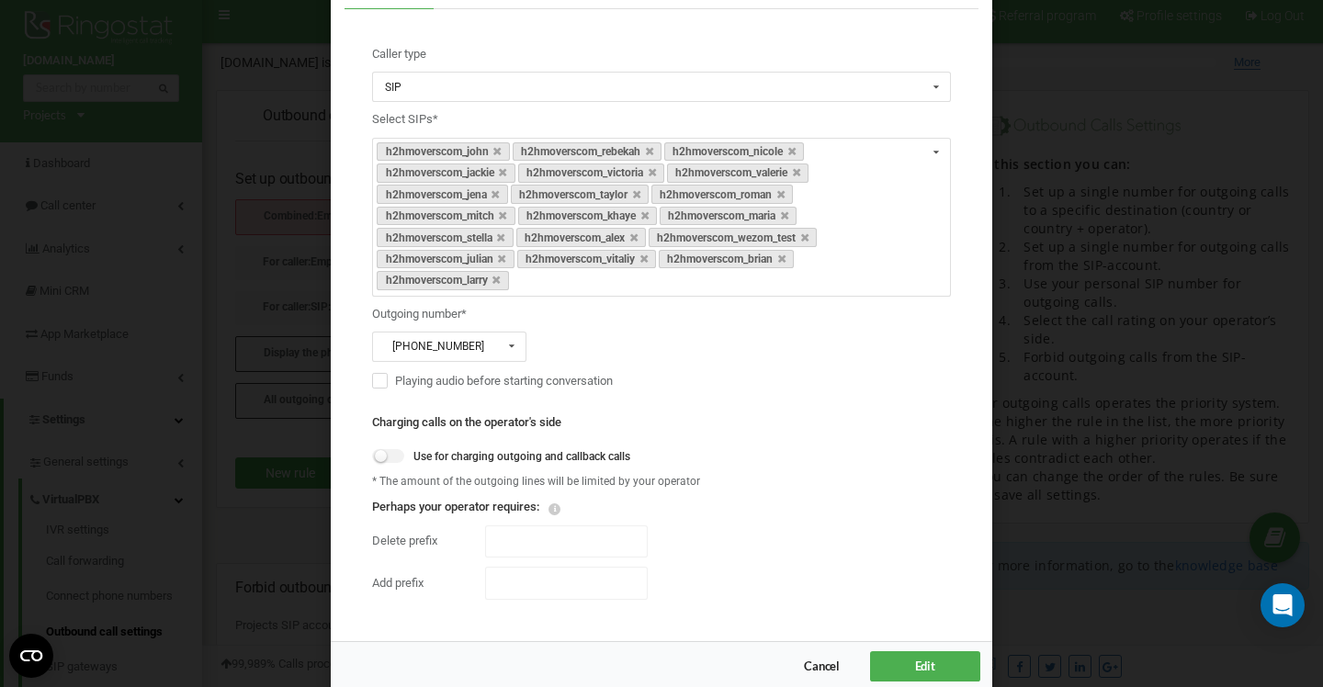
scroll to position [78, 0]
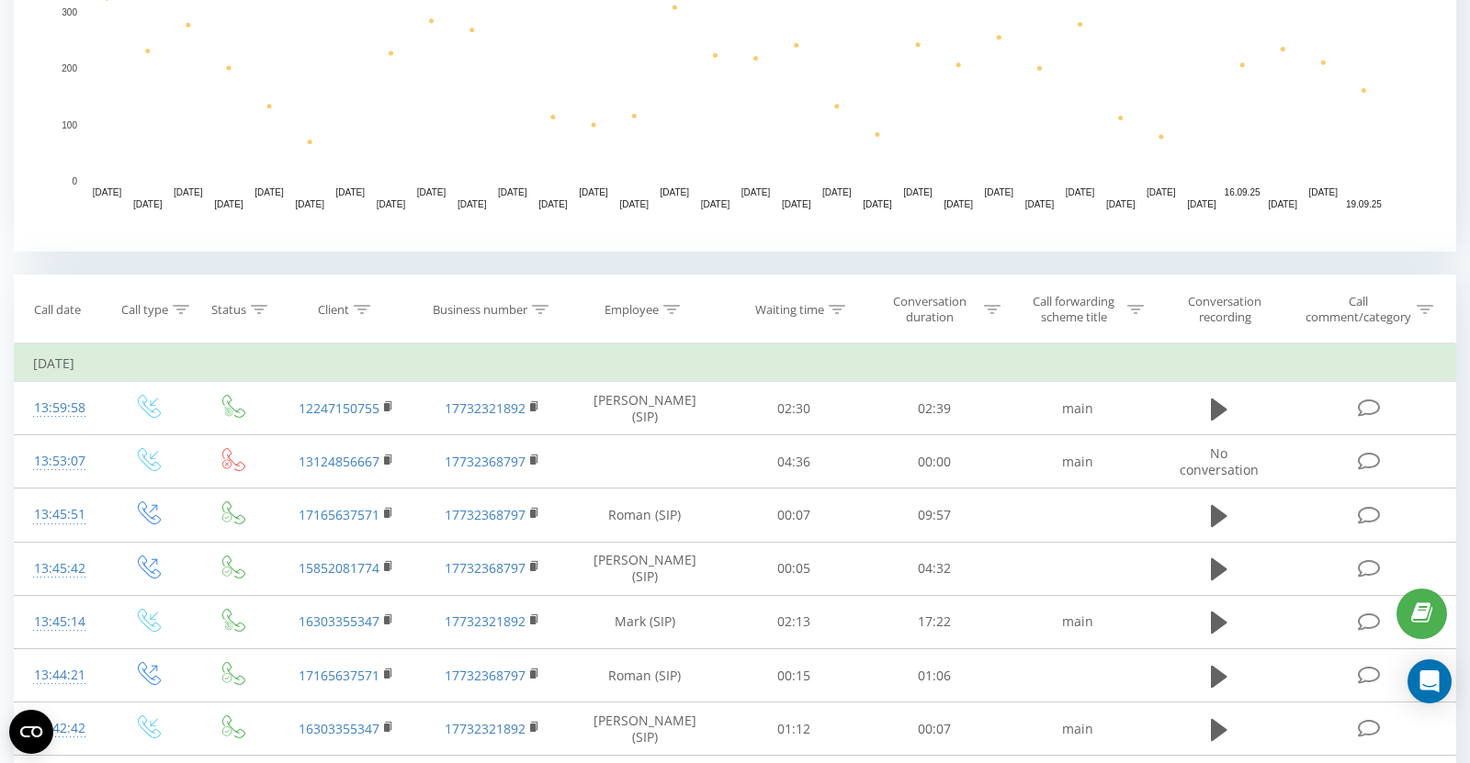
scroll to position [536, 0]
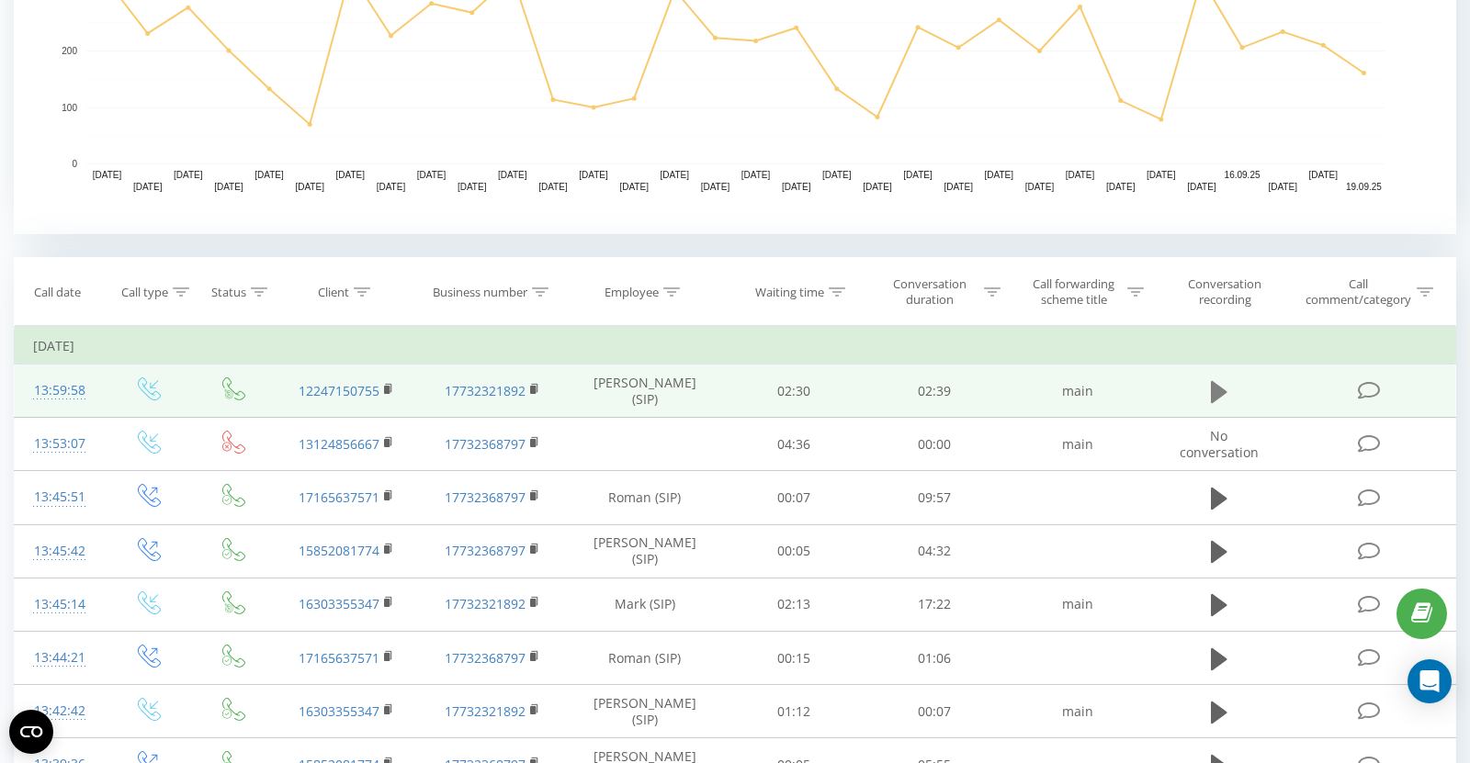
click at [1221, 389] on icon at bounding box center [1219, 391] width 17 height 22
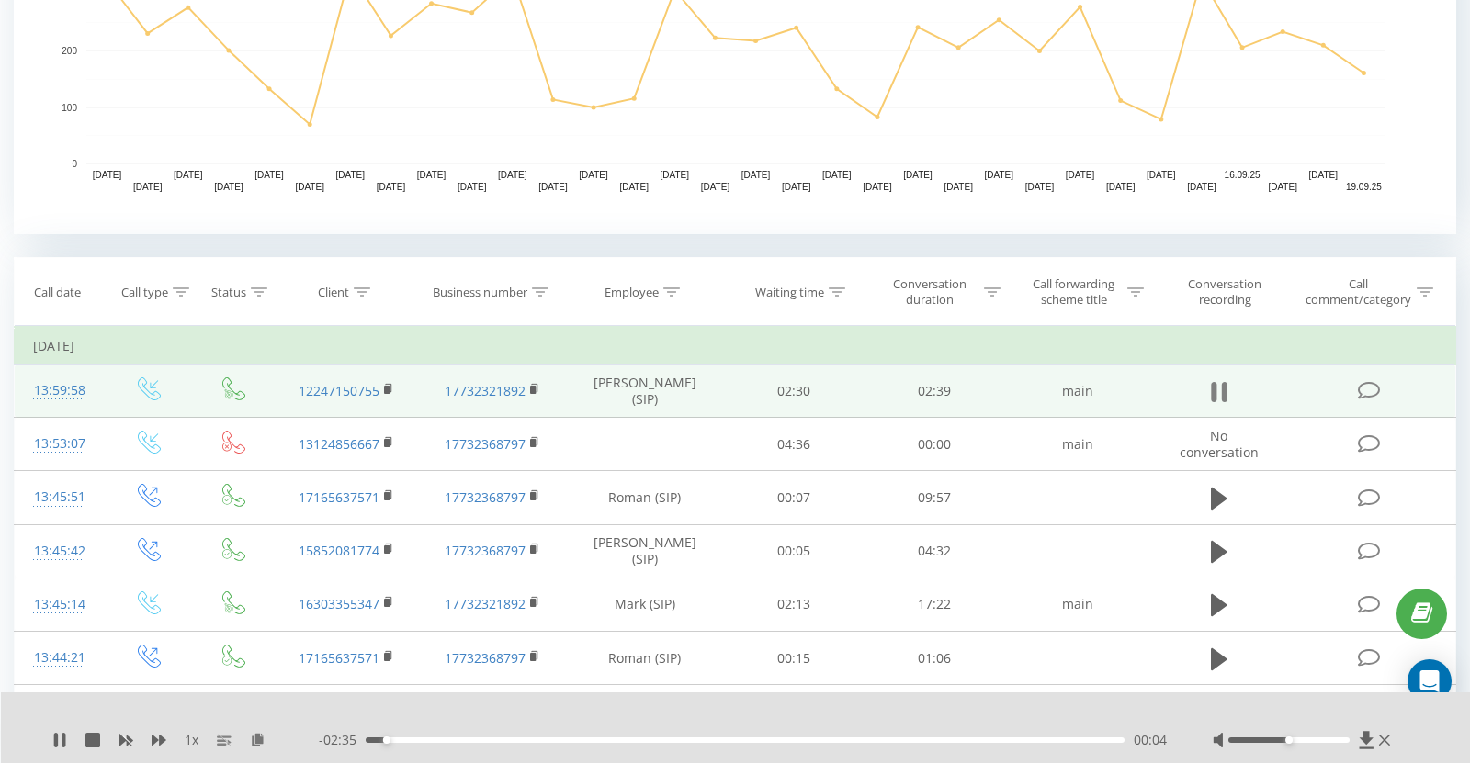
click at [1221, 392] on icon at bounding box center [1219, 392] width 17 height 26
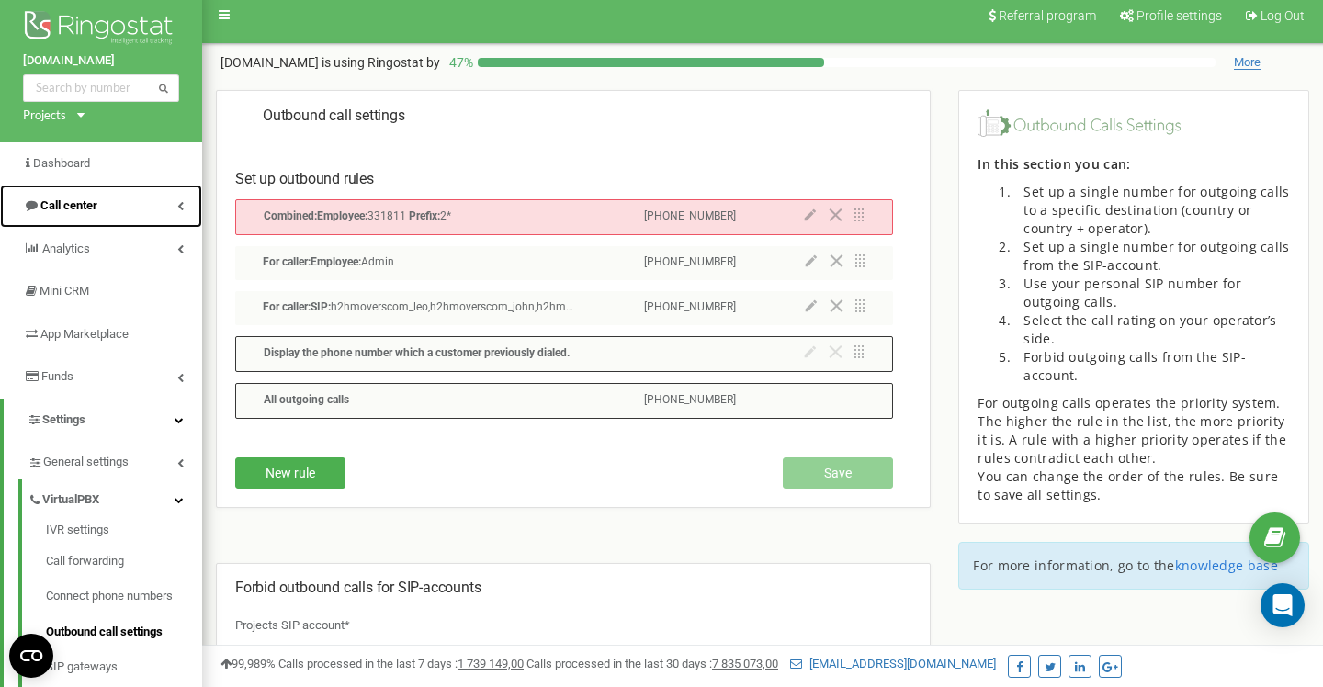
click at [72, 196] on link "Call center" at bounding box center [101, 206] width 202 height 43
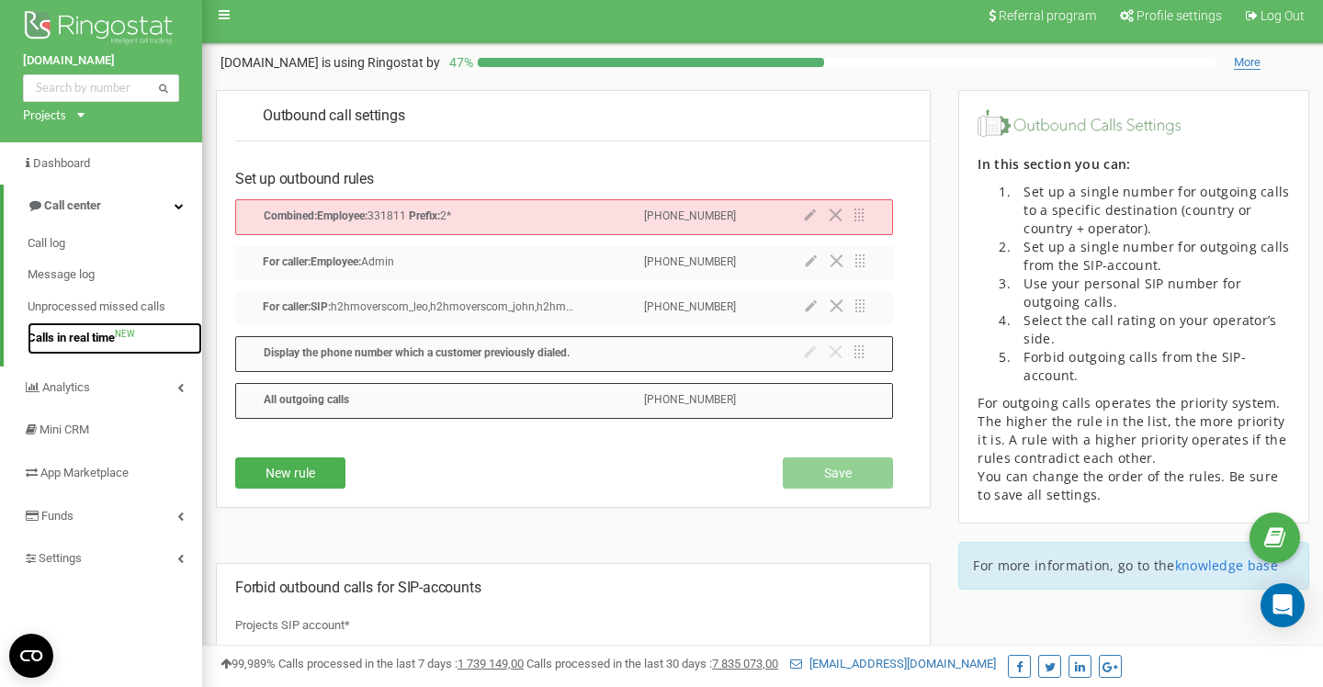
click at [76, 330] on span "Calls in real time" at bounding box center [71, 338] width 87 height 17
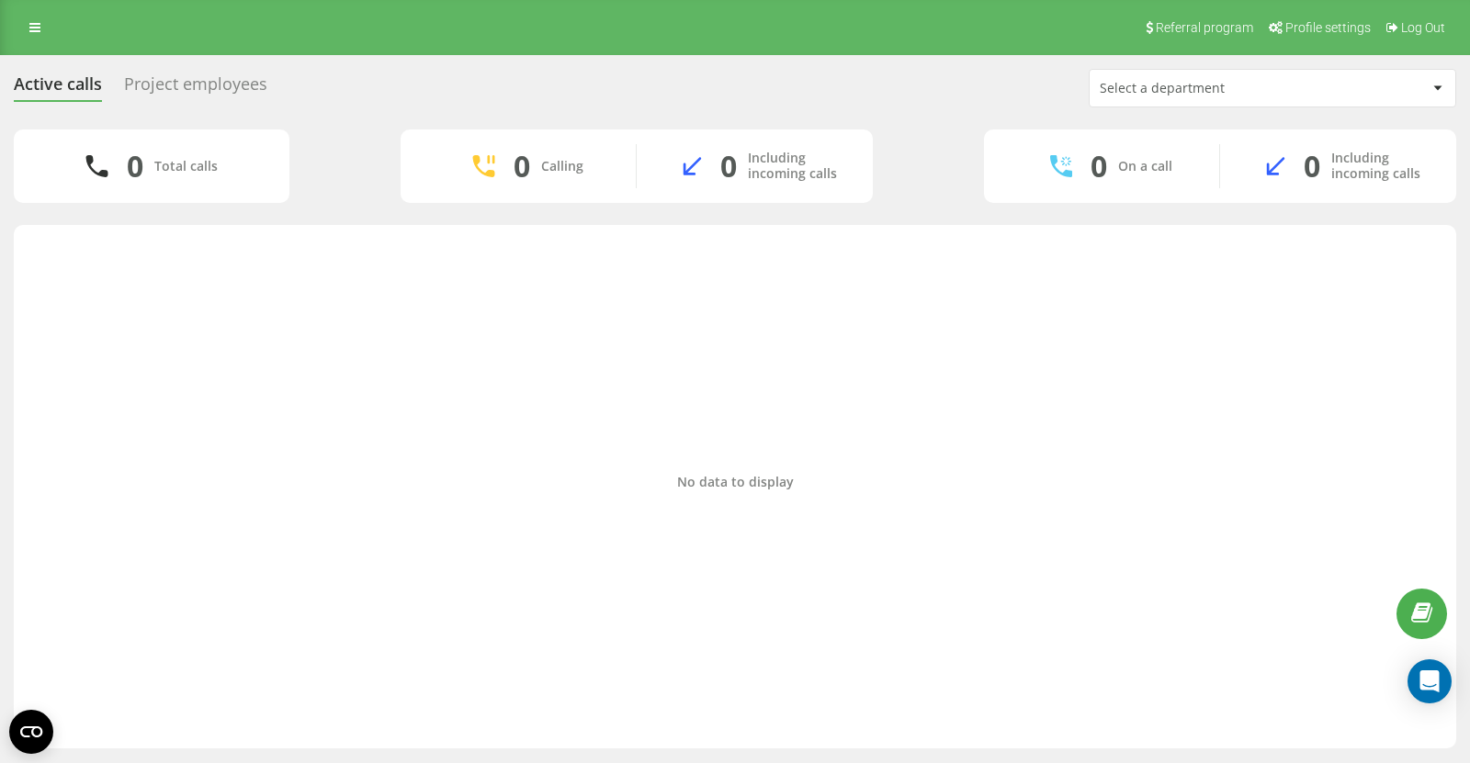
click at [201, 81] on div "Project employees" at bounding box center [195, 88] width 143 height 28
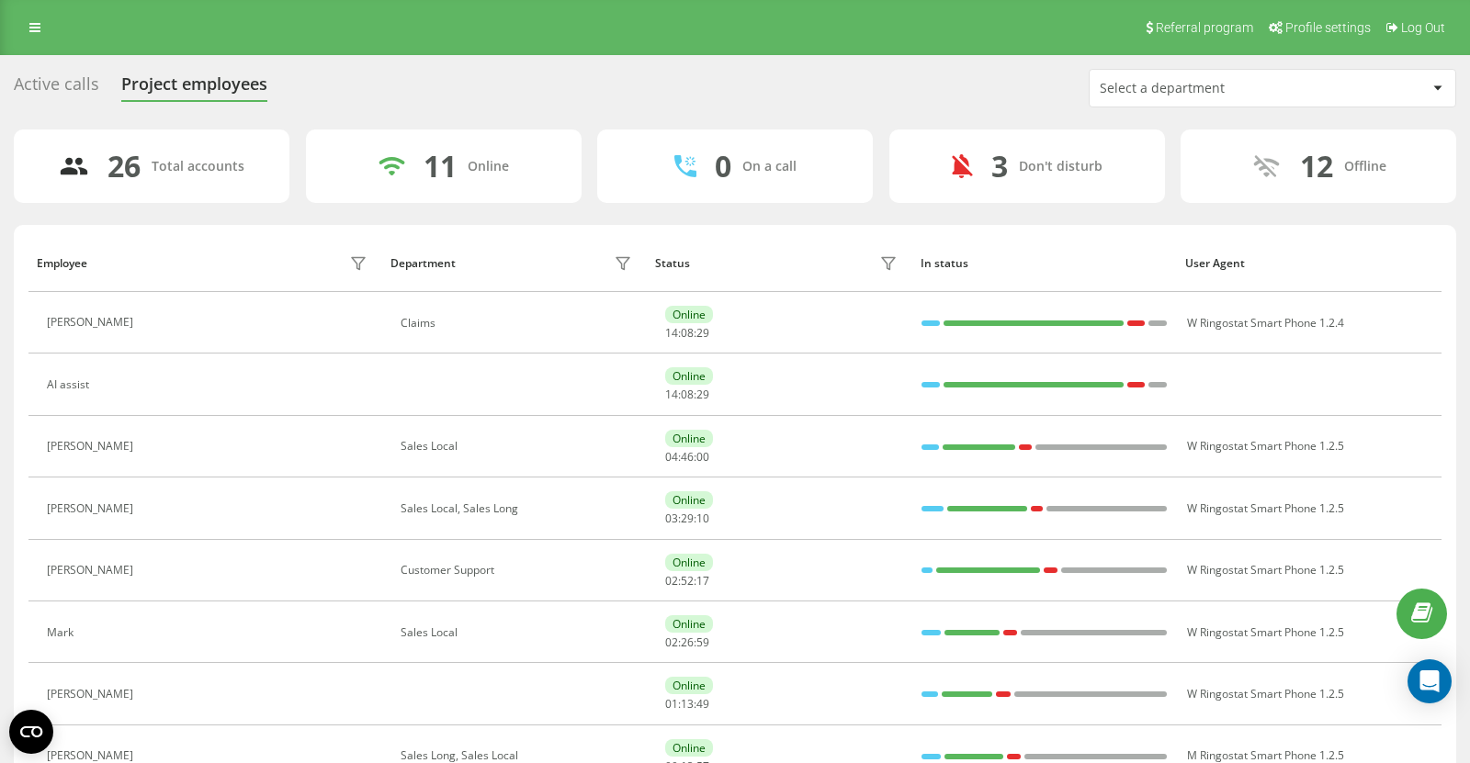
click at [81, 83] on div "Active calls" at bounding box center [56, 88] width 85 height 28
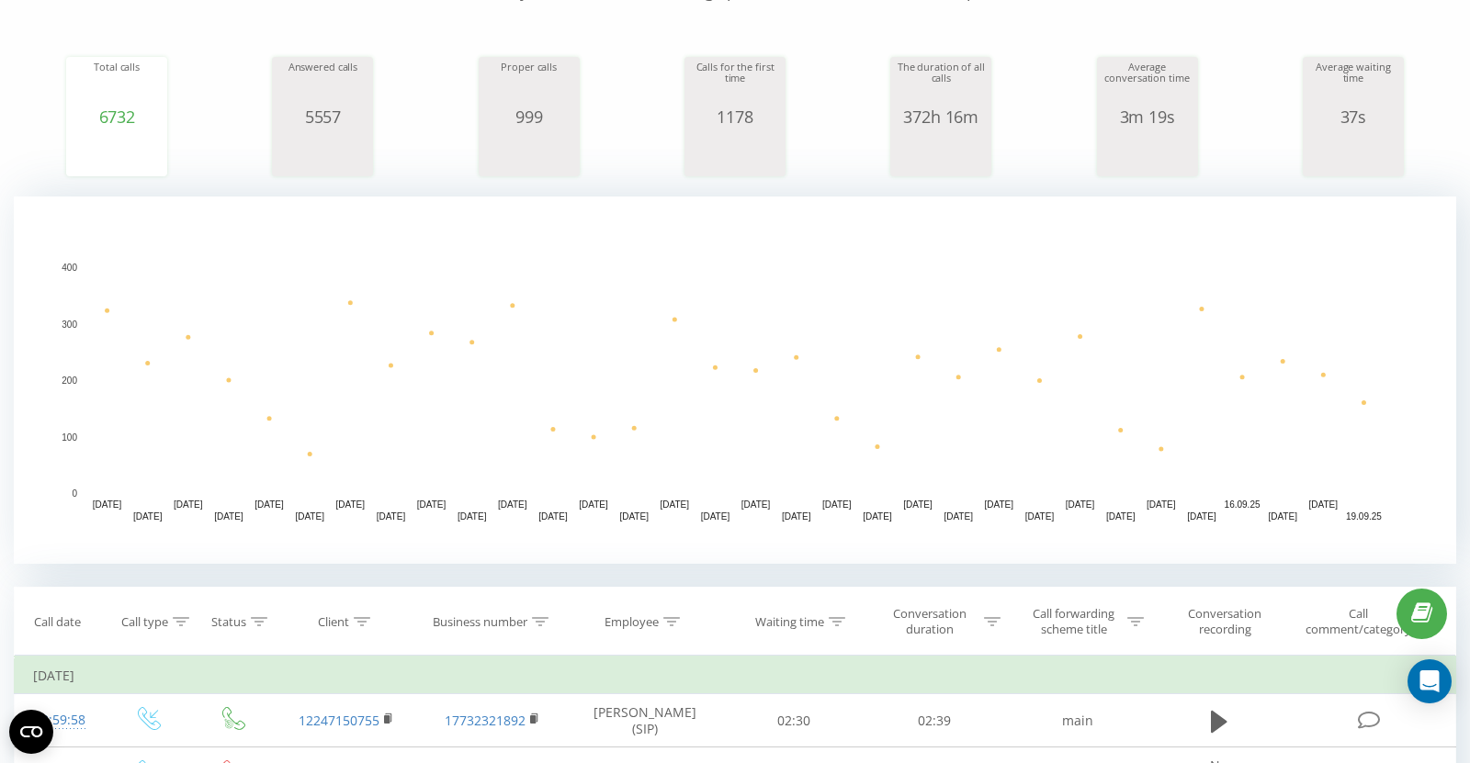
scroll to position [444, 0]
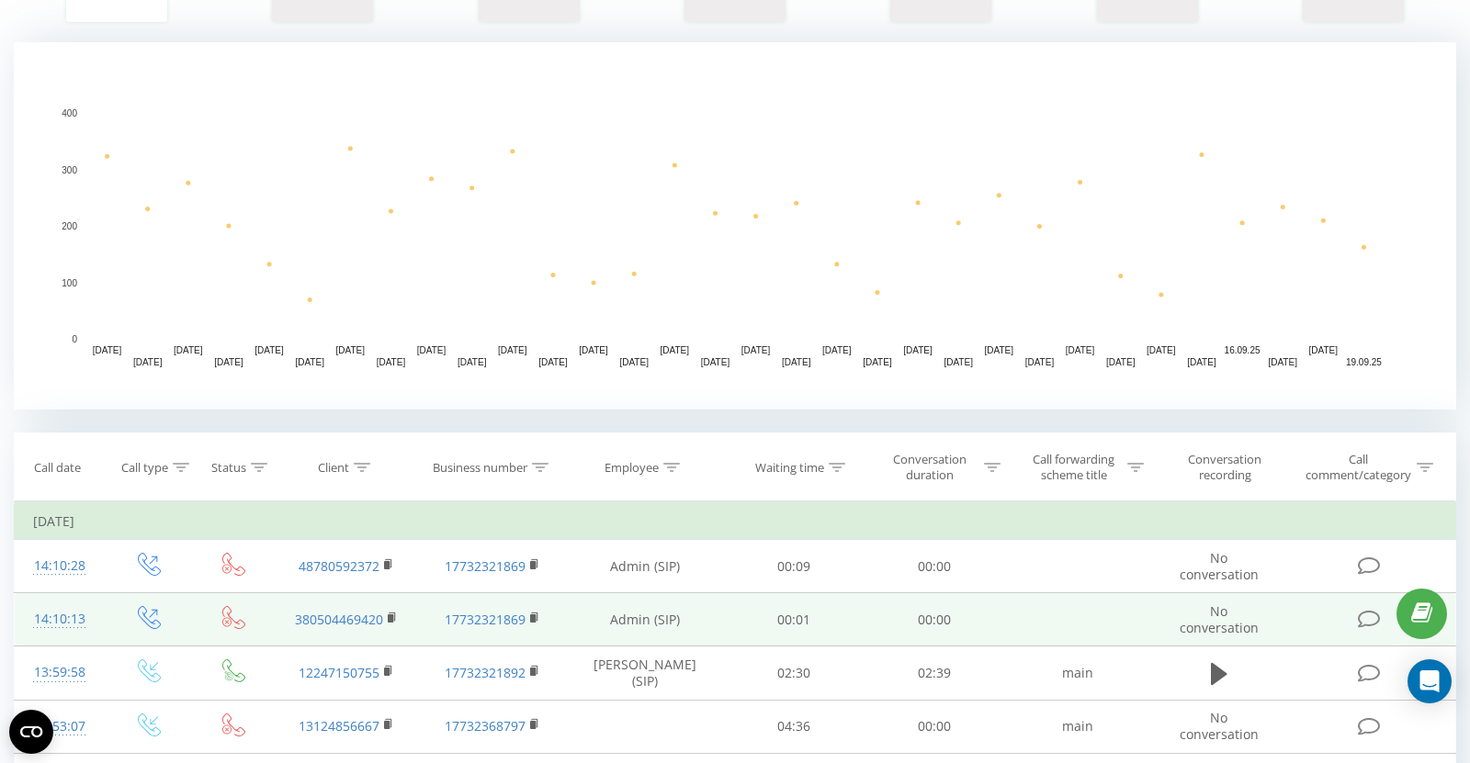
scroll to position [369, 0]
